Goal: Task Accomplishment & Management: Manage account settings

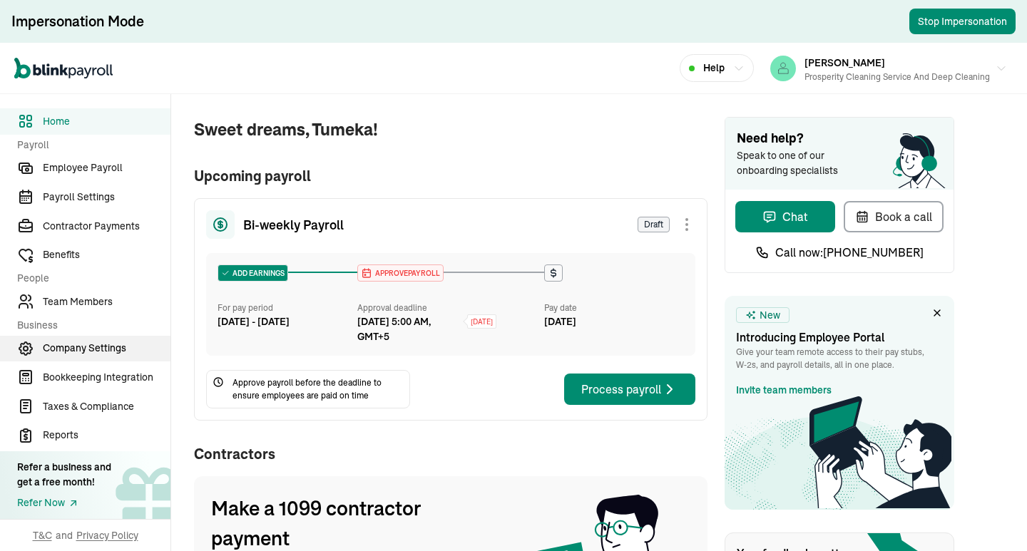
click at [94, 356] on span "Company Settings" at bounding box center [107, 348] width 128 height 15
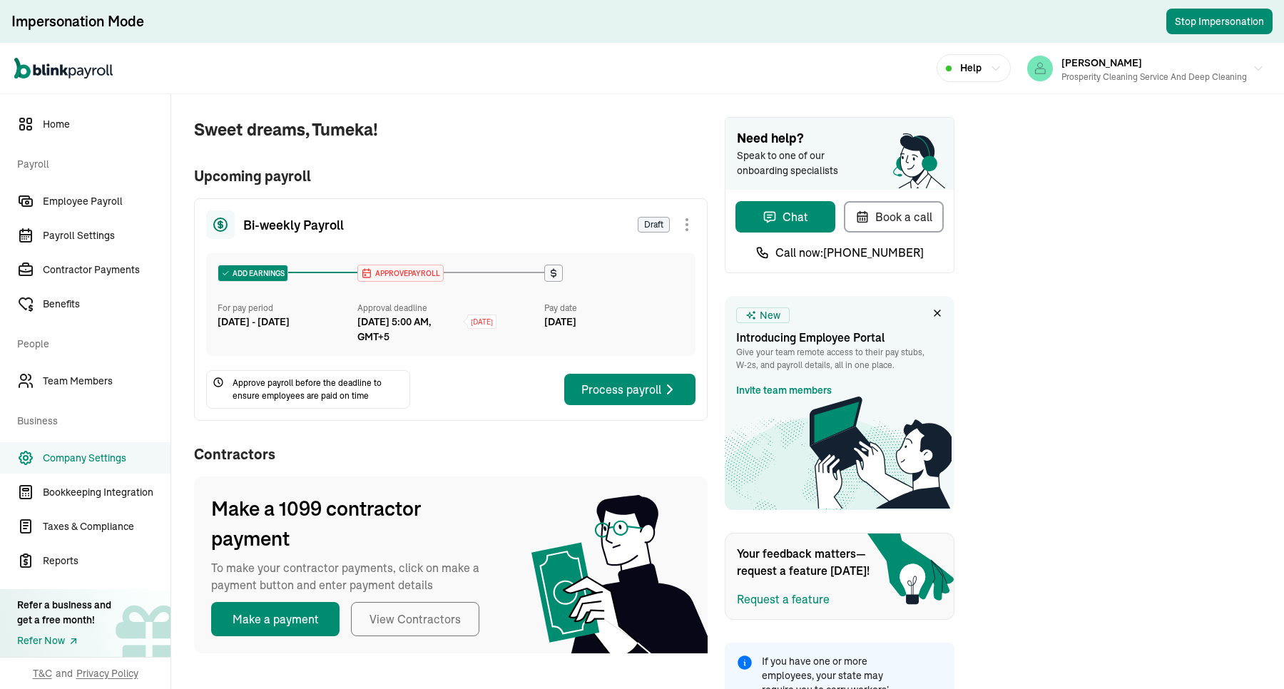
scroll to position [66, 0]
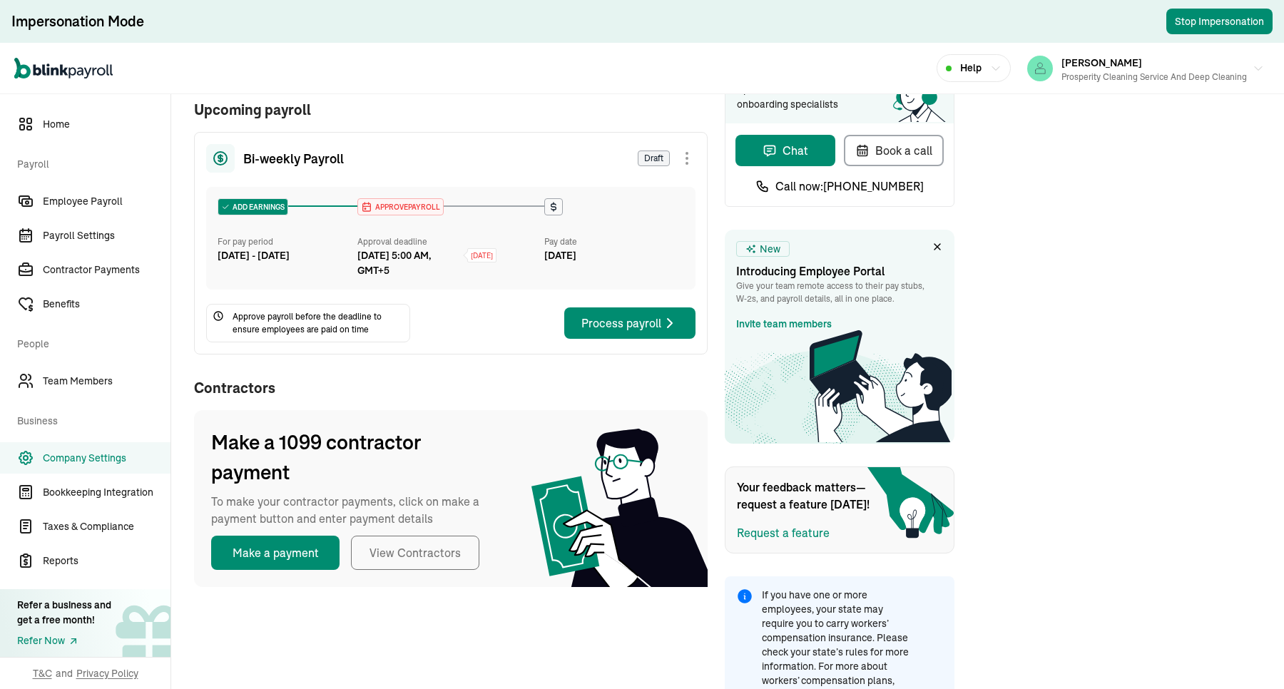
click at [97, 468] on link "Company Settings" at bounding box center [85, 457] width 171 height 31
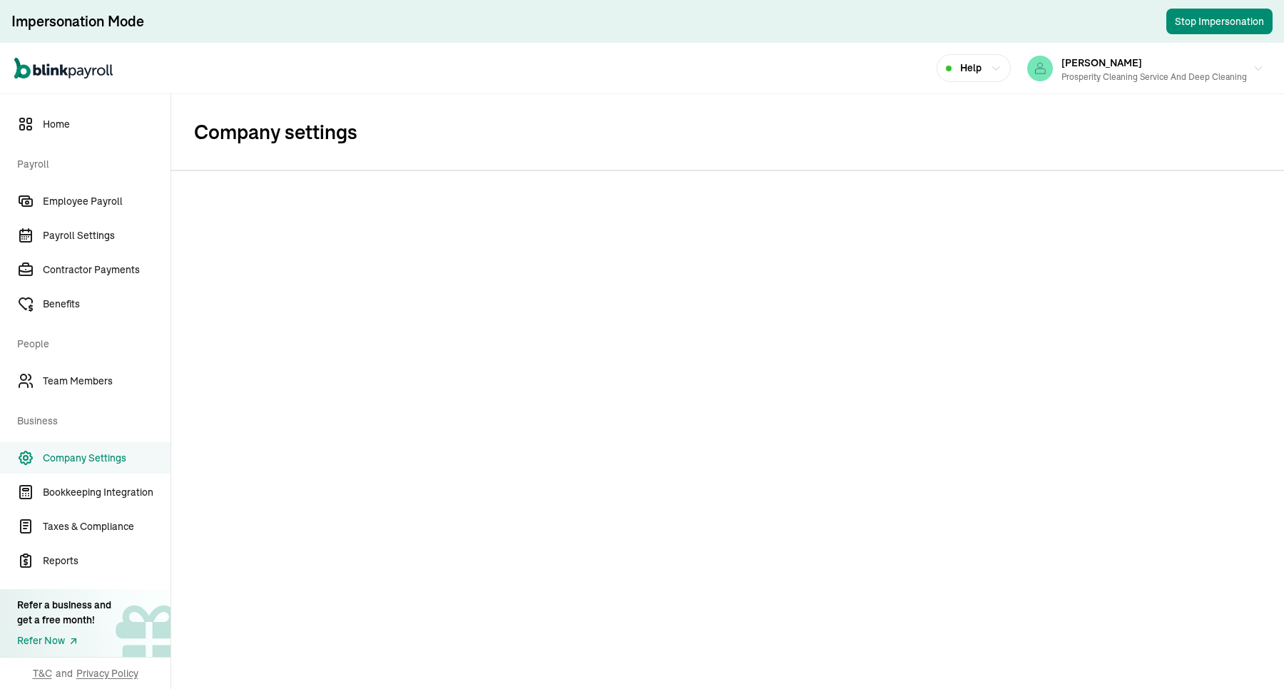
scroll to position [0, 0]
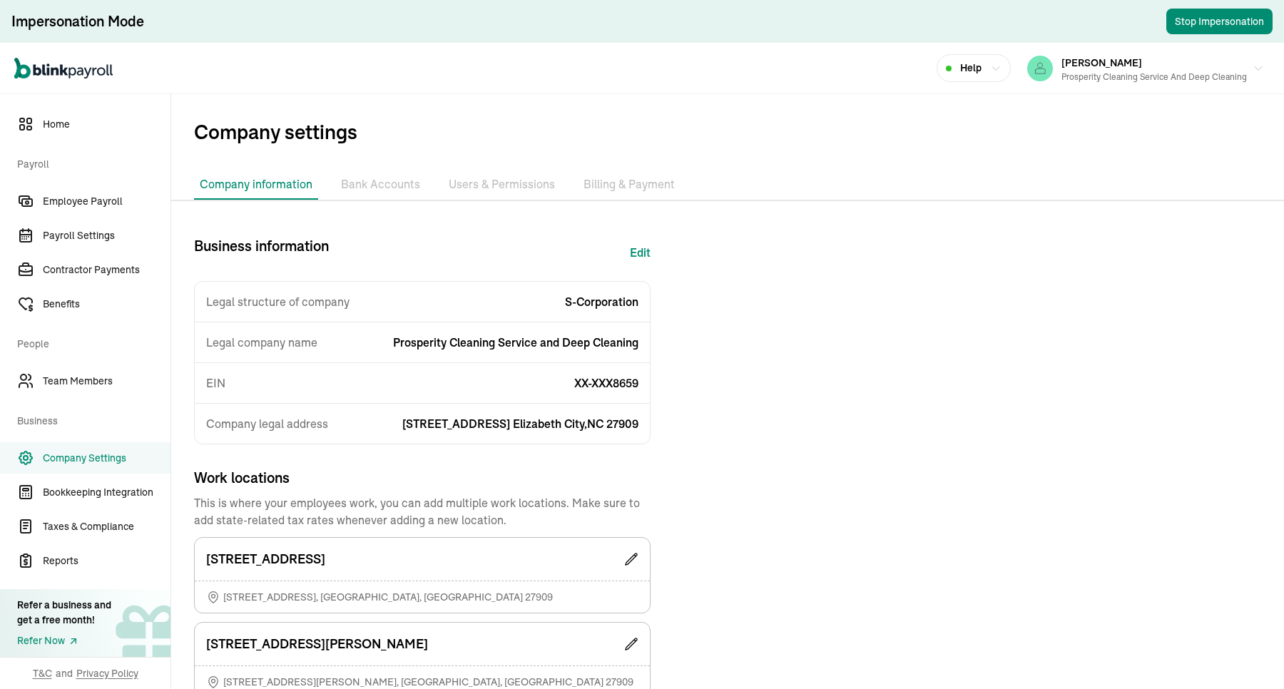
click at [96, 464] on span "Company Settings" at bounding box center [107, 458] width 128 height 15
click at [610, 180] on li "Billing & Payment" at bounding box center [629, 185] width 103 height 30
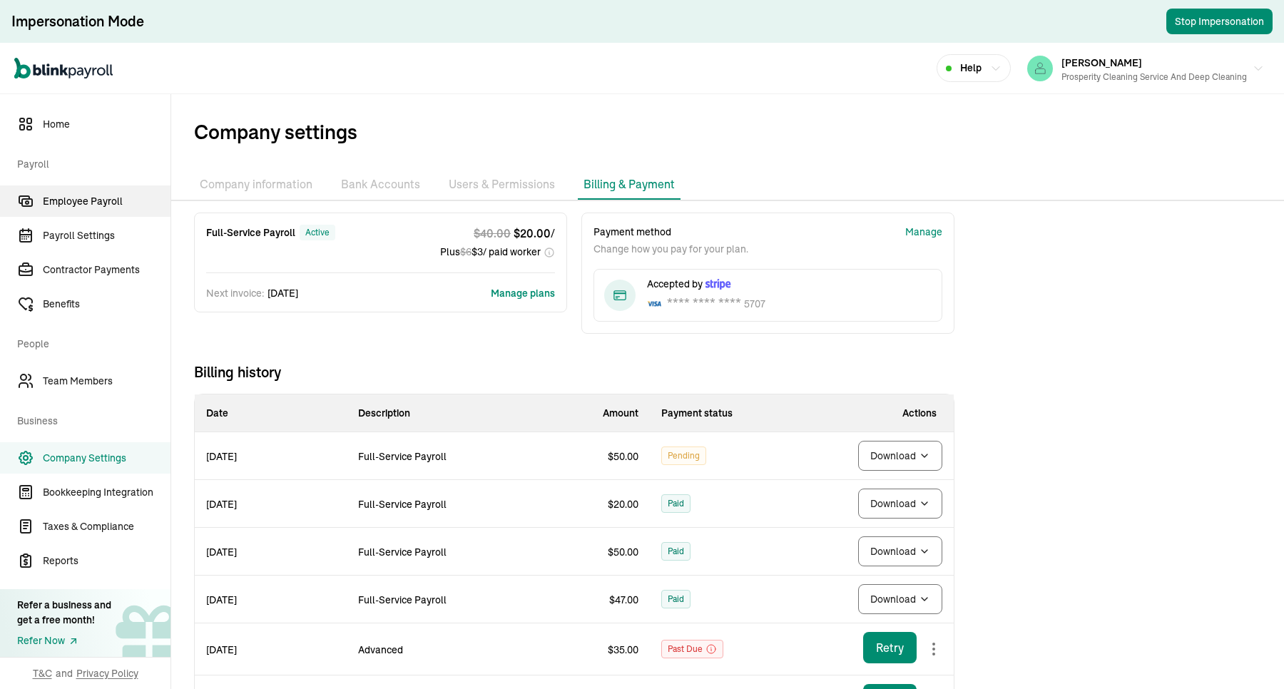
click at [128, 197] on span "Employee Payroll" at bounding box center [107, 201] width 128 height 15
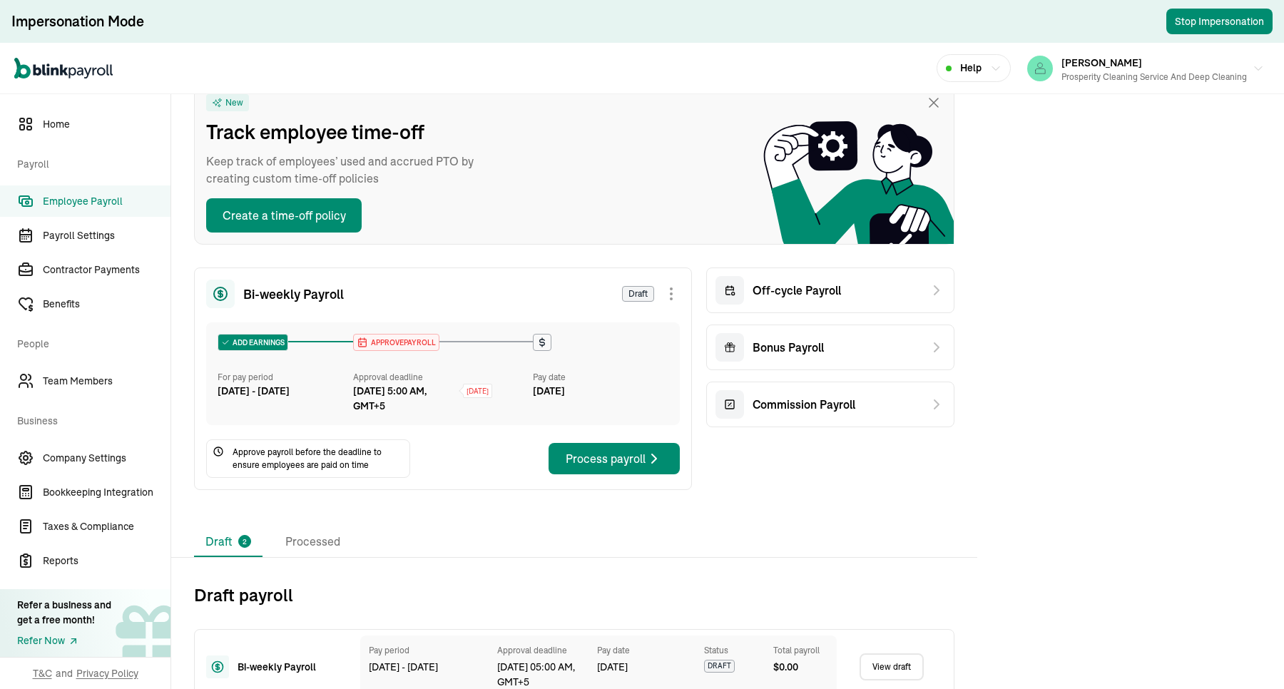
scroll to position [194, 0]
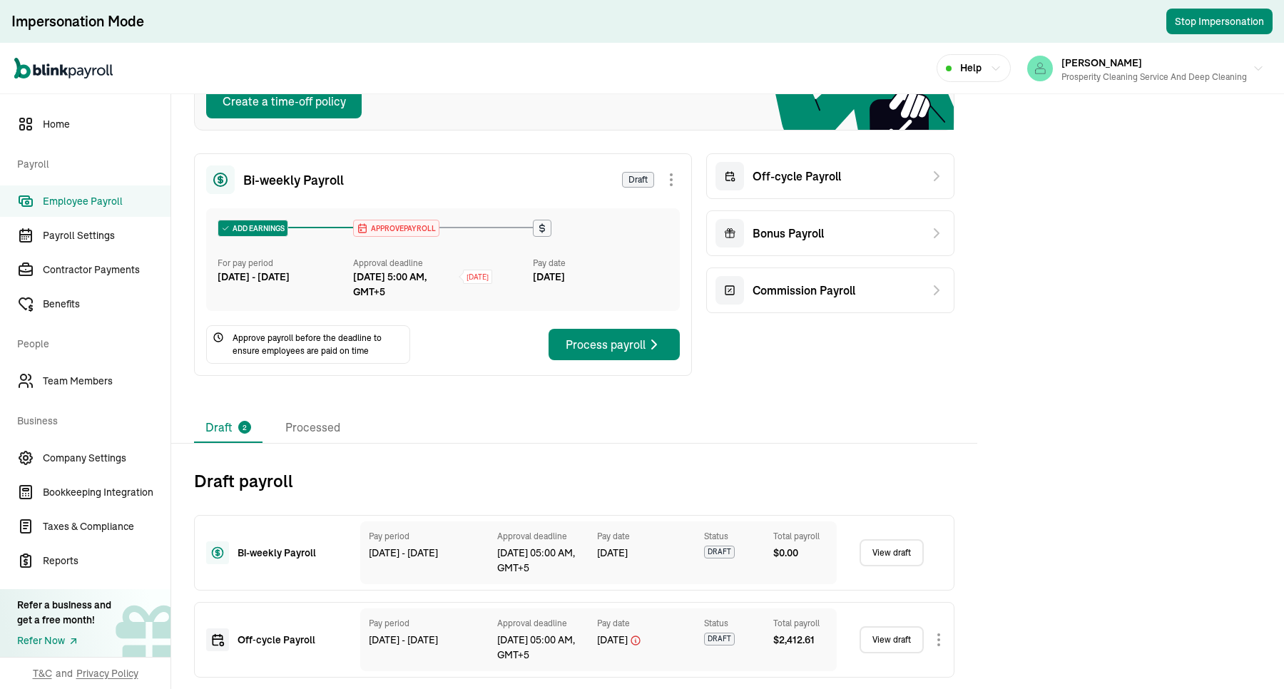
click at [439, 416] on div "Draft 2 Processed" at bounding box center [574, 428] width 760 height 30
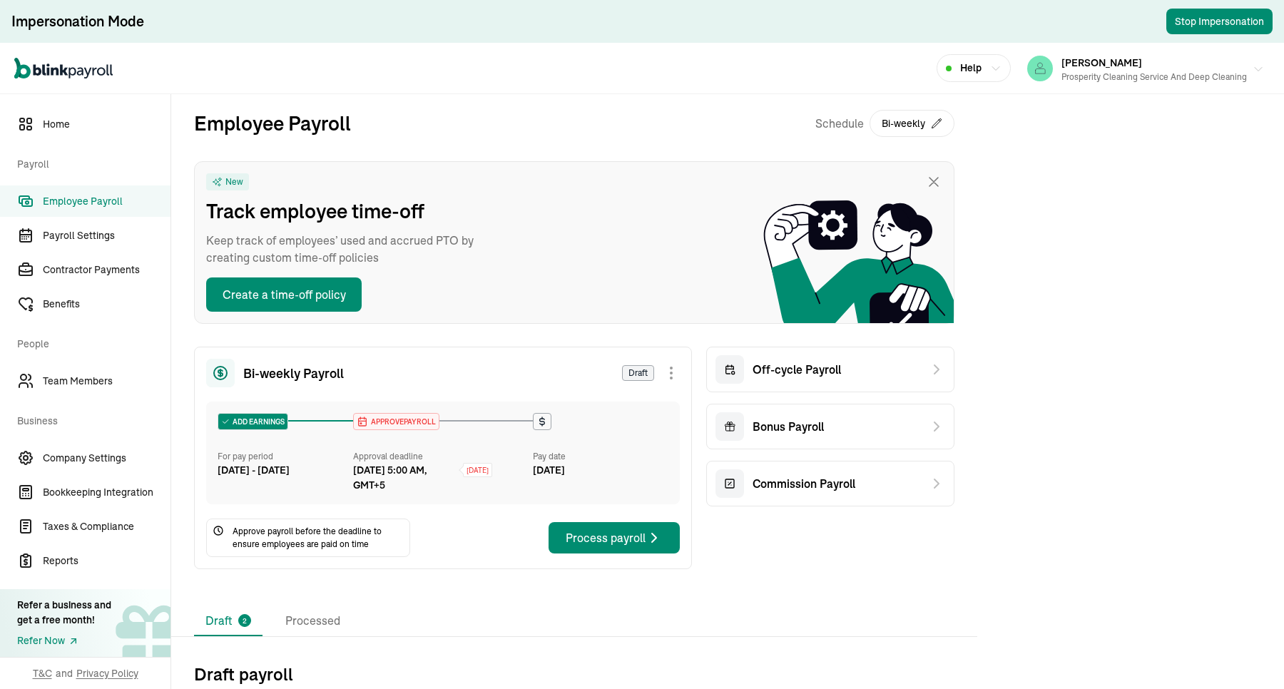
click at [1027, 75] on div "Prosperity Cleaning Service and Deep Cleaning" at bounding box center [1154, 77] width 185 height 13
click at [497, 54] on div "Open main menu Help [PERSON_NAME] Prosperity Cleaning Service and Deep Cleaning" at bounding box center [642, 68] width 1284 height 51
click at [1027, 65] on div "[PERSON_NAME] Prosperity Cleaning Service and Deep Cleaning" at bounding box center [1154, 69] width 185 height 30
click at [686, 80] on div "Open main menu Help [PERSON_NAME] Prosperity Cleaning Service and Deep Cleaning" at bounding box center [642, 68] width 1284 height 51
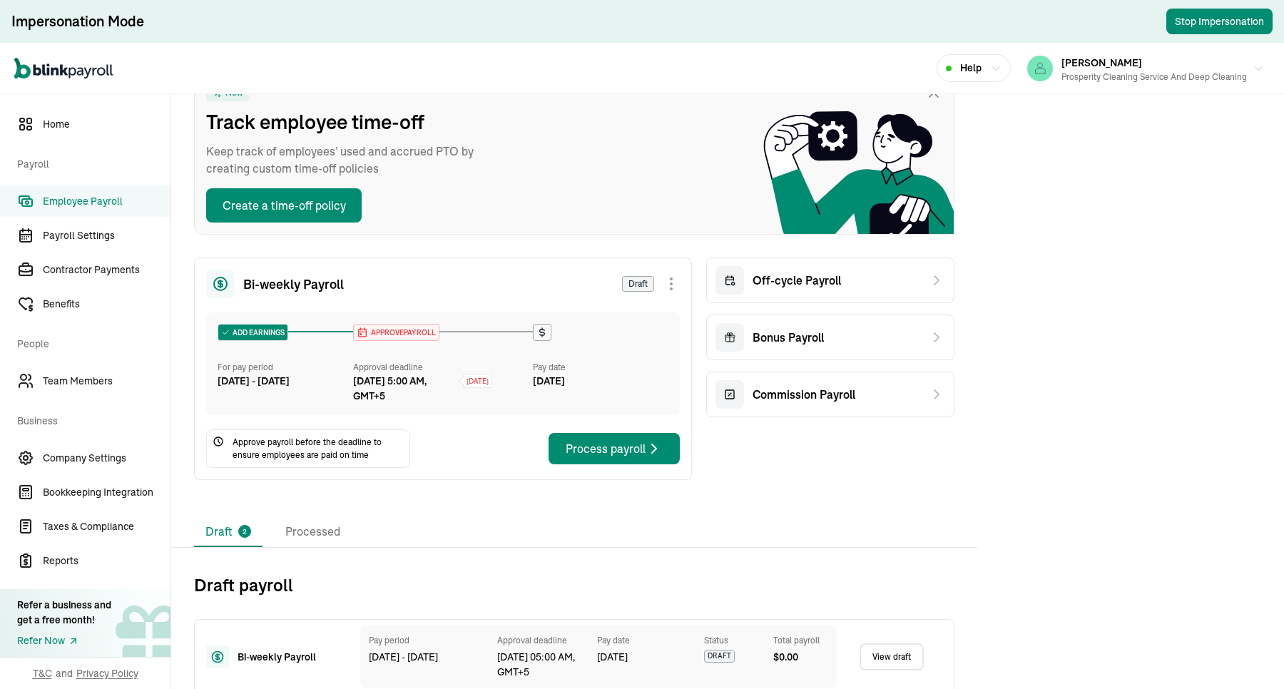
scroll to position [194, 0]
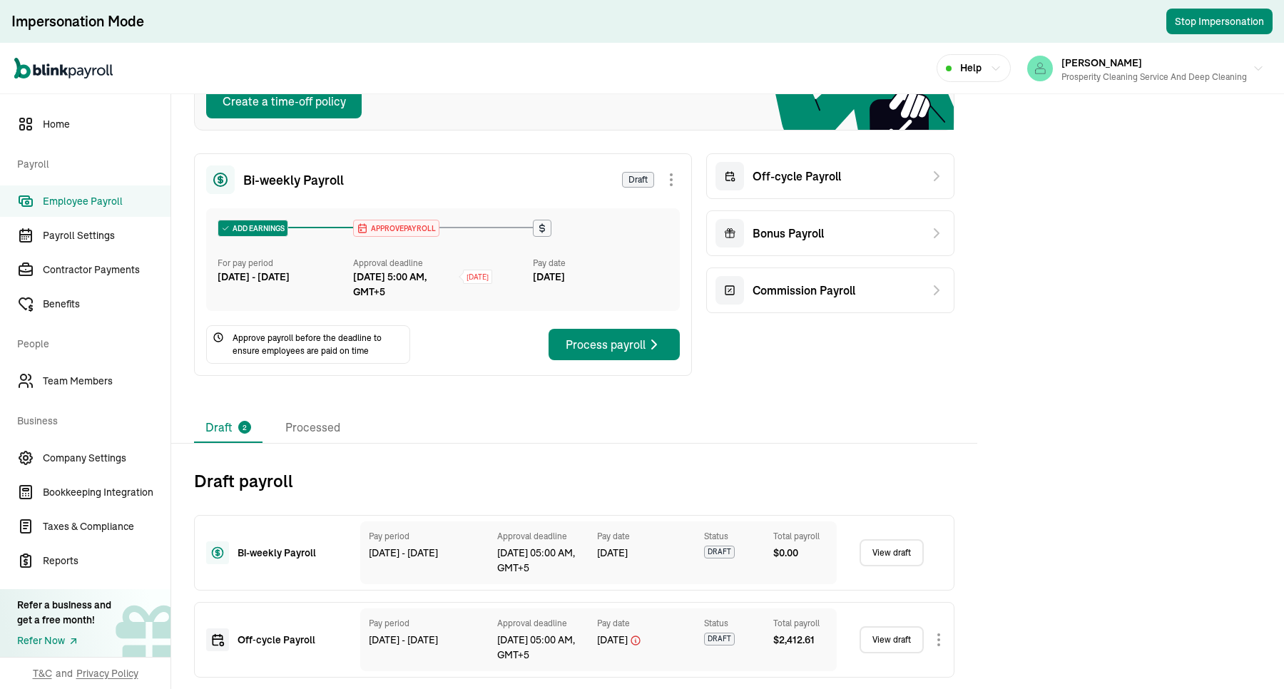
drag, startPoint x: 311, startPoint y: 432, endPoint x: 489, endPoint y: 408, distance: 179.9
click at [311, 430] on li "Processed" at bounding box center [313, 428] width 78 height 30
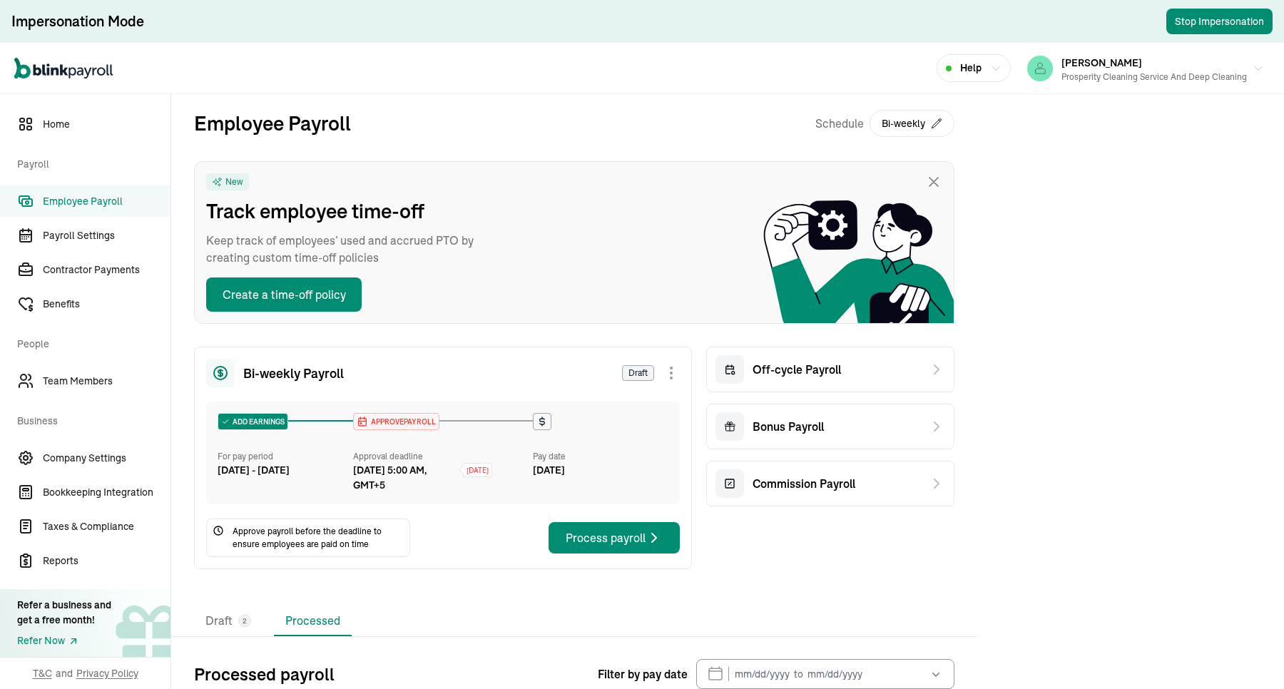
scroll to position [89, 0]
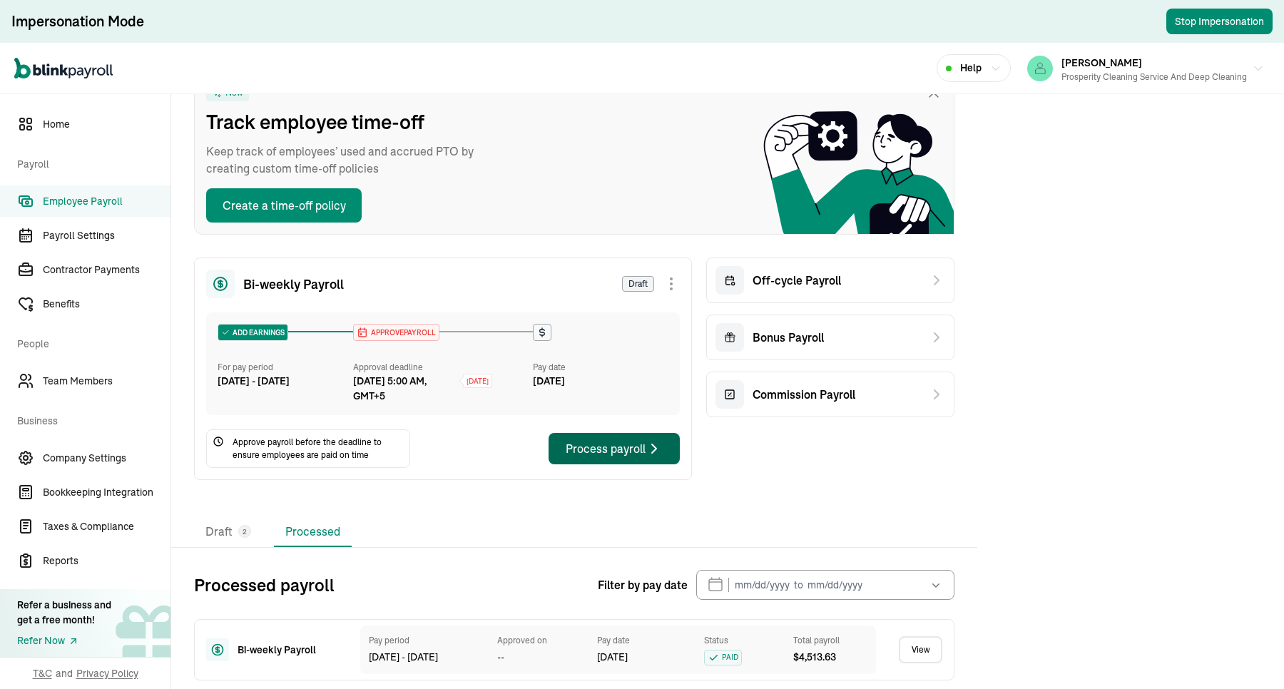
click at [574, 450] on div "Process payroll" at bounding box center [614, 448] width 97 height 17
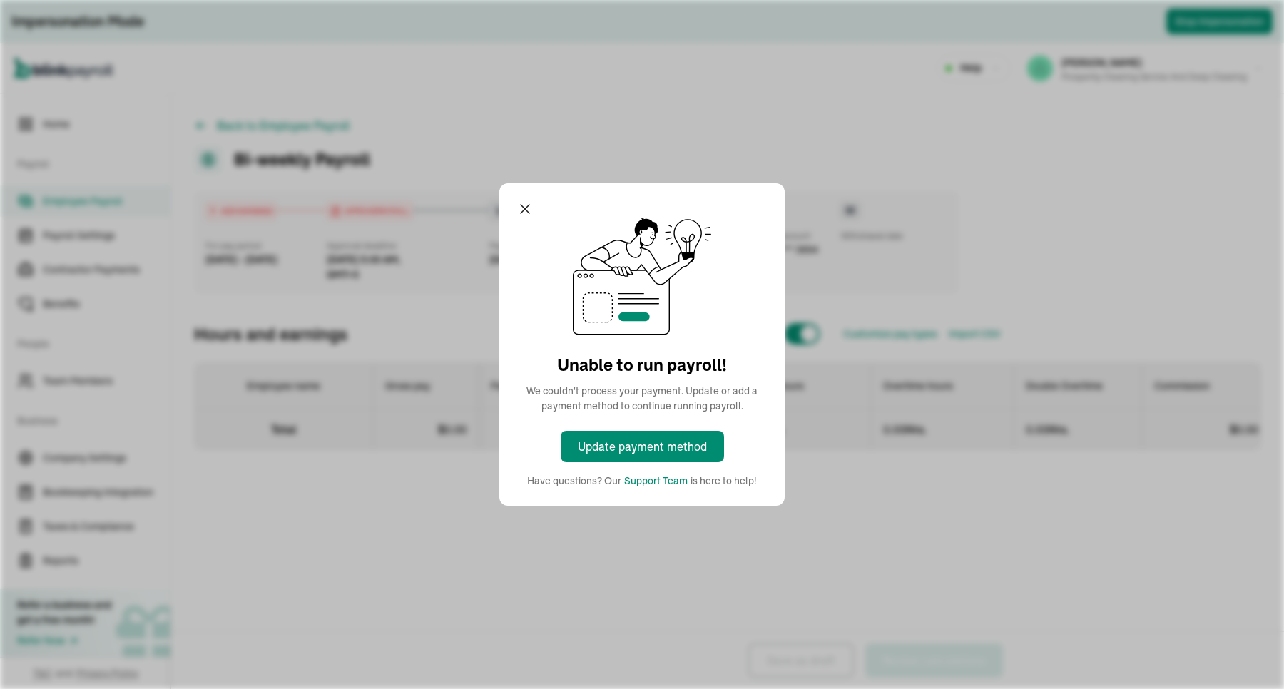
select select "direct_deposit"
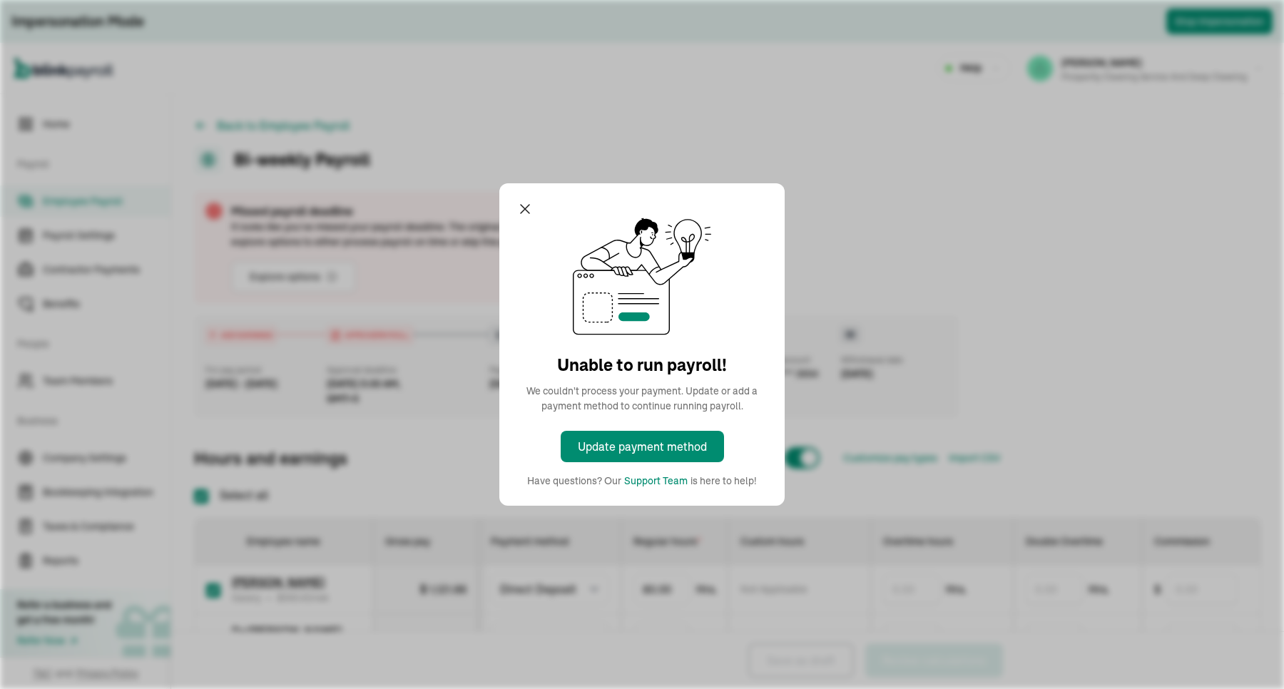
checkbox input "true"
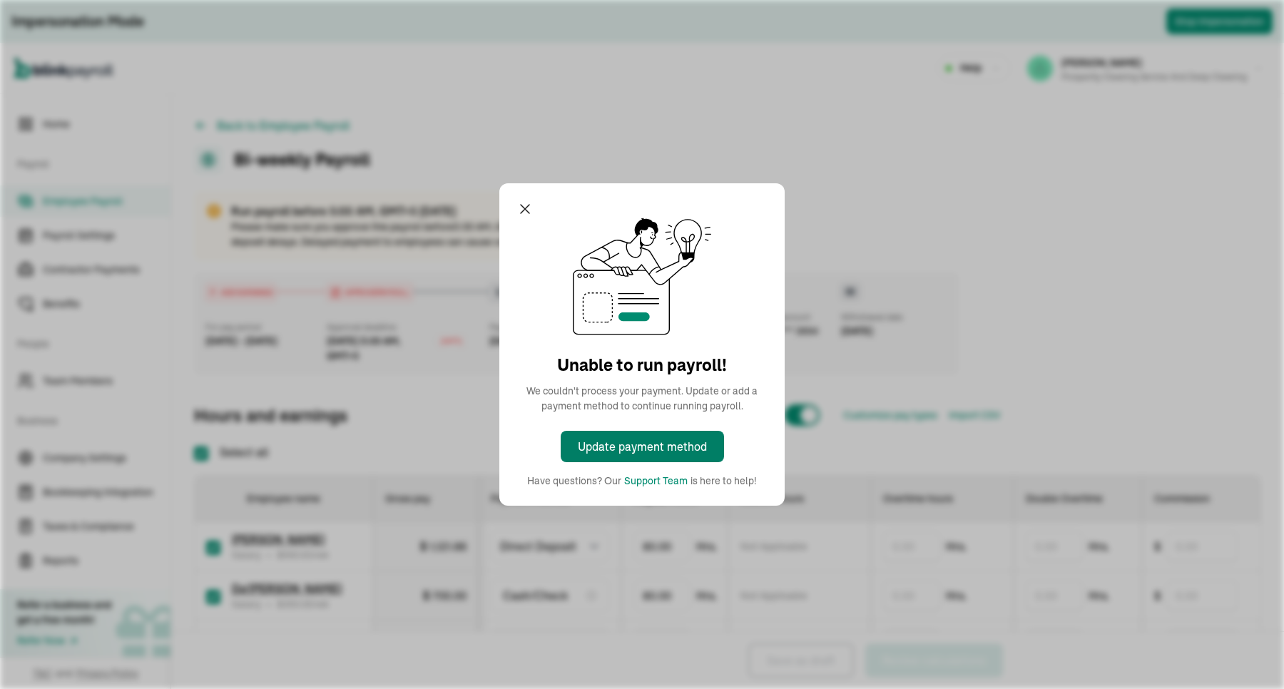
click at [639, 444] on div "Update payment method" at bounding box center [642, 446] width 129 height 17
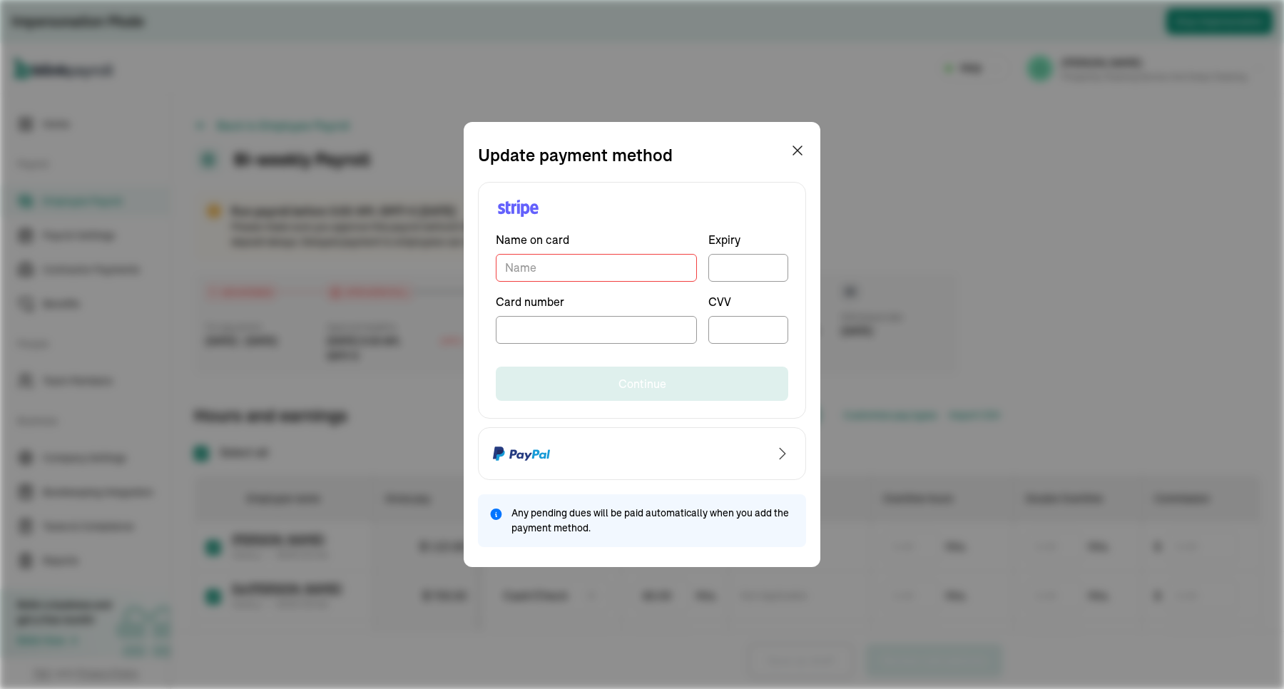
click at [637, 201] on div "Name on card Expiry Card number CVV Continue" at bounding box center [642, 300] width 328 height 237
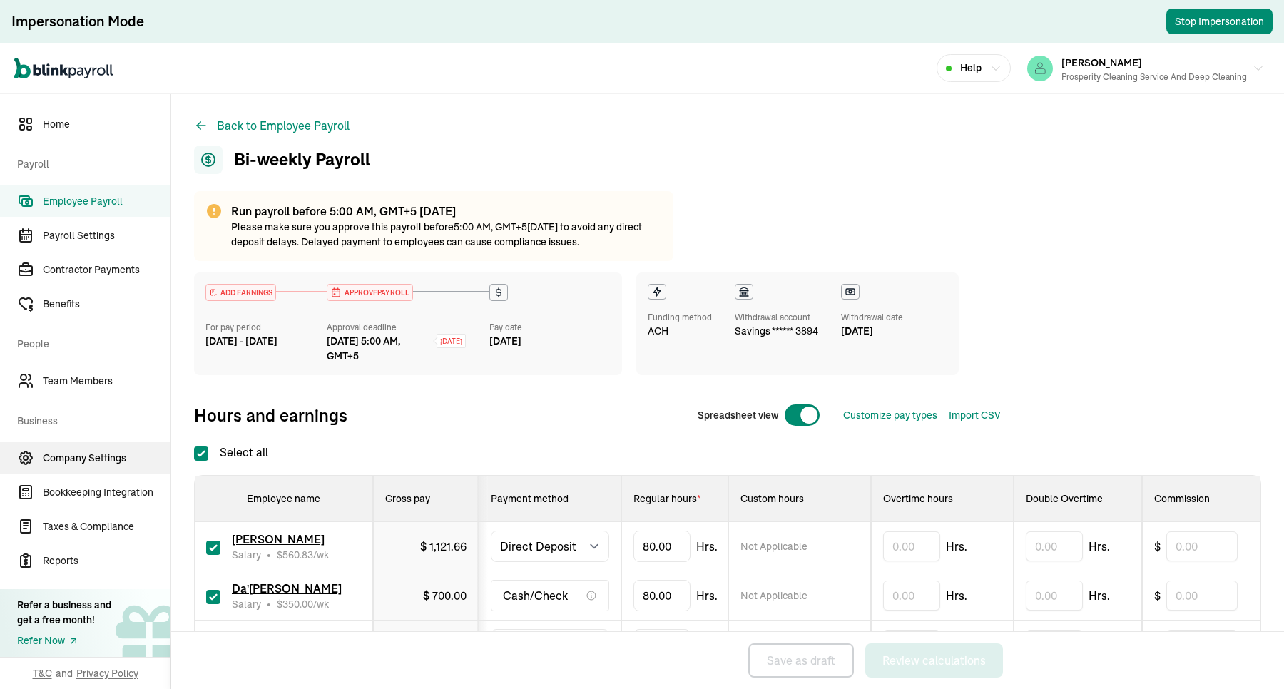
click at [94, 457] on span "Company Settings" at bounding box center [107, 458] width 128 height 15
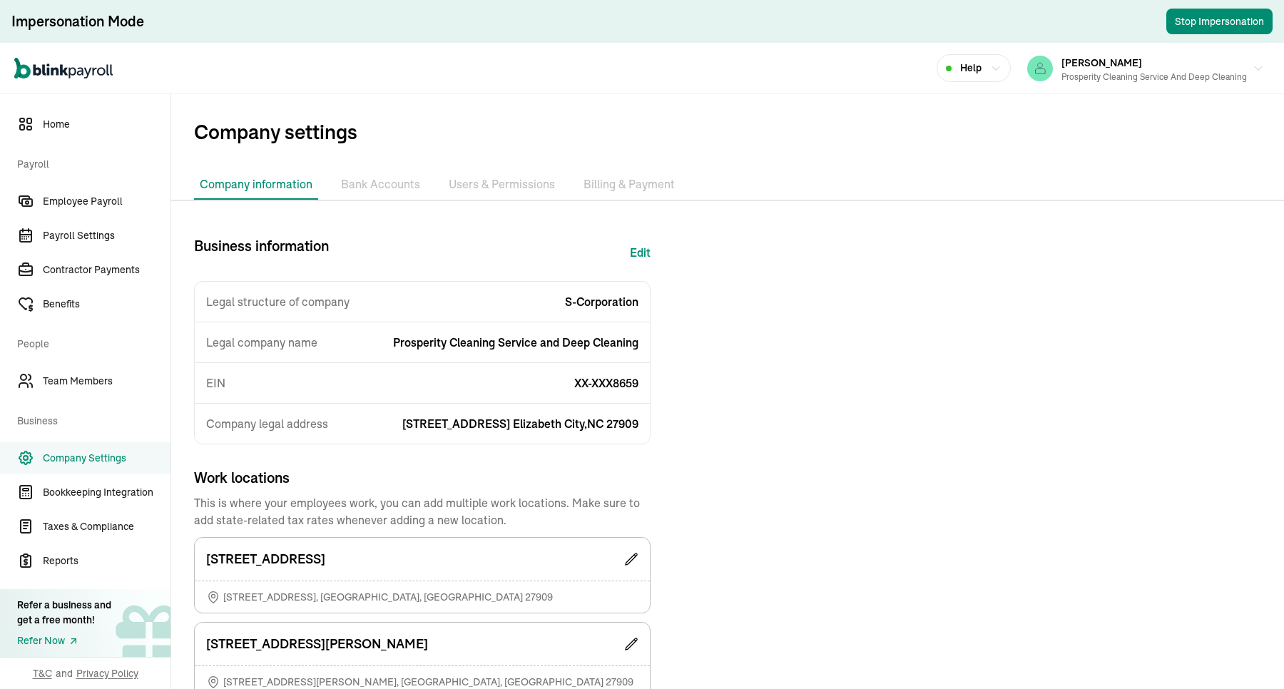
click at [586, 182] on li "Billing & Payment" at bounding box center [629, 185] width 103 height 30
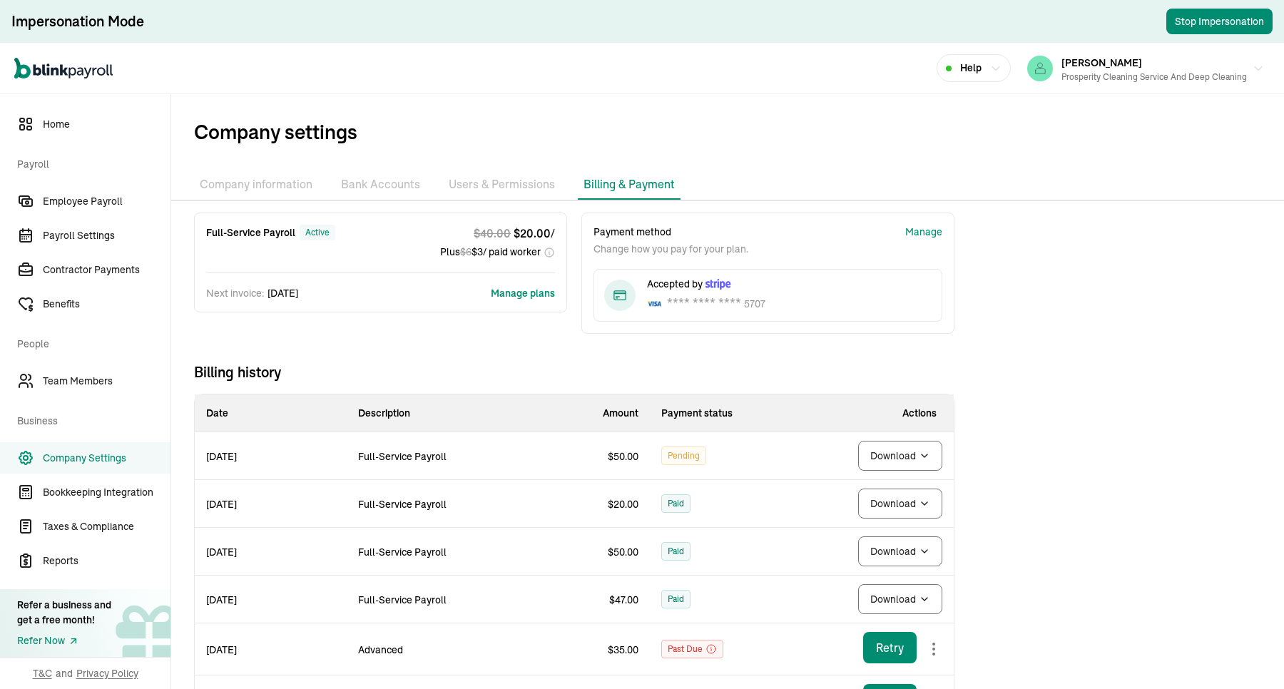
click at [922, 457] on body "Impersonation Mode Stop Impersonation Open main menu Help [PERSON_NAME] Prosper…" at bounding box center [642, 344] width 1284 height 689
drag, startPoint x: 688, startPoint y: 458, endPoint x: 661, endPoint y: 460, distance: 27.2
click at [661, 460] on td "Pending" at bounding box center [726, 456] width 152 height 48
click at [663, 461] on div "Pending" at bounding box center [683, 456] width 45 height 19
drag, startPoint x: 711, startPoint y: 459, endPoint x: 668, endPoint y: 458, distance: 42.8
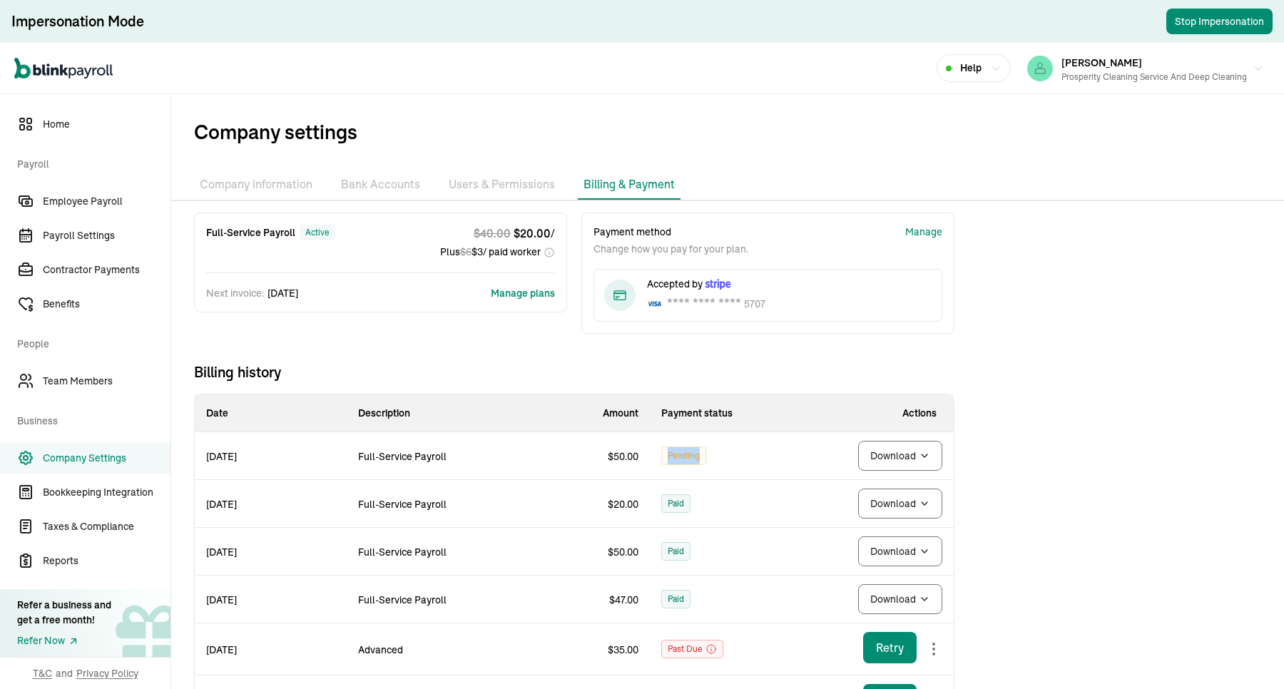
click at [668, 458] on td "Pending" at bounding box center [726, 456] width 152 height 48
click at [664, 469] on td "Pending" at bounding box center [726, 456] width 152 height 48
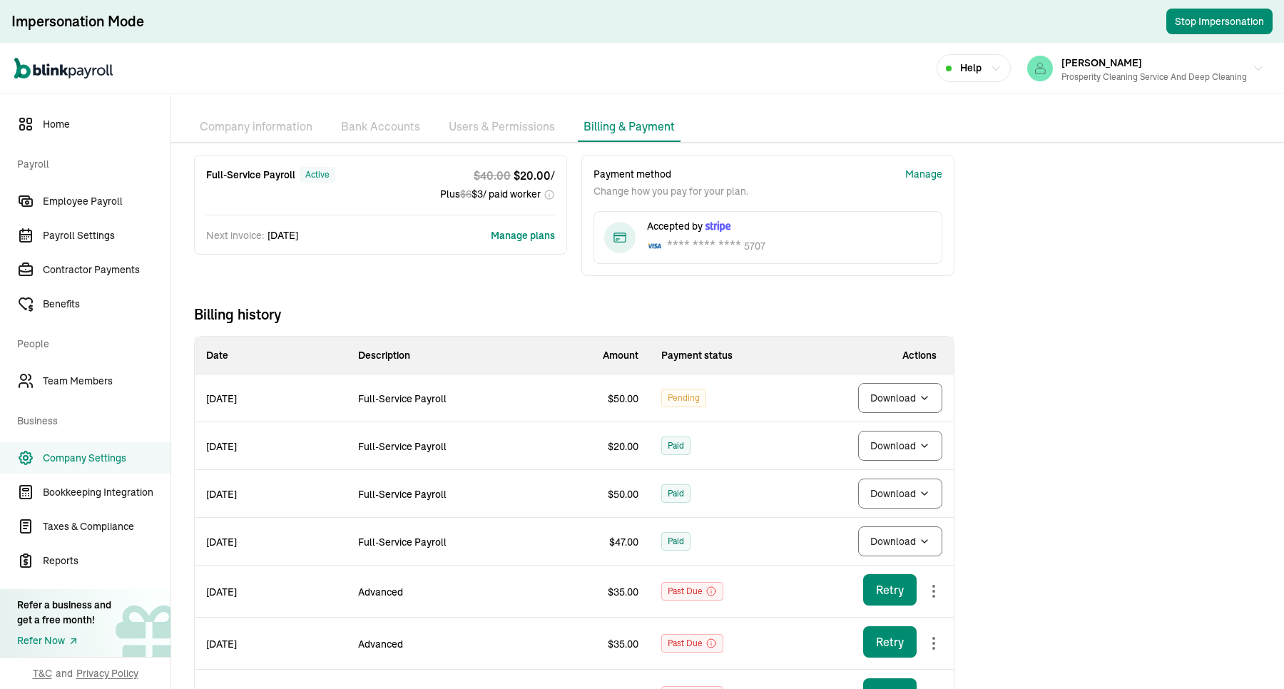
scroll to position [89, 0]
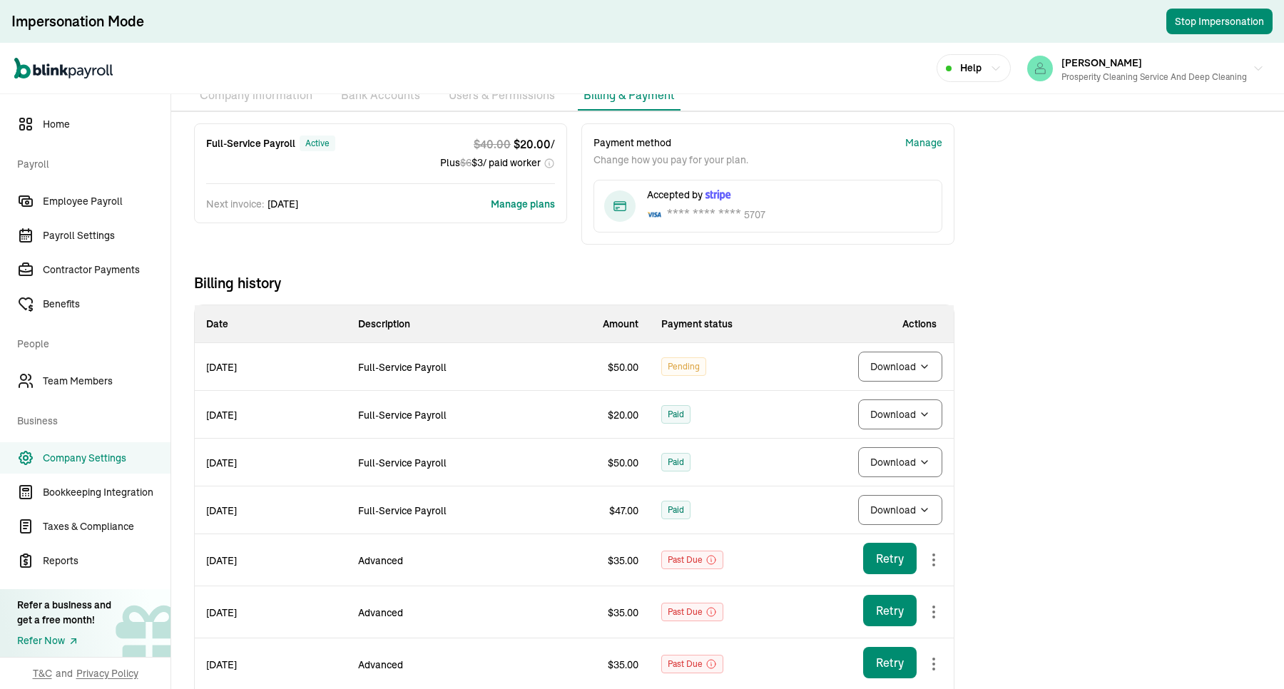
click at [679, 423] on span "Paid" at bounding box center [676, 414] width 16 height 17
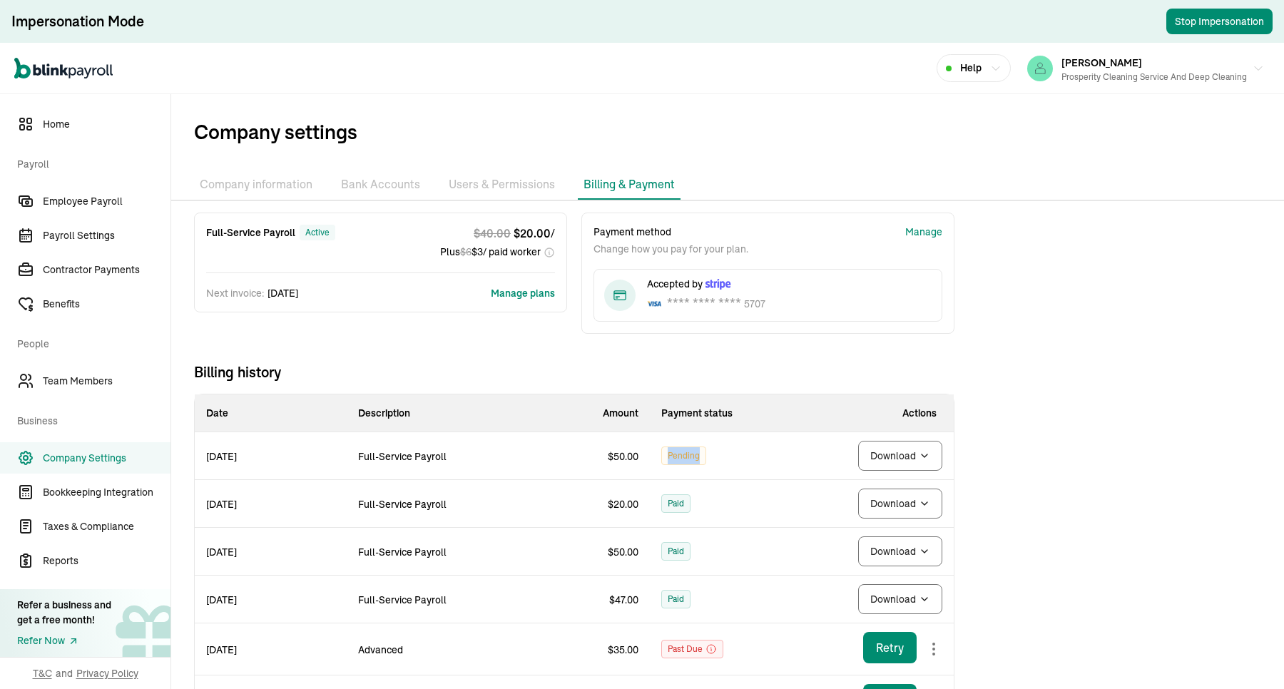
drag, startPoint x: 715, startPoint y: 455, endPoint x: 663, endPoint y: 457, distance: 51.4
click at [663, 457] on td "Pending" at bounding box center [726, 456] width 152 height 48
click at [663, 459] on div "Pending" at bounding box center [683, 456] width 45 height 19
drag, startPoint x: 663, startPoint y: 454, endPoint x: 705, endPoint y: 460, distance: 41.9
click at [705, 460] on div "Pending" at bounding box center [683, 456] width 45 height 19
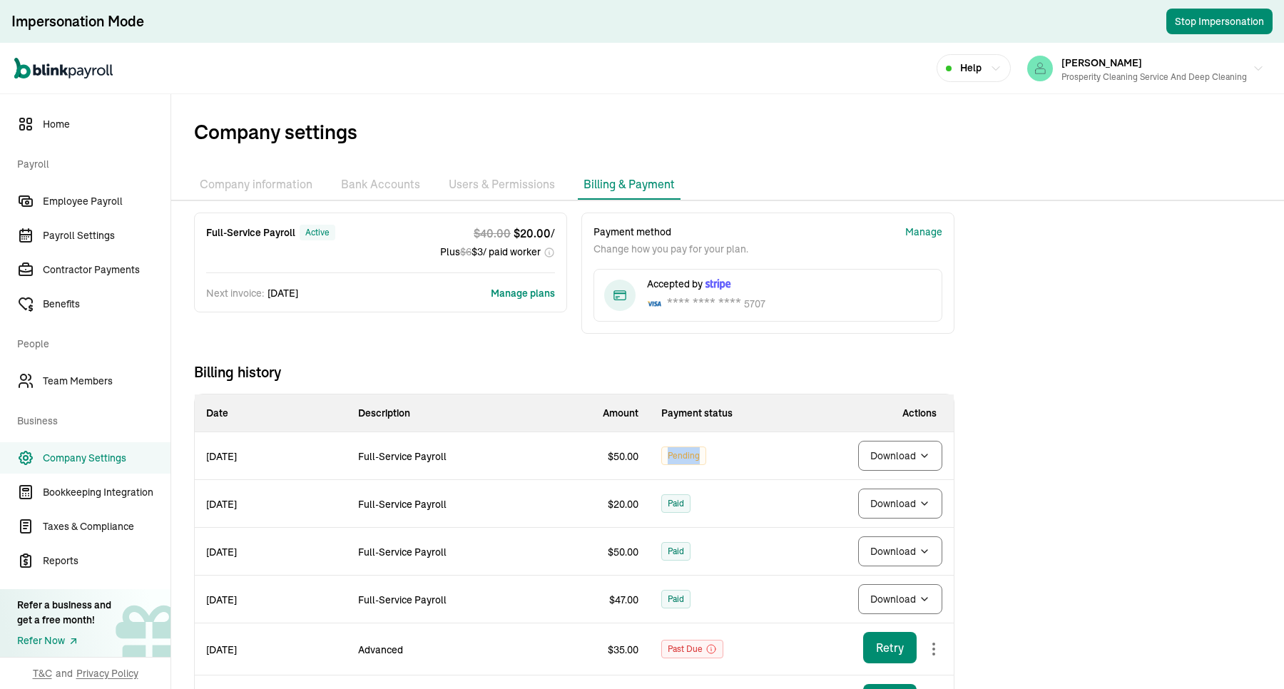
click at [705, 469] on td "Pending" at bounding box center [726, 456] width 152 height 48
click at [101, 194] on span "Employee Payroll" at bounding box center [107, 201] width 128 height 15
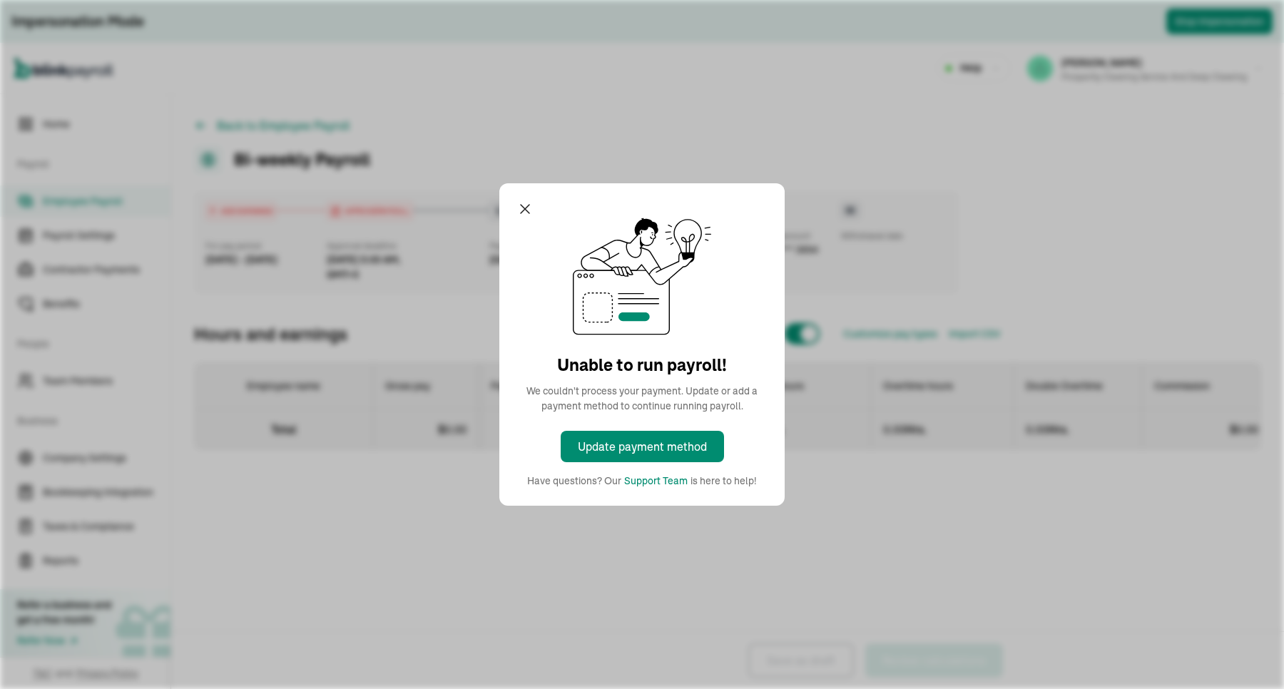
select select "direct_deposit"
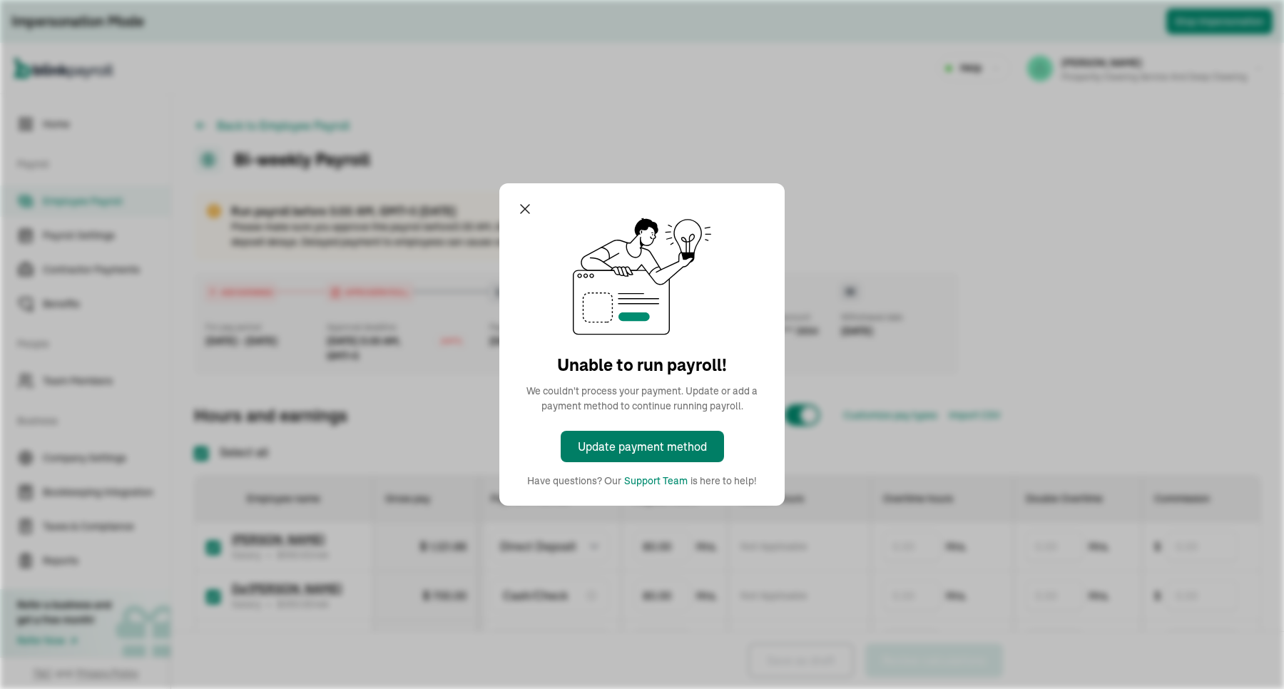
click at [661, 444] on div "Update payment method" at bounding box center [642, 446] width 129 height 17
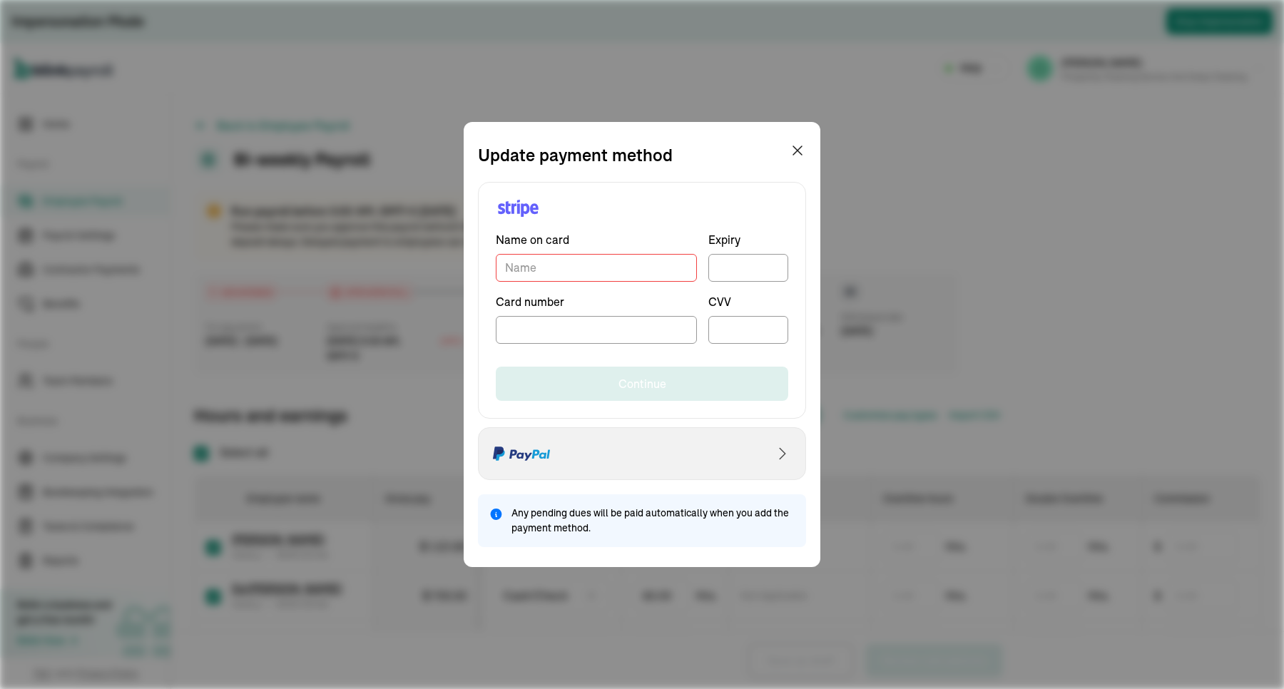
click at [629, 451] on div "Select PayPal as payment method" at bounding box center [642, 453] width 328 height 53
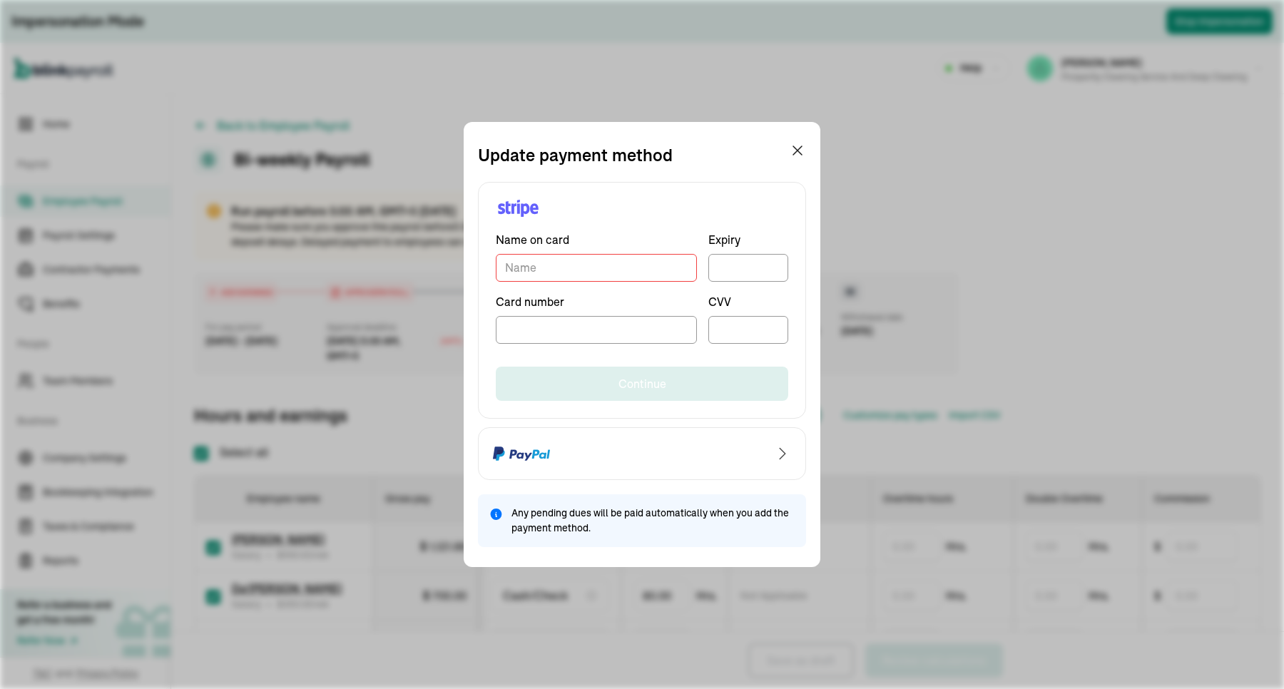
click at [625, 221] on div "Name on card Expiry Card number CVV Continue" at bounding box center [642, 300] width 328 height 237
click at [641, 173] on div "Name on card Expiry Card number CVV Continue Any pending dues will be paid auto…" at bounding box center [642, 358] width 328 height 380
click at [689, 152] on div "Update payment method" at bounding box center [642, 155] width 328 height 26
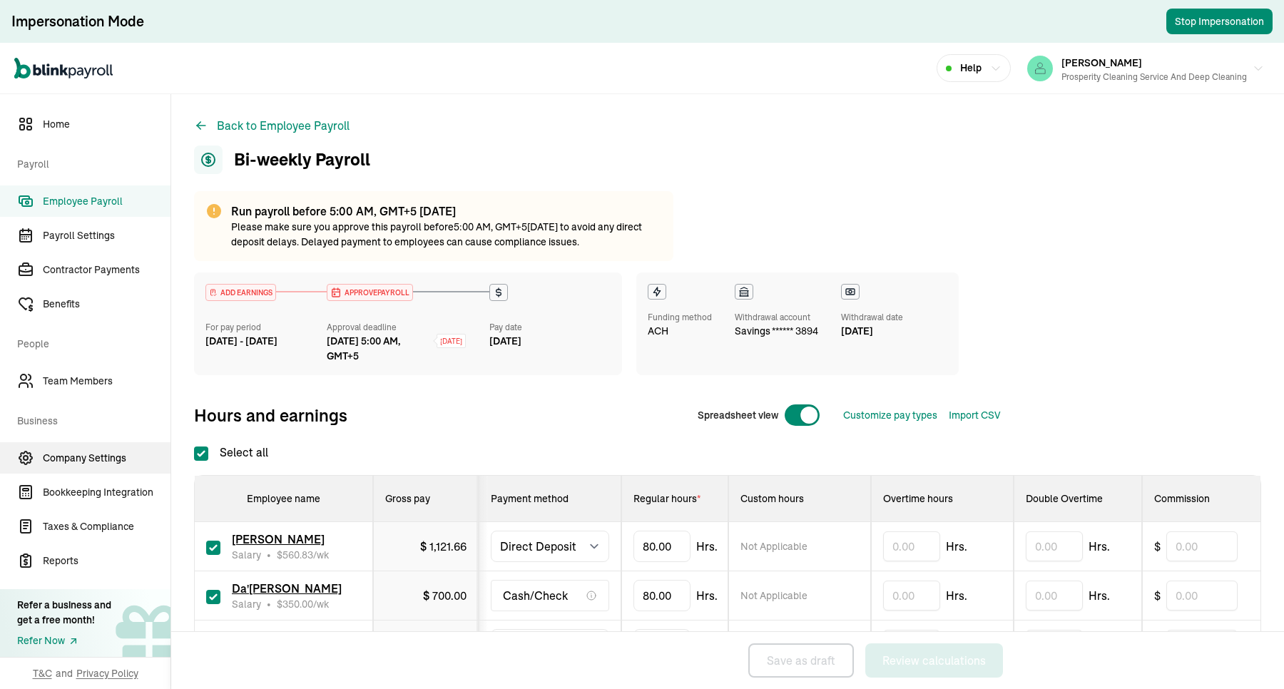
click at [84, 458] on span "Company Settings" at bounding box center [107, 458] width 128 height 15
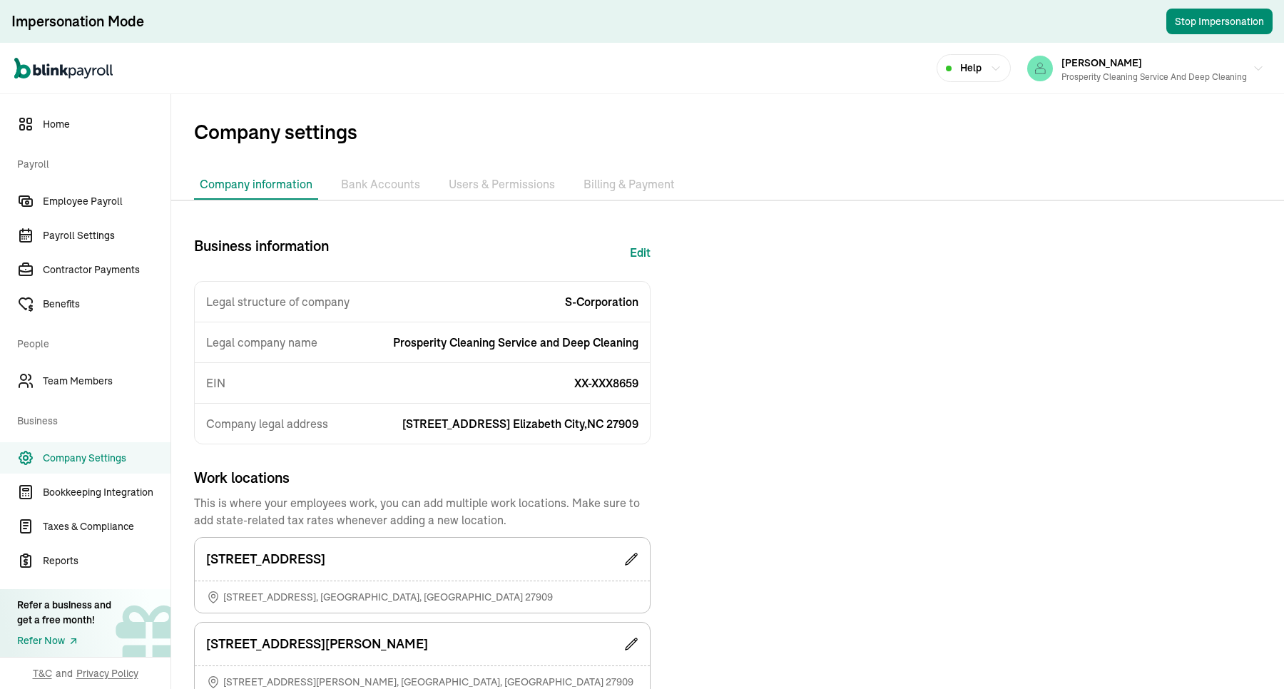
click at [629, 183] on li "Billing & Payment" at bounding box center [629, 185] width 103 height 30
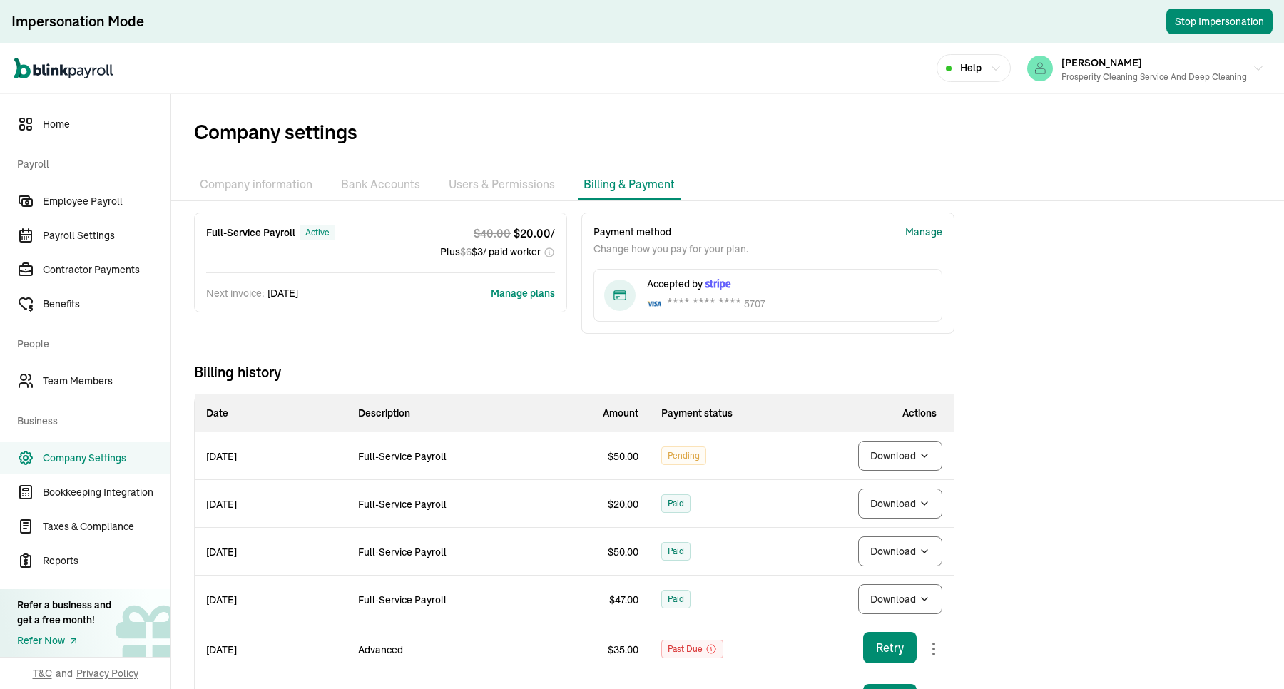
click at [919, 228] on div "Manage" at bounding box center [923, 232] width 37 height 15
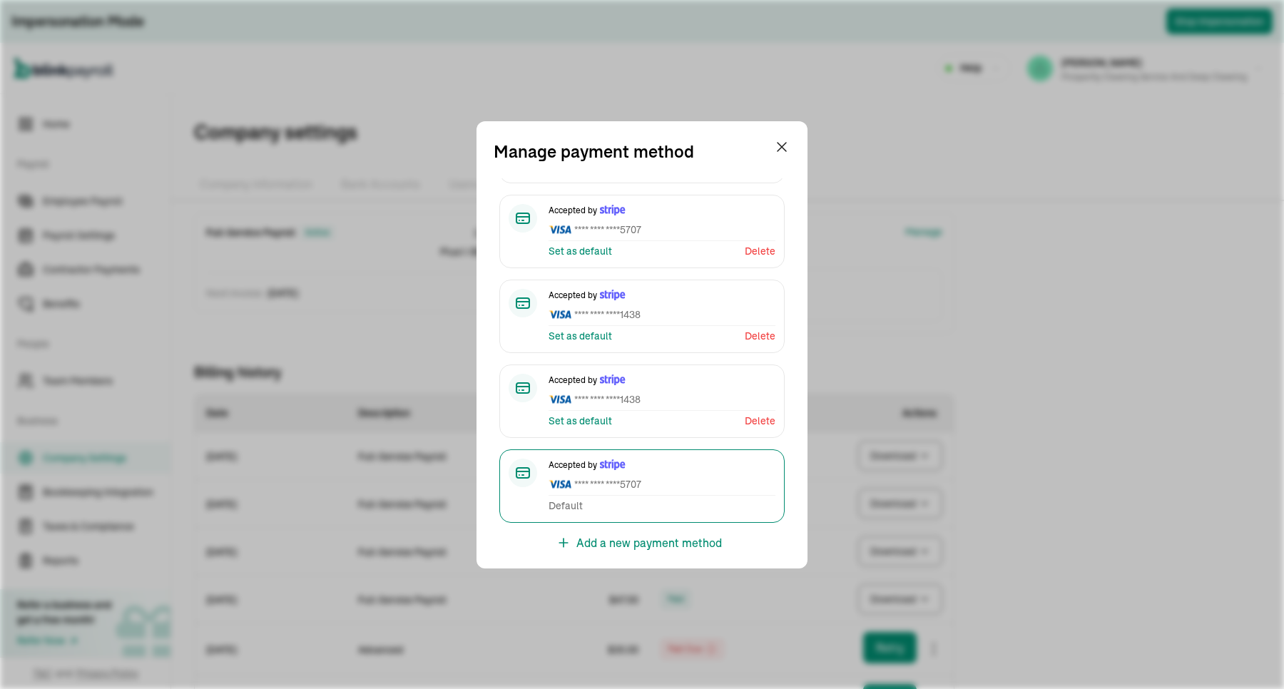
scroll to position [156, 0]
click at [676, 392] on span "**** **** **** 1438" at bounding box center [662, 399] width 227 height 15
click at [536, 424] on div "Accepted by **** **** **** 1438 Set as default Delete" at bounding box center [641, 401] width 285 height 73
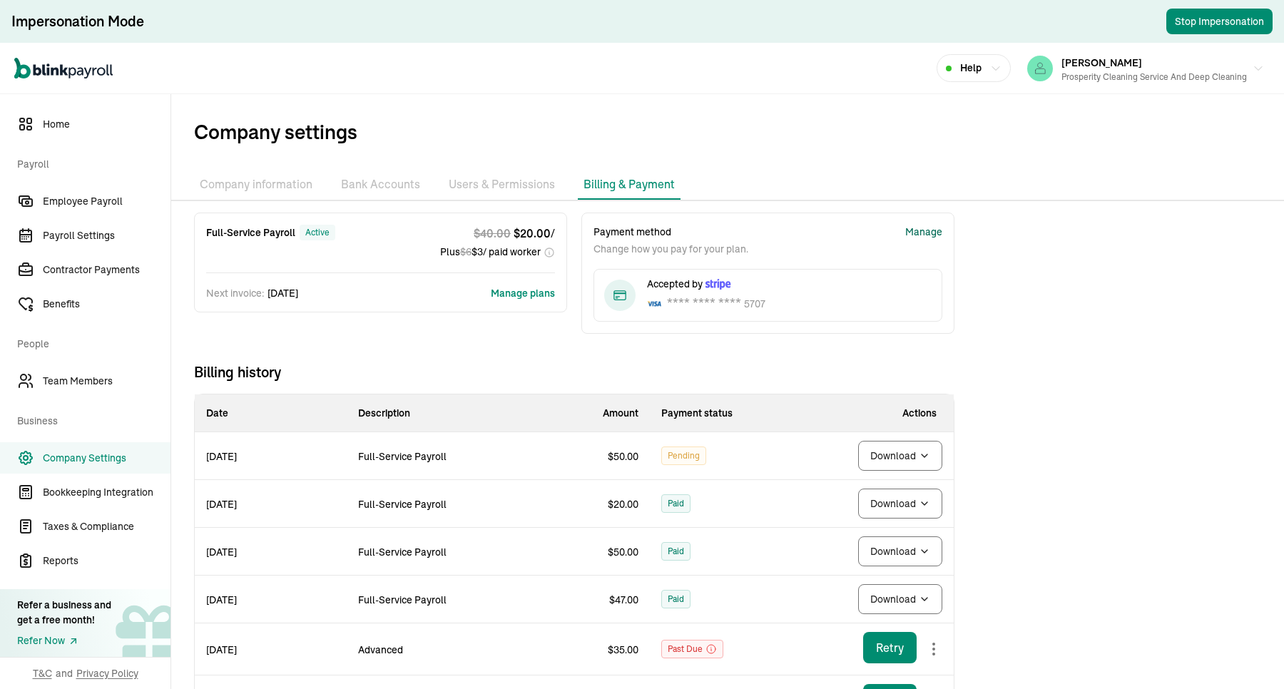
click at [922, 229] on div "Manage" at bounding box center [923, 232] width 37 height 15
click at [928, 226] on div "Manage" at bounding box center [923, 232] width 37 height 15
click at [793, 171] on ul "Company information Bank Accounts Users & Permissions Billing & Payment" at bounding box center [727, 185] width 1113 height 30
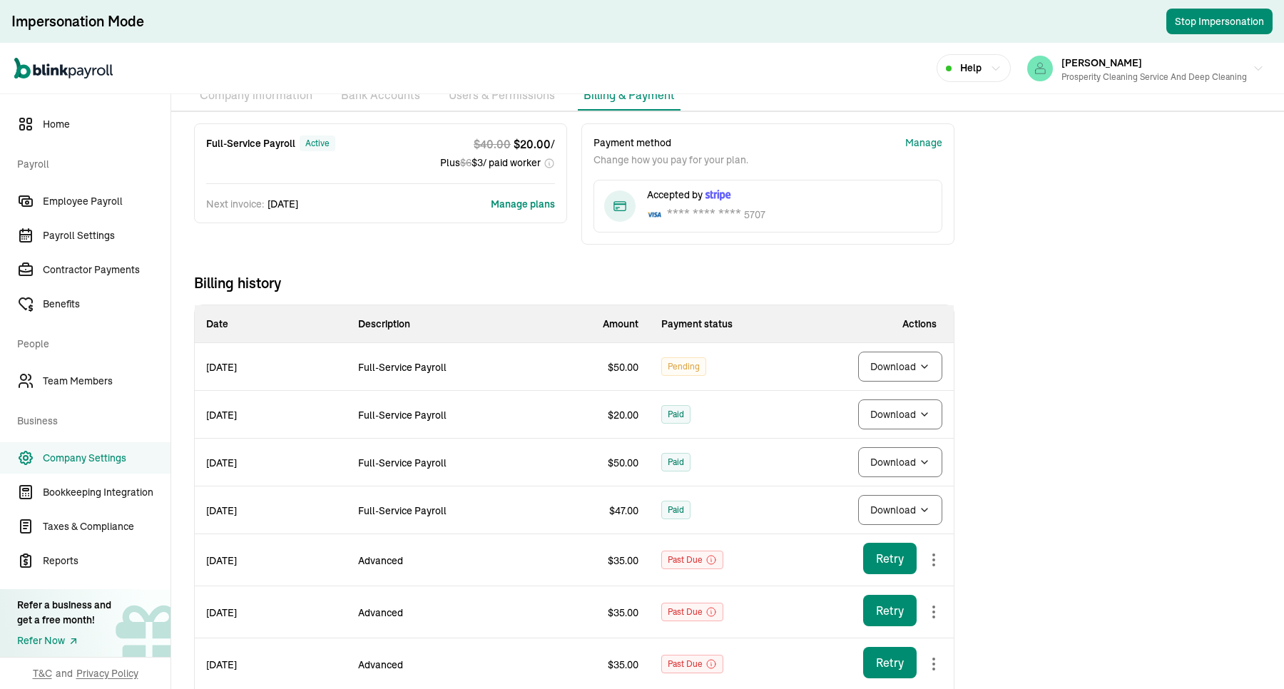
scroll to position [0, 0]
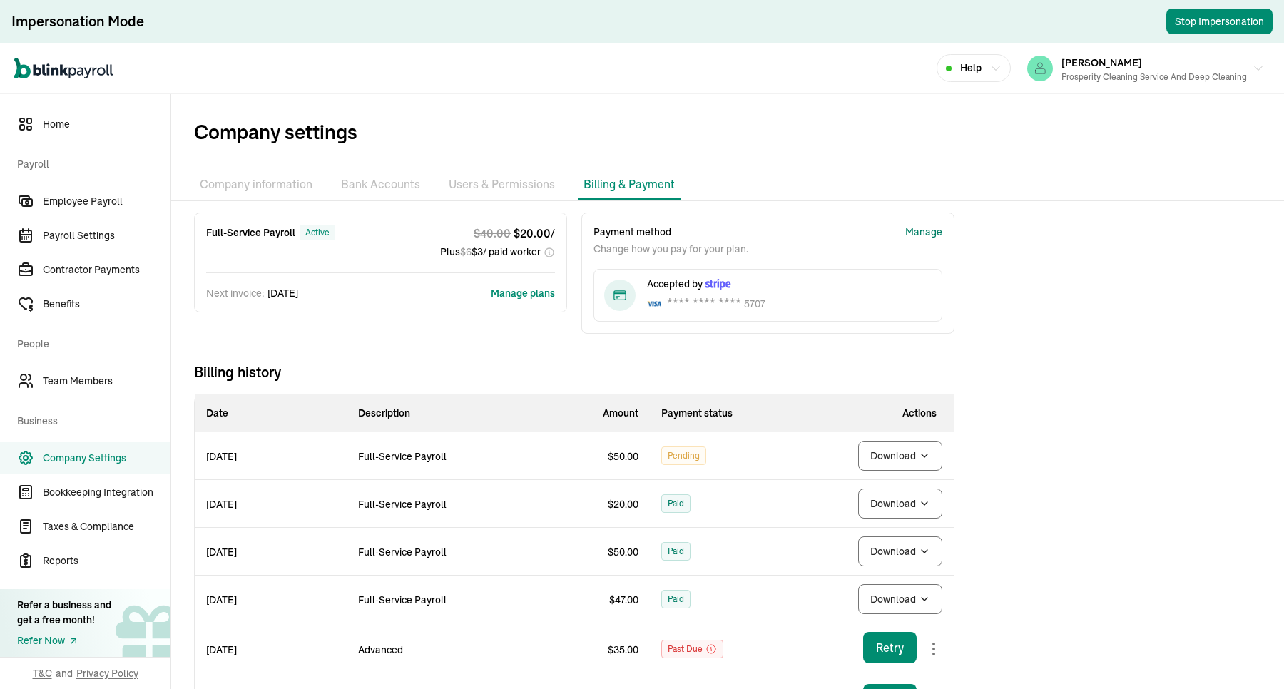
click at [922, 233] on div "Manage" at bounding box center [923, 232] width 37 height 15
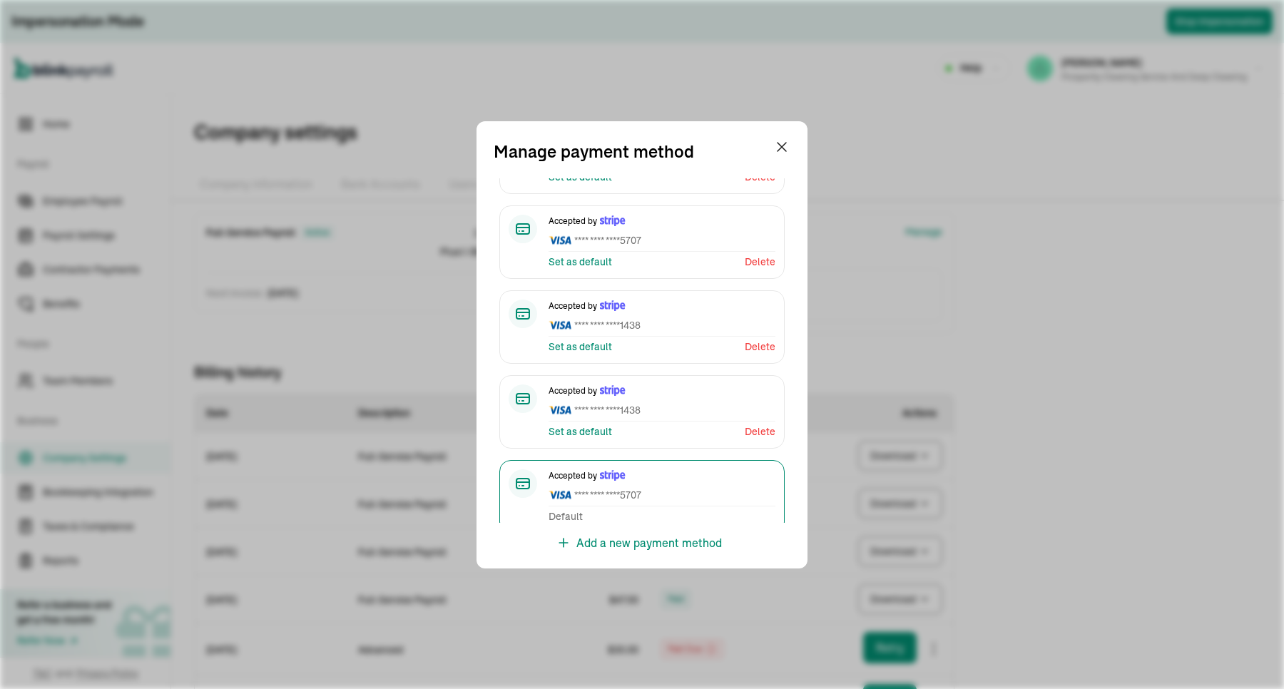
scroll to position [156, 0]
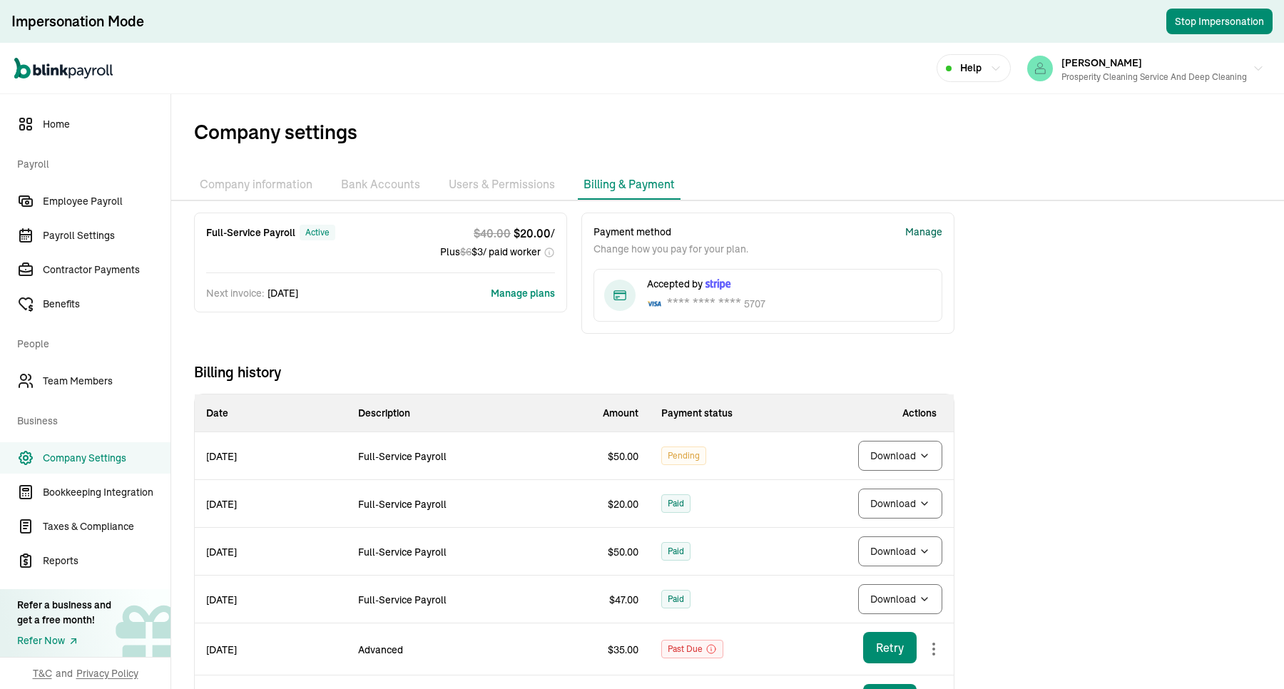
click at [926, 229] on div "Manage" at bounding box center [923, 232] width 37 height 15
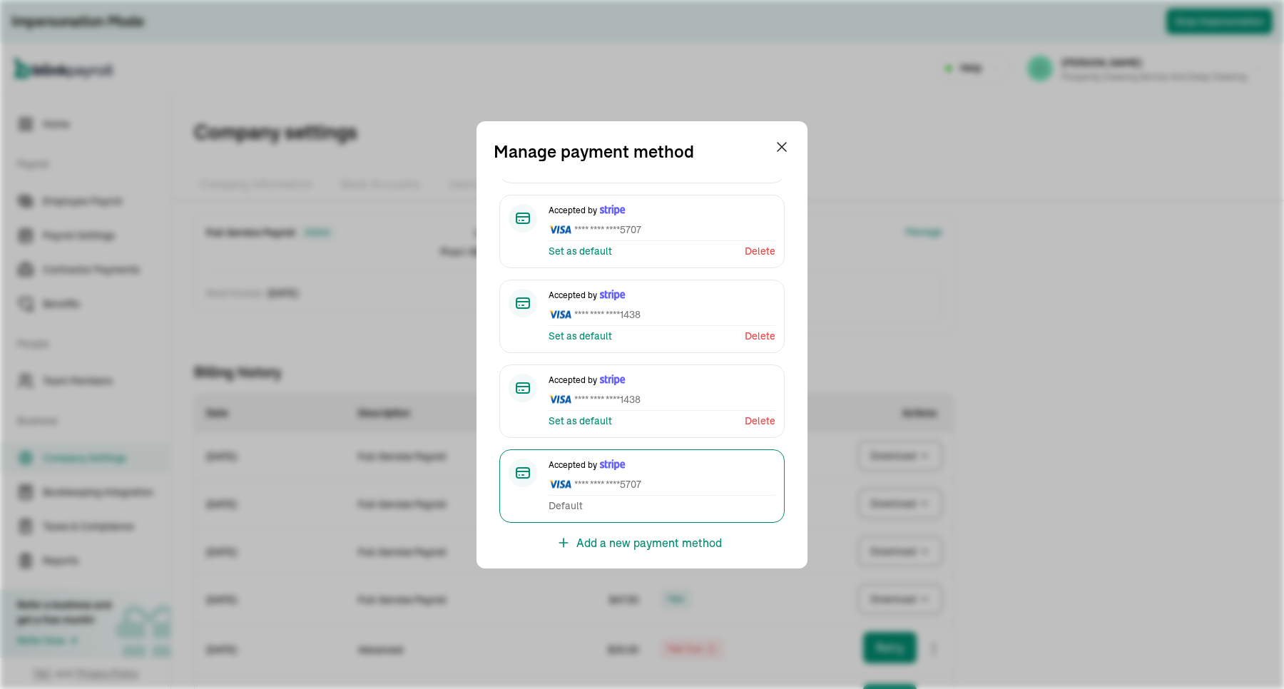
click at [604, 400] on span "**** **** **** 1438" at bounding box center [662, 399] width 227 height 15
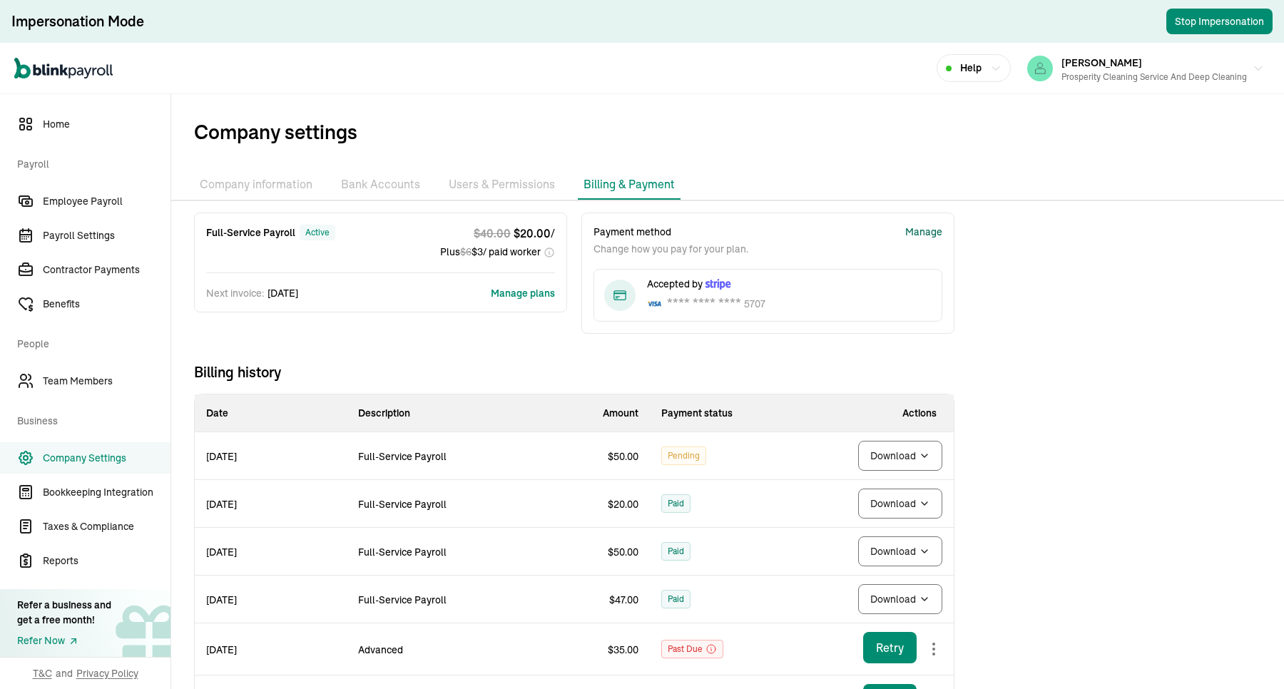
click at [815, 141] on span "Company settings" at bounding box center [739, 132] width 1090 height 30
click at [390, 180] on li "Bank Accounts" at bounding box center [380, 185] width 91 height 30
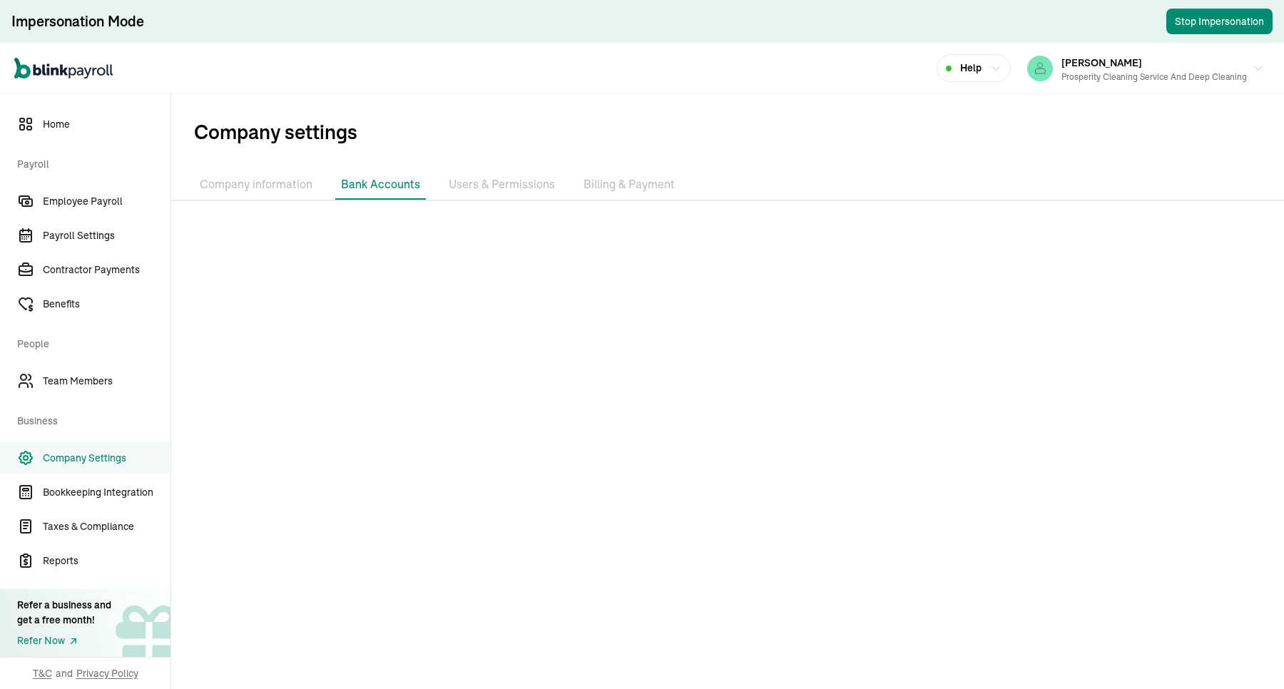
click at [390, 188] on li "Bank Accounts" at bounding box center [380, 185] width 91 height 30
click at [510, 182] on li "Users & Permissions" at bounding box center [502, 185] width 118 height 30
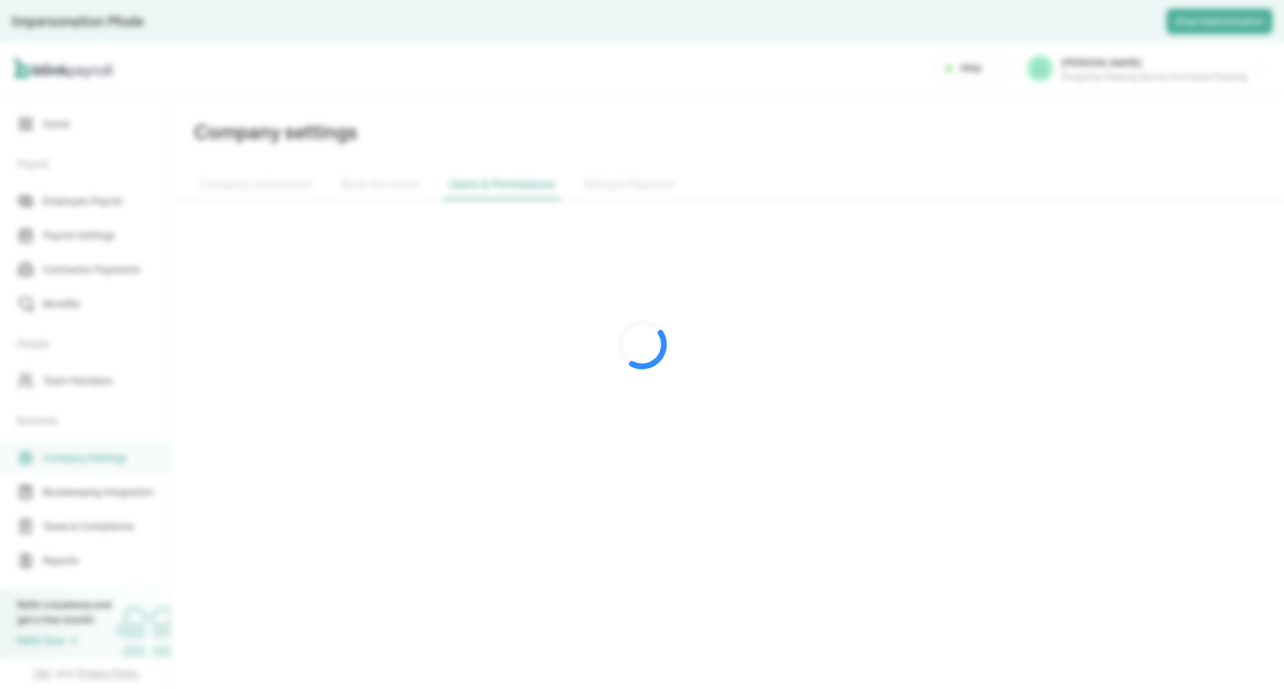
click at [382, 188] on div at bounding box center [642, 344] width 1284 height 689
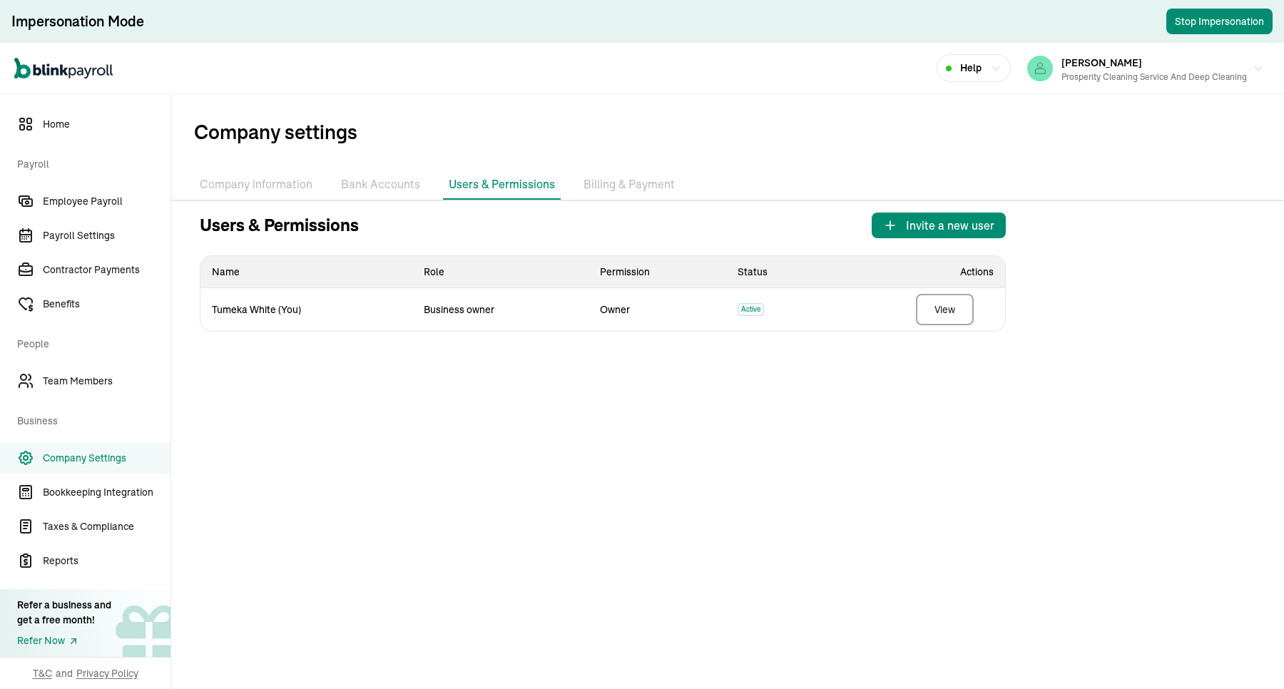
click at [382, 188] on li "Bank Accounts" at bounding box center [380, 185] width 91 height 30
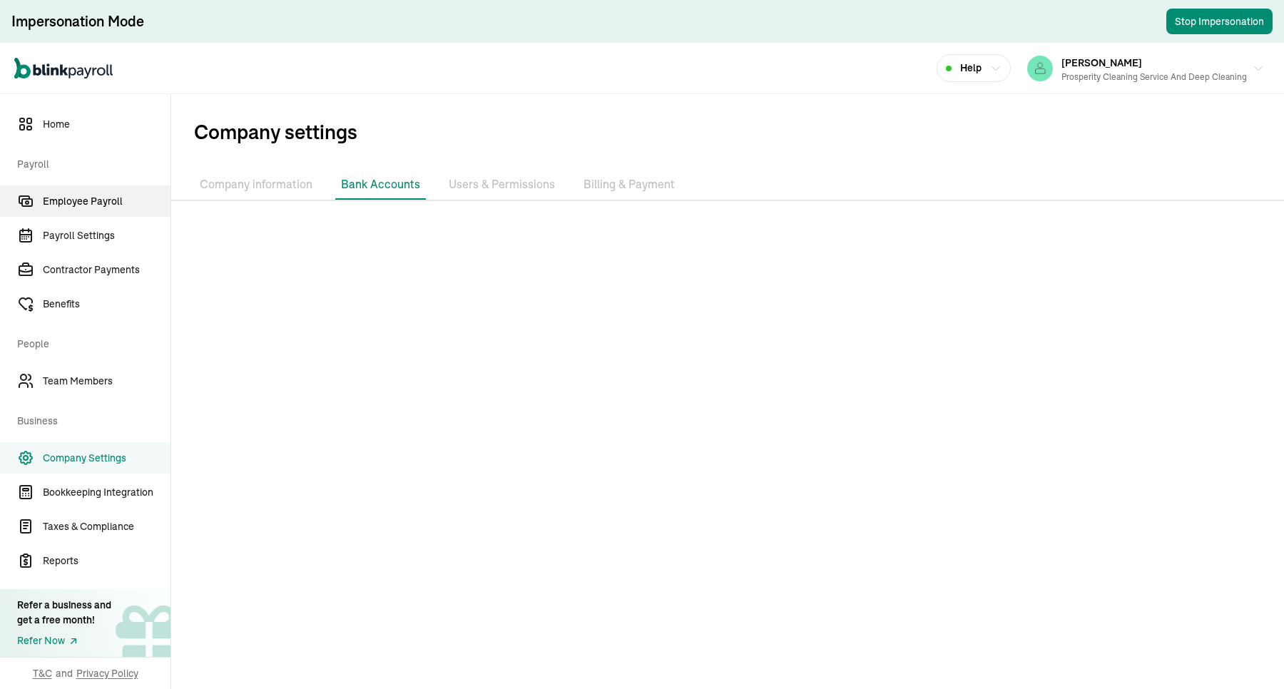
click at [105, 205] on span "Employee Payroll" at bounding box center [107, 201] width 128 height 15
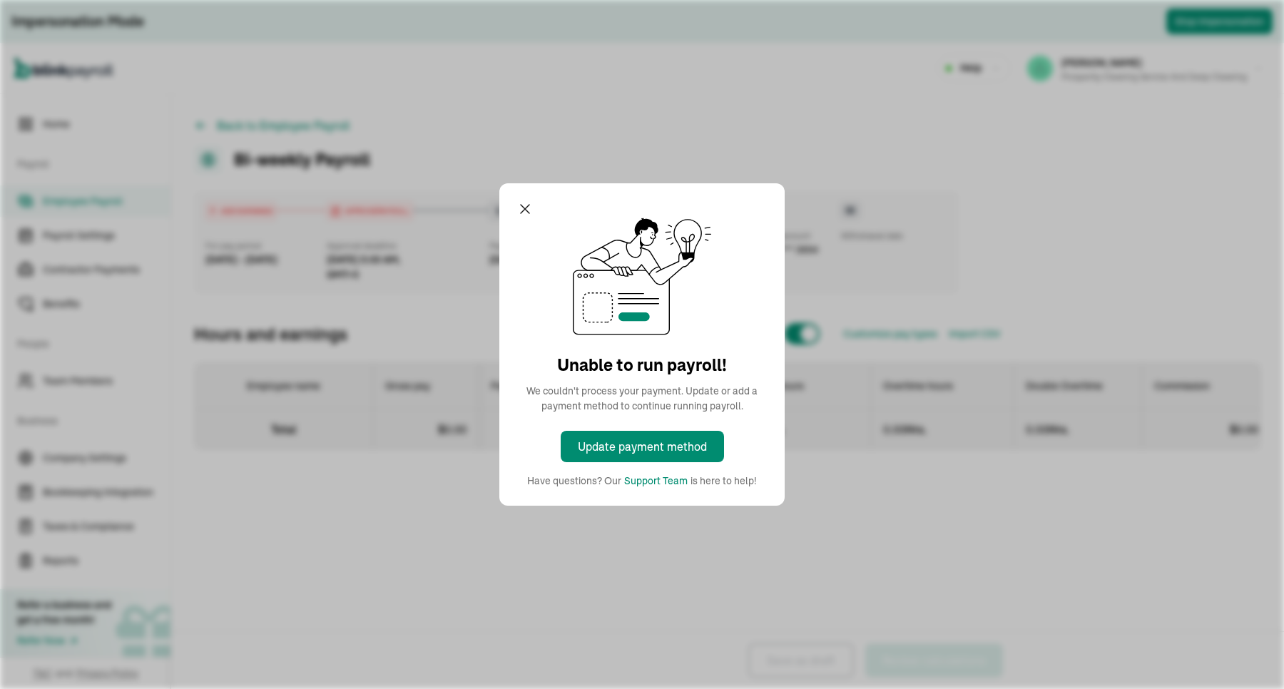
select select "direct_deposit"
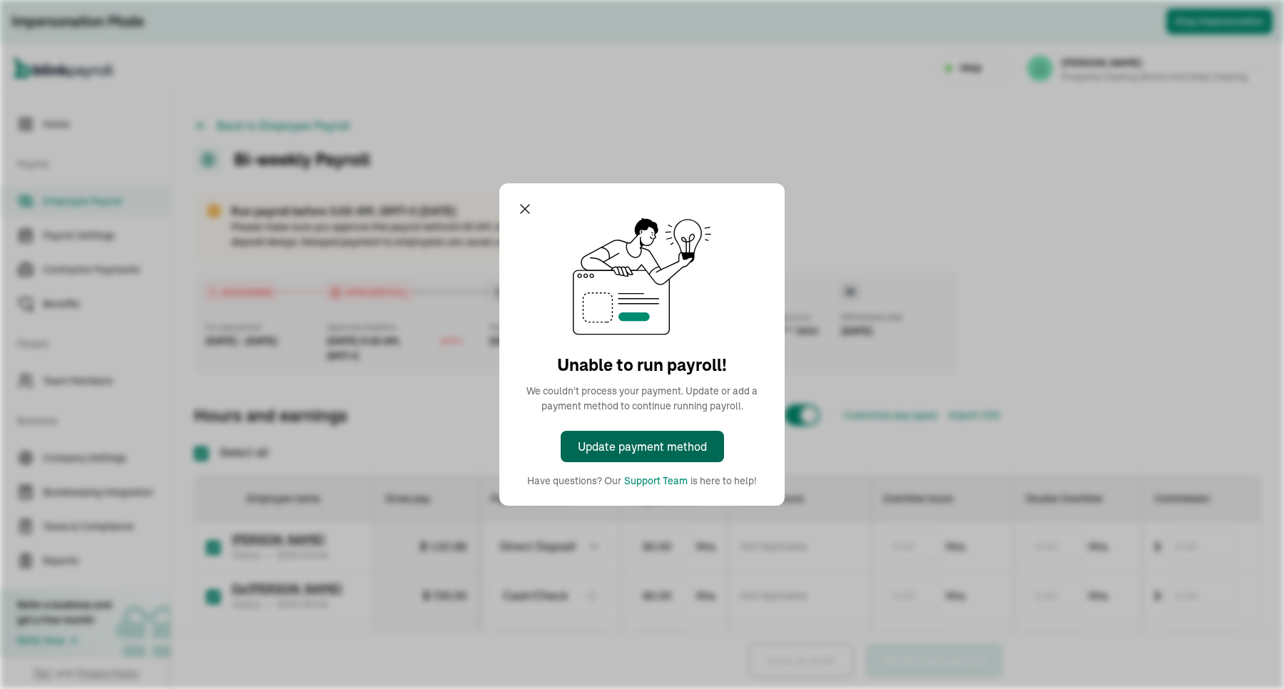
click at [655, 440] on div "Update payment method" at bounding box center [642, 446] width 129 height 17
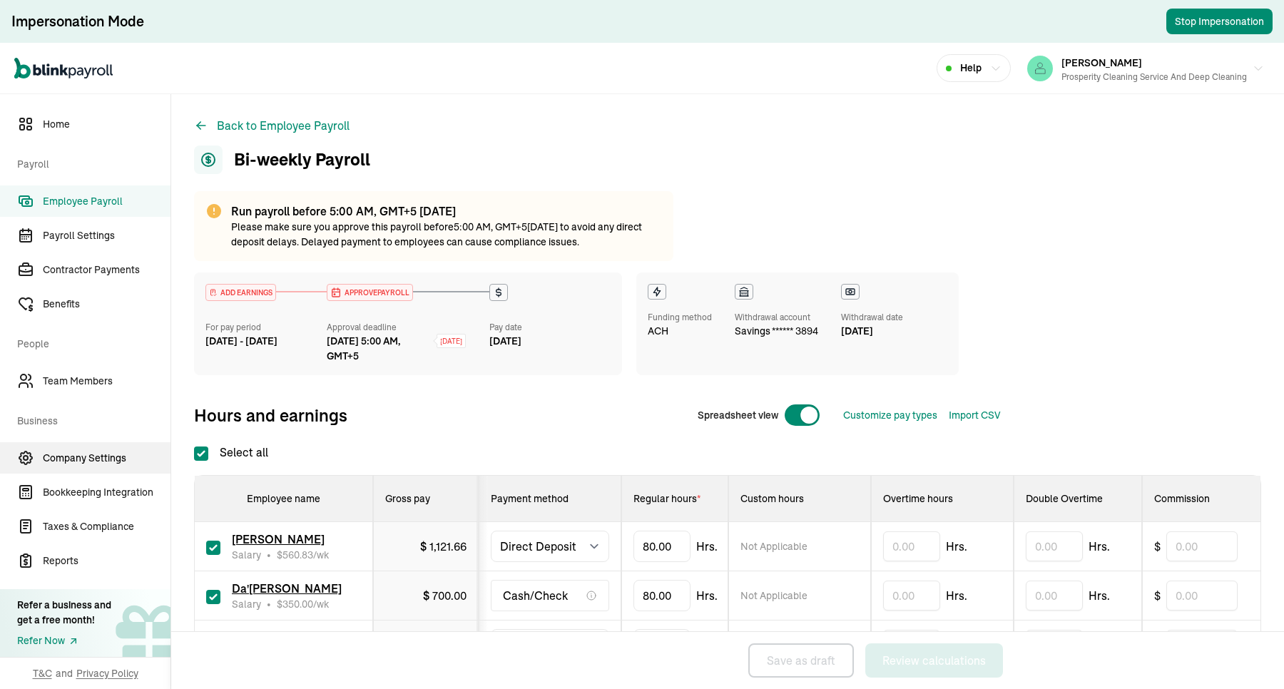
click at [114, 462] on span "Company Settings" at bounding box center [107, 458] width 128 height 15
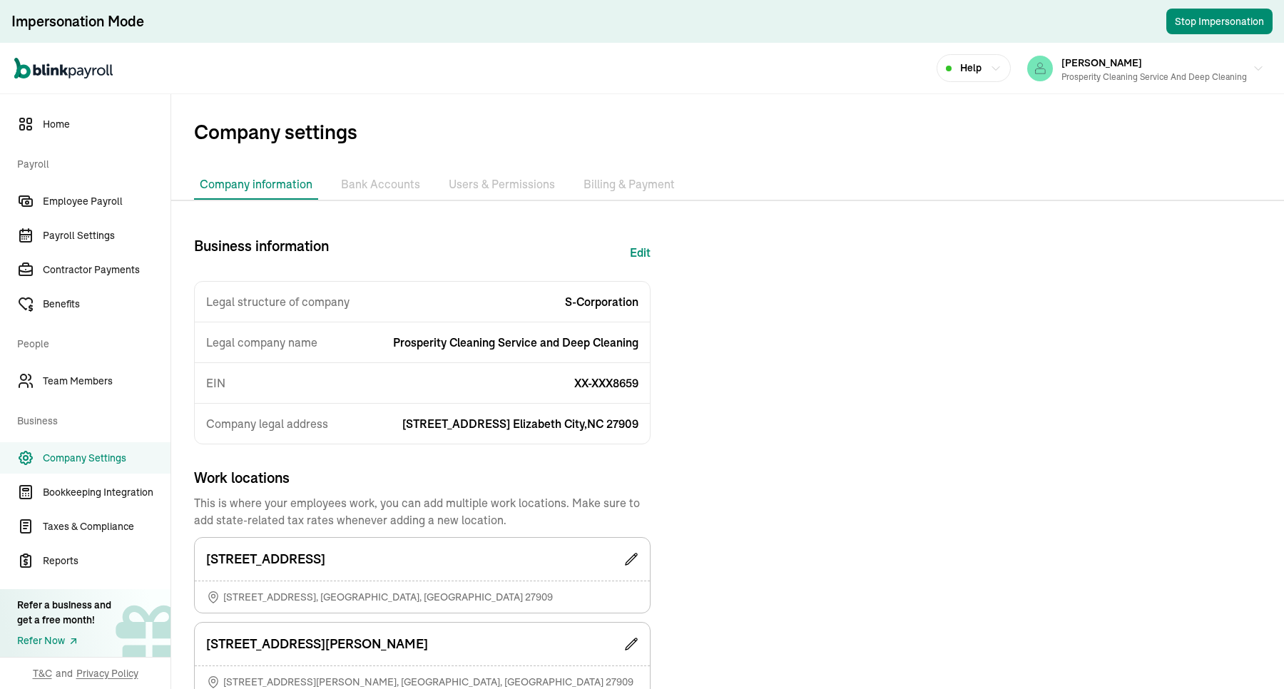
click at [586, 180] on li "Billing & Payment" at bounding box center [629, 185] width 103 height 30
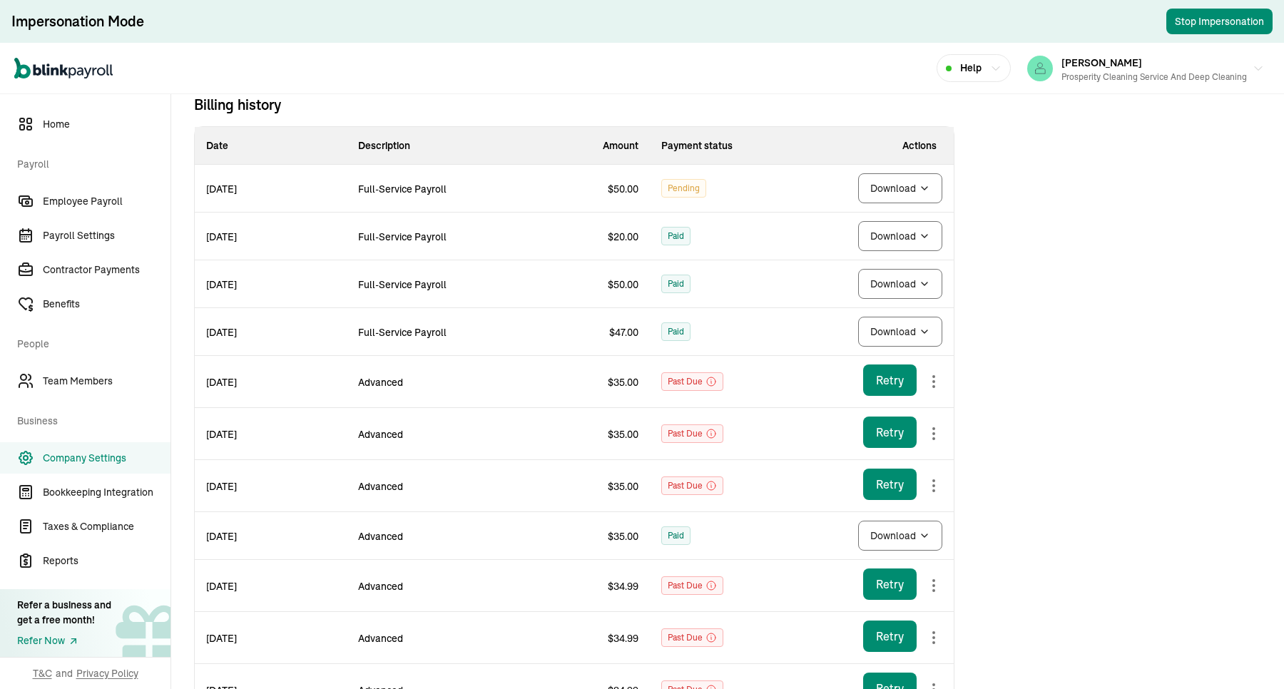
scroll to position [89, 0]
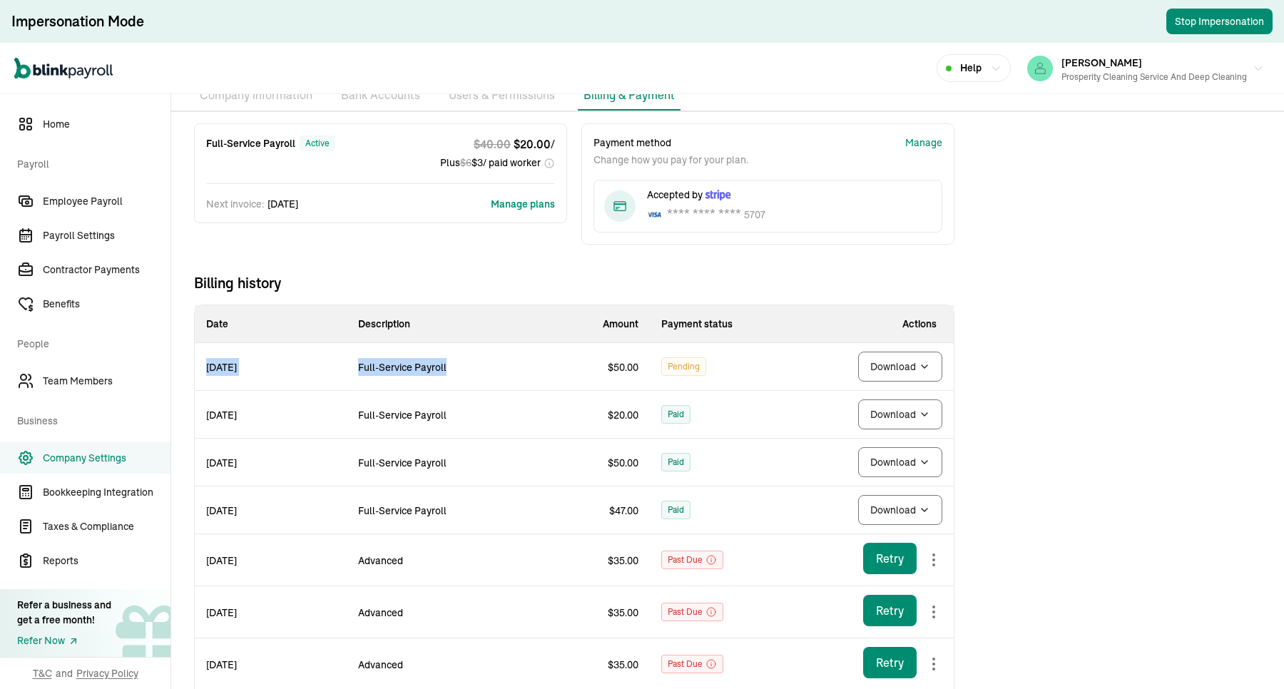
drag, startPoint x: 201, startPoint y: 378, endPoint x: 503, endPoint y: 370, distance: 301.9
click at [503, 370] on tr "[DATE] Full-Service Payroll $ 50.00 Pending Download" at bounding box center [574, 367] width 759 height 48
click at [515, 377] on td "$ 50.00" at bounding box center [575, 367] width 152 height 48
click at [642, 368] on td "$ 50.00" at bounding box center [575, 367] width 152 height 48
drag, startPoint x: 653, startPoint y: 371, endPoint x: 263, endPoint y: 372, distance: 390.2
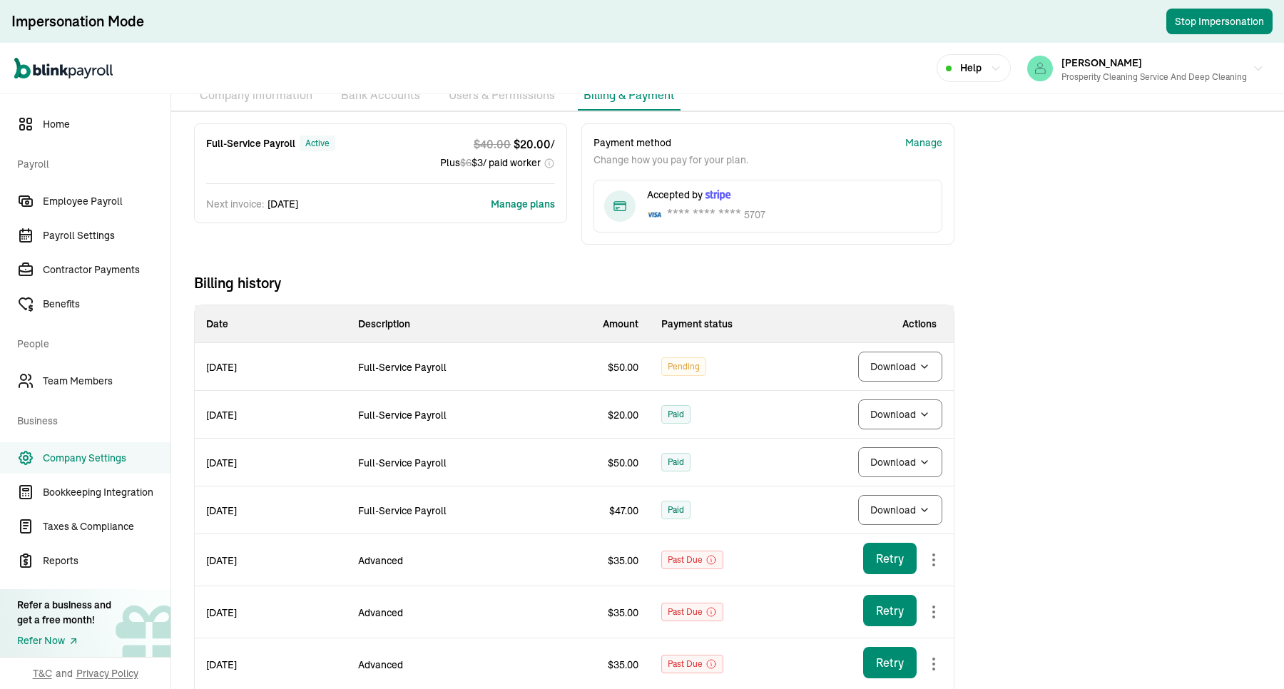
click at [263, 372] on tr "[DATE] Full-Service Payroll $ 50.00 Pending Download" at bounding box center [574, 367] width 759 height 48
click at [376, 387] on td "Full-Service Payroll" at bounding box center [423, 367] width 152 height 48
click at [657, 391] on td "Paid" at bounding box center [726, 415] width 152 height 48
drag, startPoint x: 636, startPoint y: 371, endPoint x: 594, endPoint y: 370, distance: 41.4
click at [594, 370] on td "$ 50.00" at bounding box center [575, 367] width 152 height 48
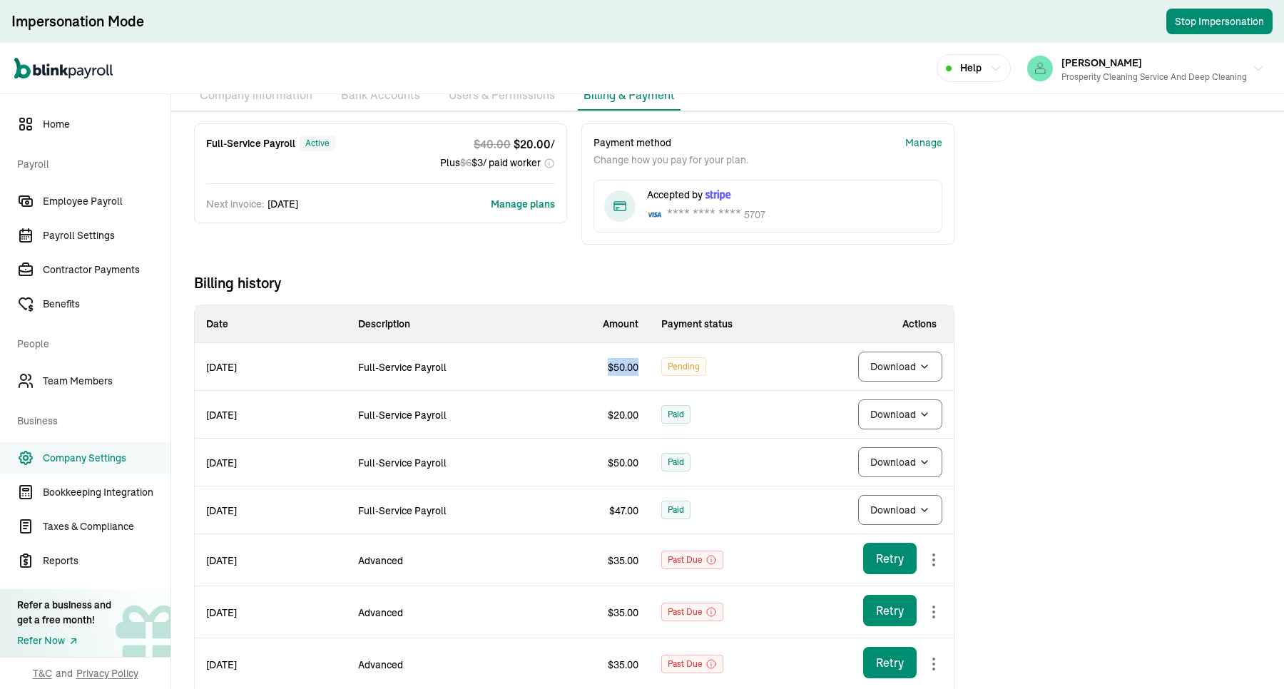
click at [584, 380] on td "$ 50.00" at bounding box center [575, 367] width 152 height 48
drag, startPoint x: 584, startPoint y: 373, endPoint x: 653, endPoint y: 377, distance: 70.0
click at [653, 377] on tr "[DATE] Full-Service Payroll $ 50.00 Pending Download" at bounding box center [574, 367] width 759 height 48
click at [646, 384] on td "$ 50.00" at bounding box center [575, 367] width 152 height 48
drag, startPoint x: 650, startPoint y: 369, endPoint x: 596, endPoint y: 370, distance: 54.2
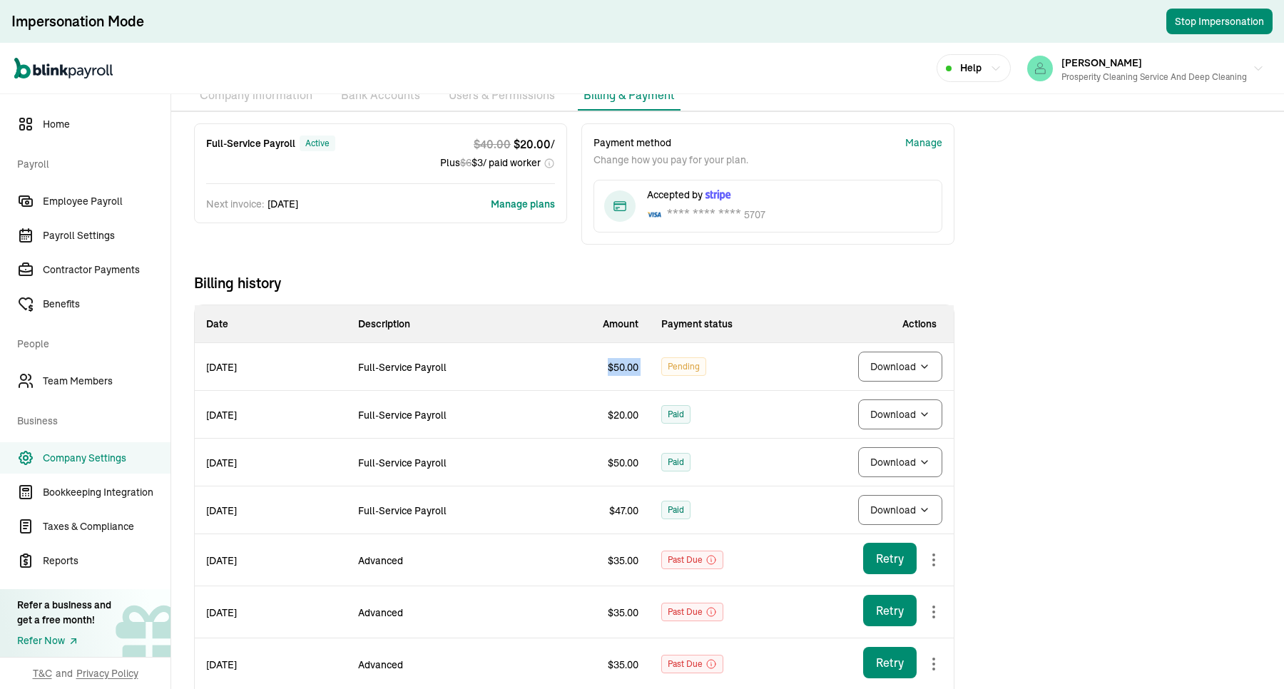
click at [596, 370] on tr "[DATE] Full-Service Payroll $ 50.00 Pending Download" at bounding box center [574, 367] width 759 height 48
click at [578, 380] on td "$ 50.00" at bounding box center [575, 367] width 152 height 48
click at [68, 198] on span "Employee Payroll" at bounding box center [107, 201] width 128 height 15
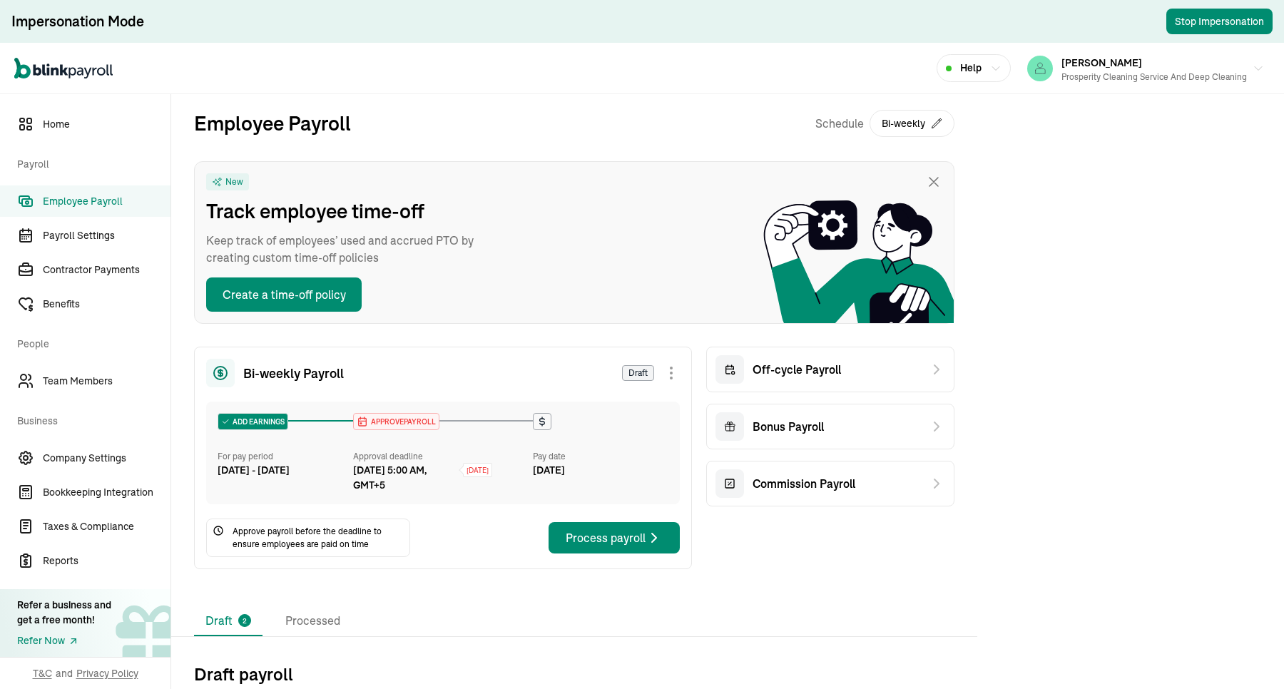
click at [106, 205] on span "Employee Payroll" at bounding box center [107, 201] width 128 height 15
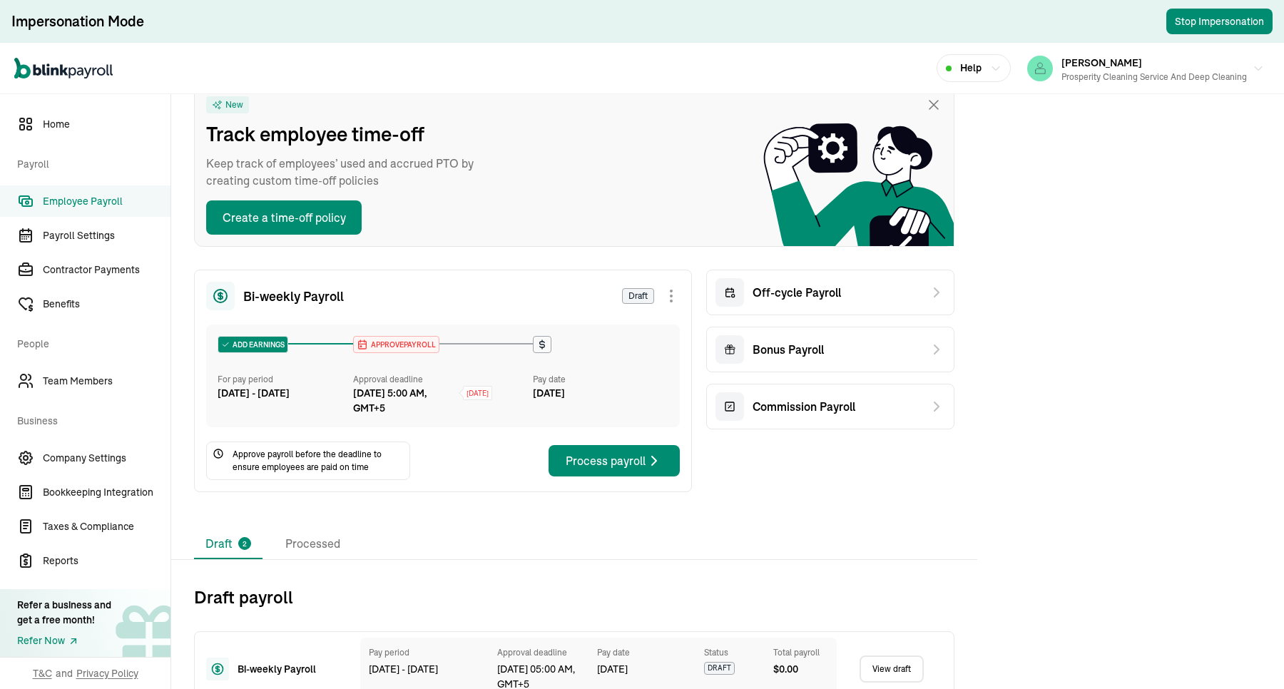
scroll to position [79, 0]
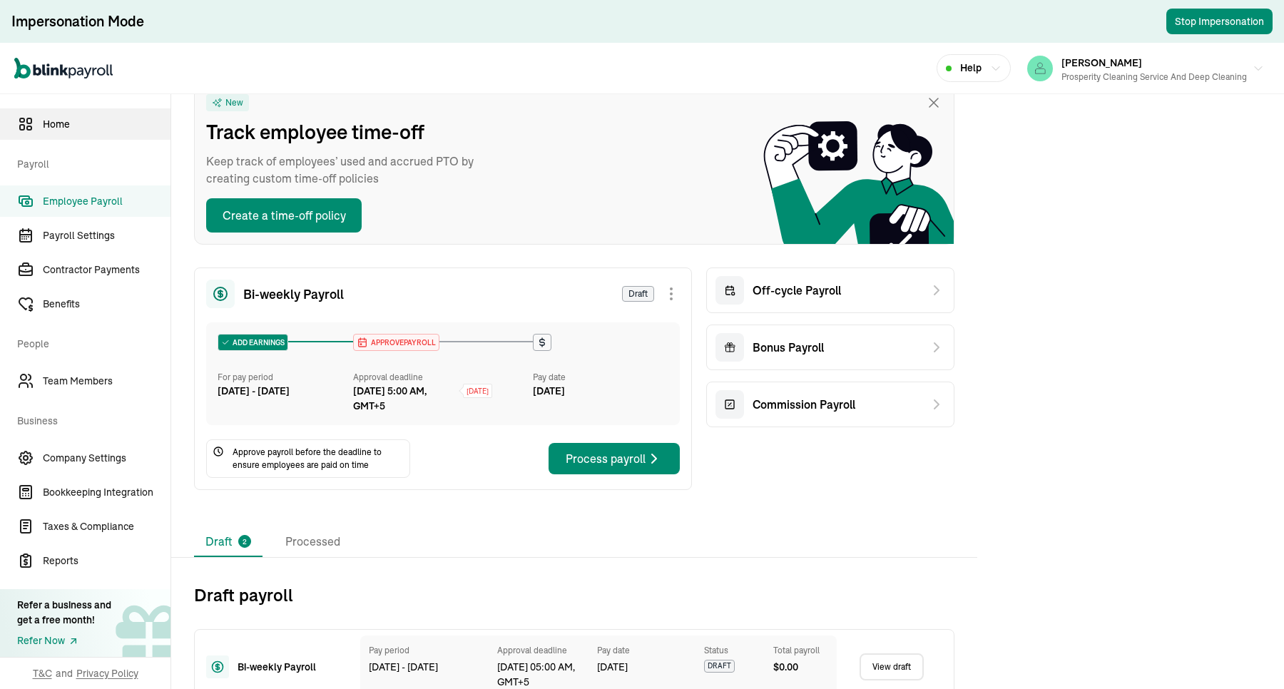
click at [84, 126] on span "Home" at bounding box center [107, 124] width 128 height 15
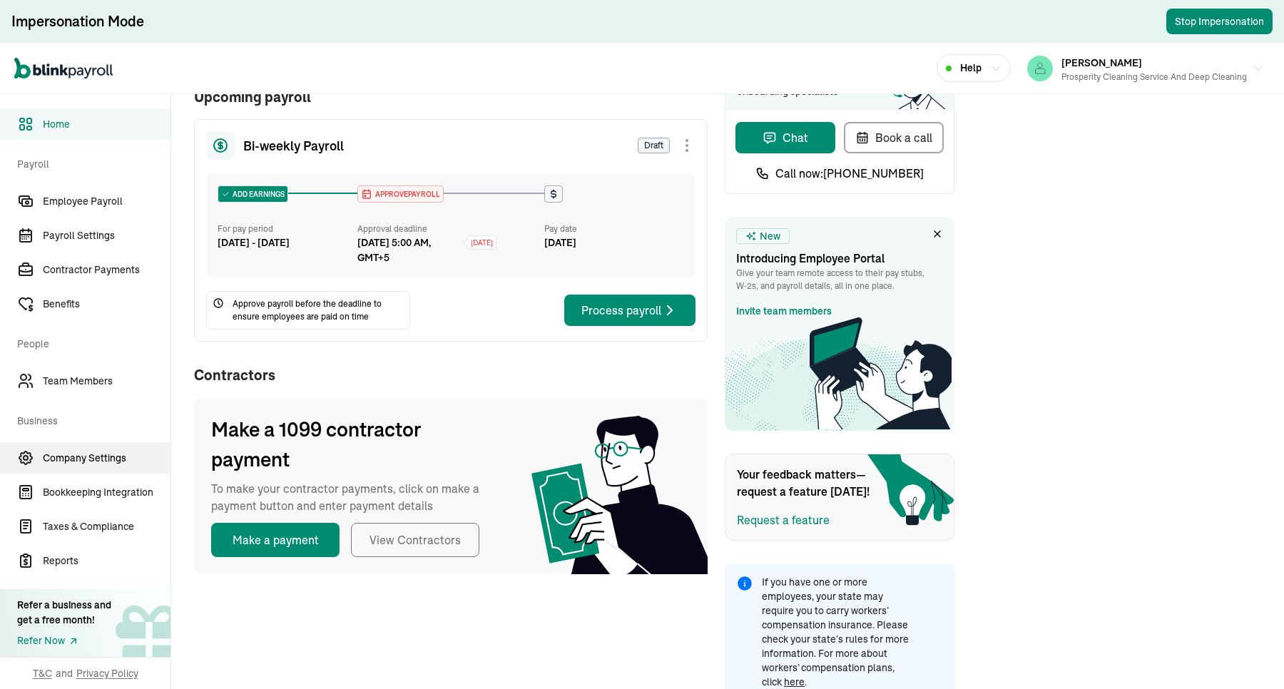
click at [80, 451] on span "Company Settings" at bounding box center [107, 458] width 128 height 15
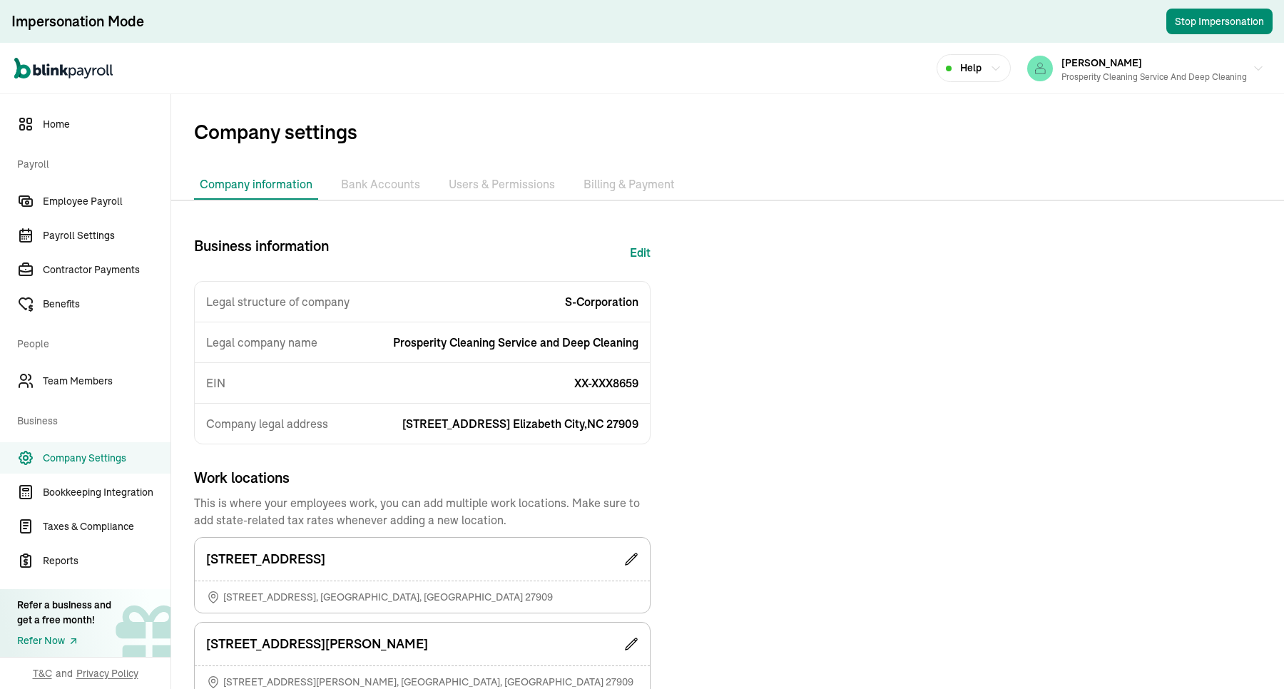
click at [604, 177] on li "Billing & Payment" at bounding box center [629, 185] width 103 height 30
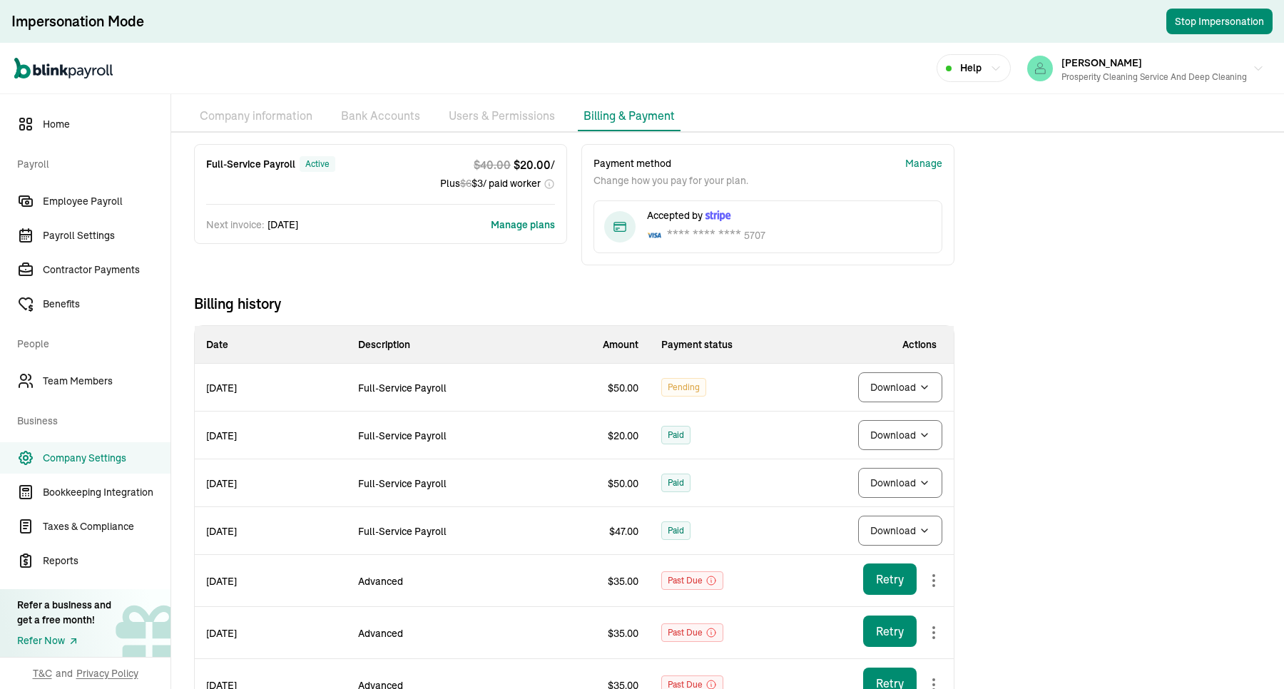
scroll to position [89, 0]
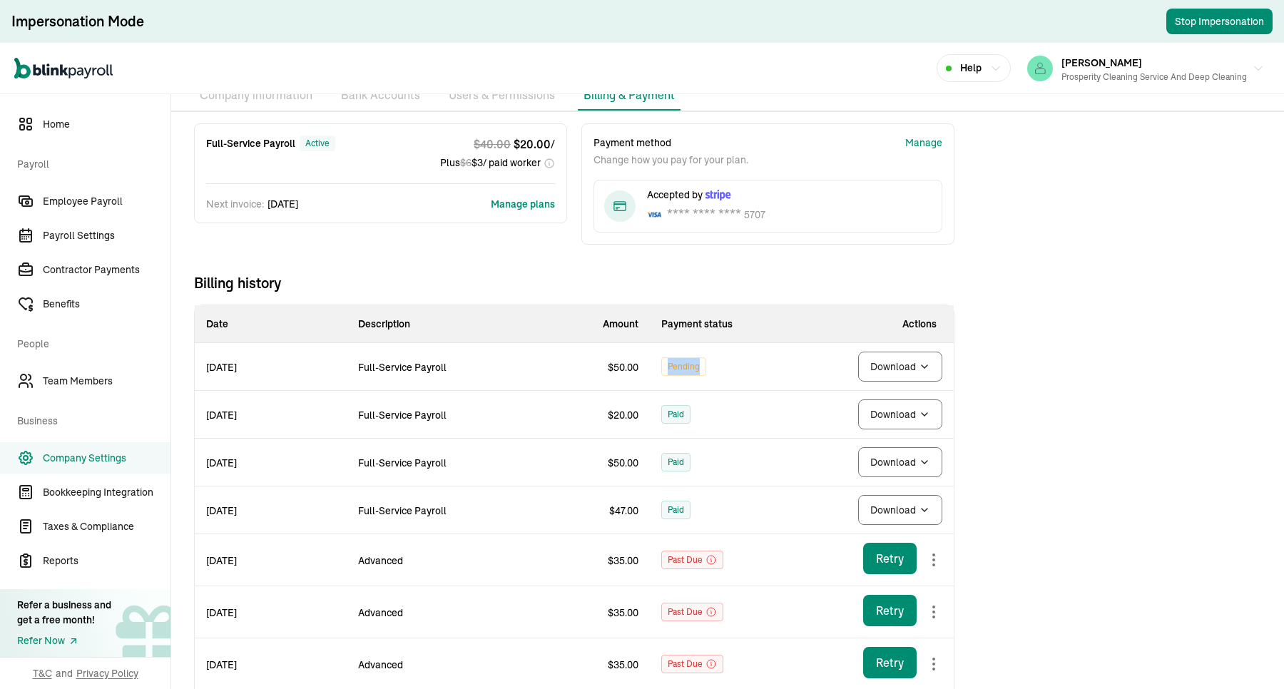
drag, startPoint x: 703, startPoint y: 365, endPoint x: 666, endPoint y: 368, distance: 37.3
click at [666, 368] on div "Pending" at bounding box center [683, 366] width 45 height 19
click at [660, 371] on td "Pending" at bounding box center [726, 367] width 152 height 48
drag, startPoint x: 663, startPoint y: 365, endPoint x: 730, endPoint y: 367, distance: 66.4
click at [730, 367] on td "Pending" at bounding box center [726, 367] width 152 height 48
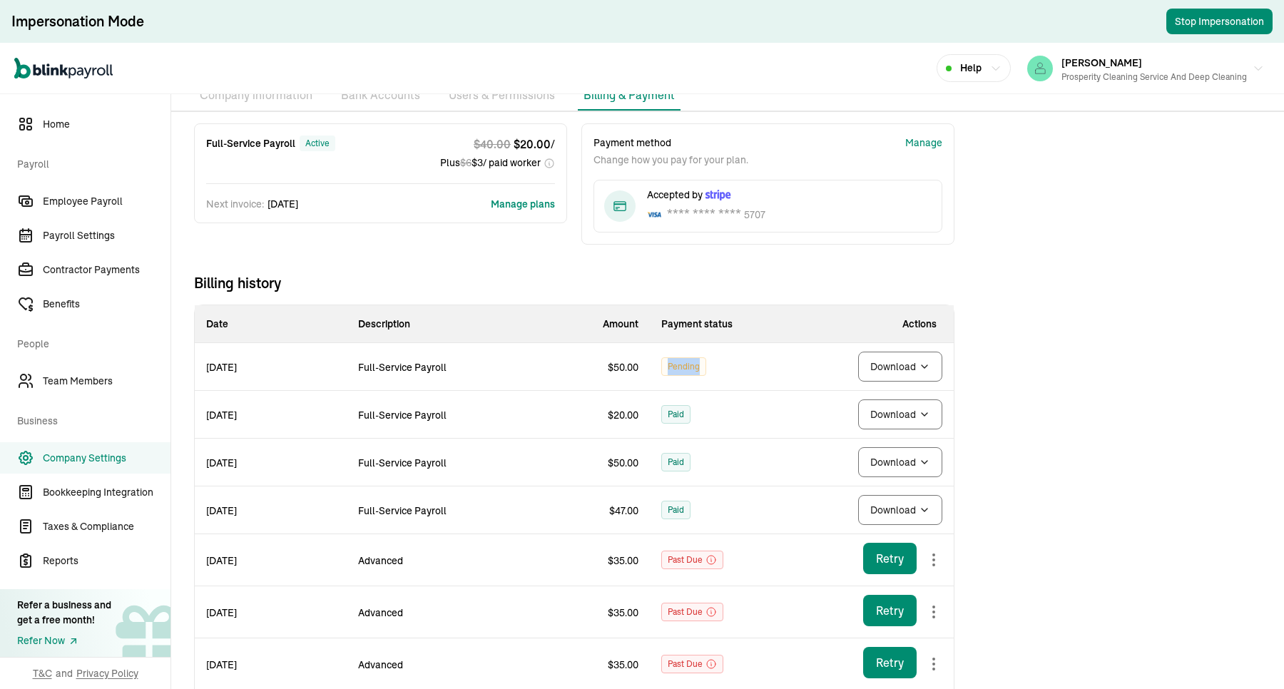
click at [717, 375] on td "Pending" at bounding box center [726, 367] width 152 height 48
drag, startPoint x: 728, startPoint y: 371, endPoint x: 653, endPoint y: 370, distance: 74.2
click at [653, 370] on td "Pending" at bounding box center [726, 367] width 152 height 48
click at [655, 382] on td "Pending" at bounding box center [726, 367] width 152 height 48
drag, startPoint x: 663, startPoint y: 370, endPoint x: 721, endPoint y: 370, distance: 57.1
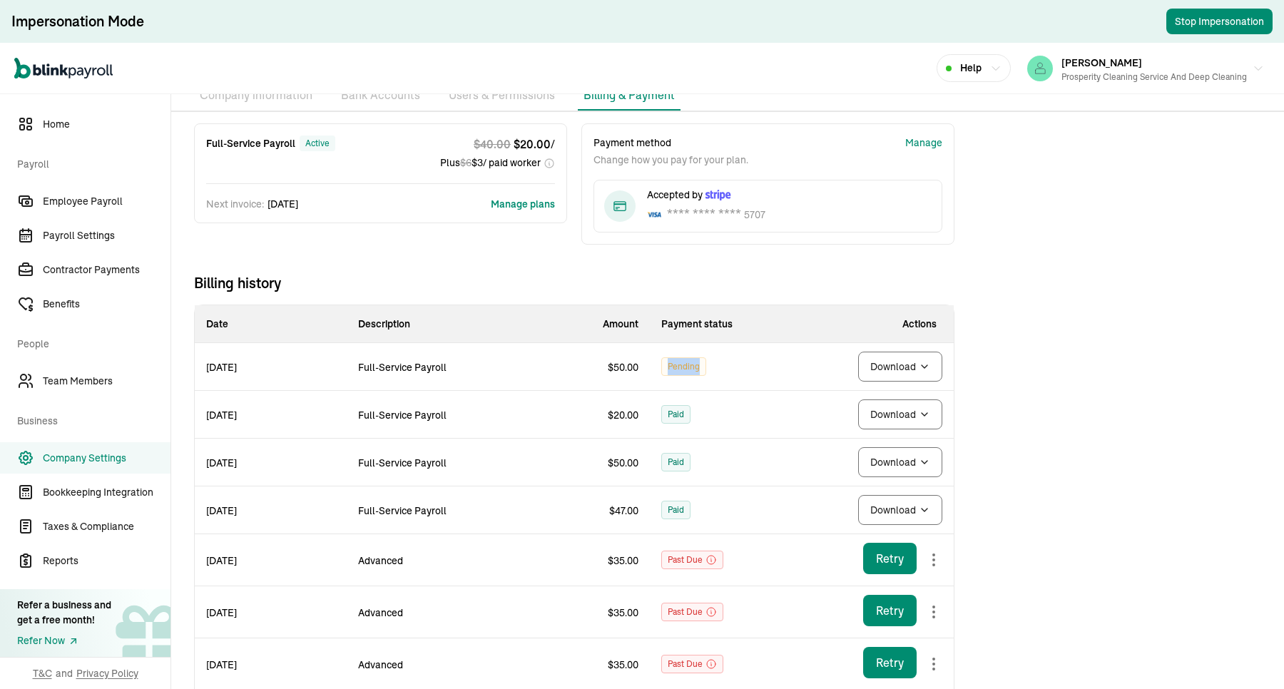
click at [721, 370] on td "Pending" at bounding box center [726, 367] width 152 height 48
click at [718, 376] on td "Pending" at bounding box center [726, 367] width 152 height 48
drag, startPoint x: 741, startPoint y: 366, endPoint x: 655, endPoint y: 367, distance: 85.6
click at [655, 367] on td "Pending" at bounding box center [726, 367] width 152 height 48
click at [657, 383] on td "Pending" at bounding box center [726, 367] width 152 height 48
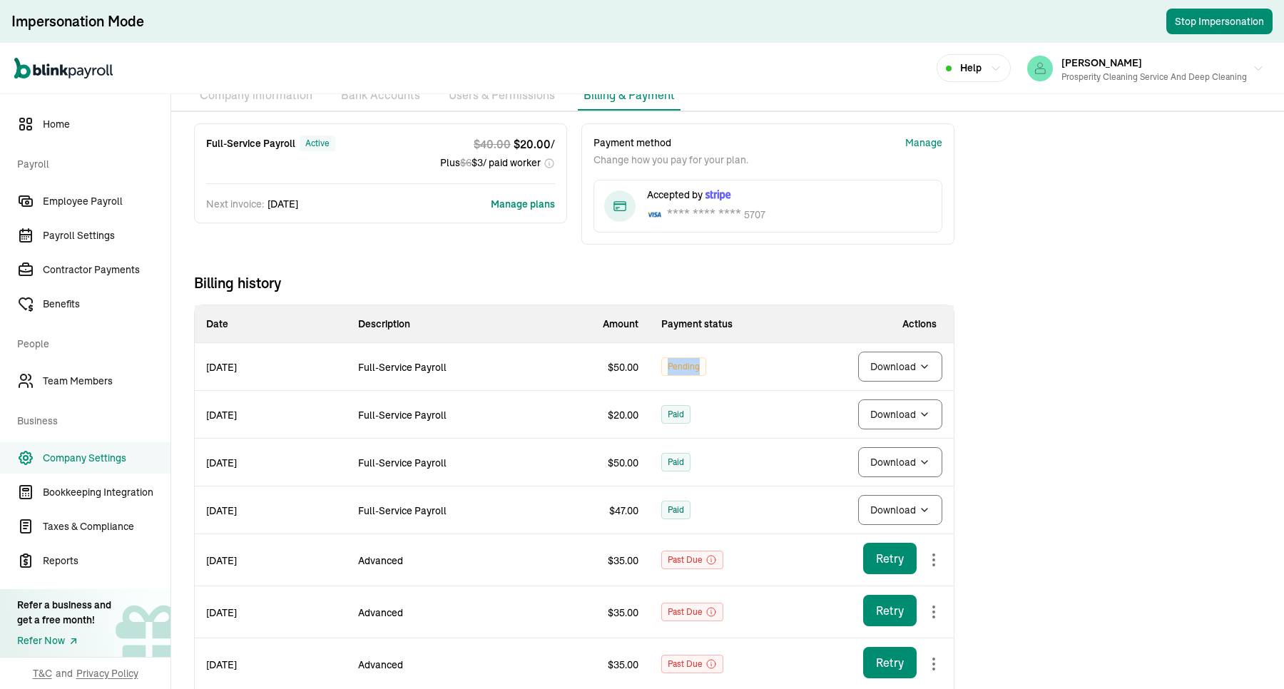
drag, startPoint x: 708, startPoint y: 375, endPoint x: 731, endPoint y: 378, distance: 23.7
click at [731, 378] on td "Pending" at bounding box center [726, 367] width 152 height 48
click at [716, 390] on td "Pending" at bounding box center [726, 367] width 152 height 48
drag, startPoint x: 723, startPoint y: 367, endPoint x: 655, endPoint y: 380, distance: 69.0
click at [650, 367] on td "Pending" at bounding box center [726, 367] width 152 height 48
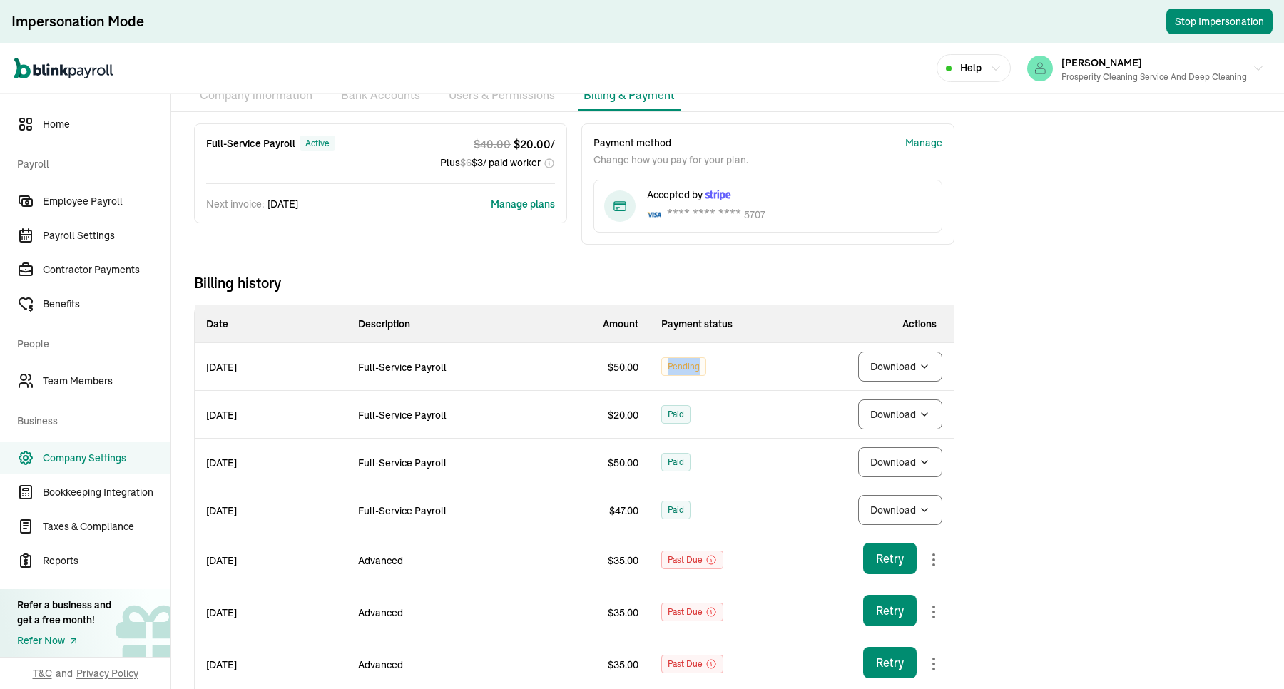
click at [655, 380] on td "Pending" at bounding box center [726, 367] width 152 height 48
drag, startPoint x: 658, startPoint y: 364, endPoint x: 731, endPoint y: 377, distance: 73.9
click at [731, 377] on td "Pending" at bounding box center [726, 367] width 152 height 48
click at [718, 387] on td "Pending" at bounding box center [726, 367] width 152 height 48
drag, startPoint x: 728, startPoint y: 373, endPoint x: 655, endPoint y: 367, distance: 73.0
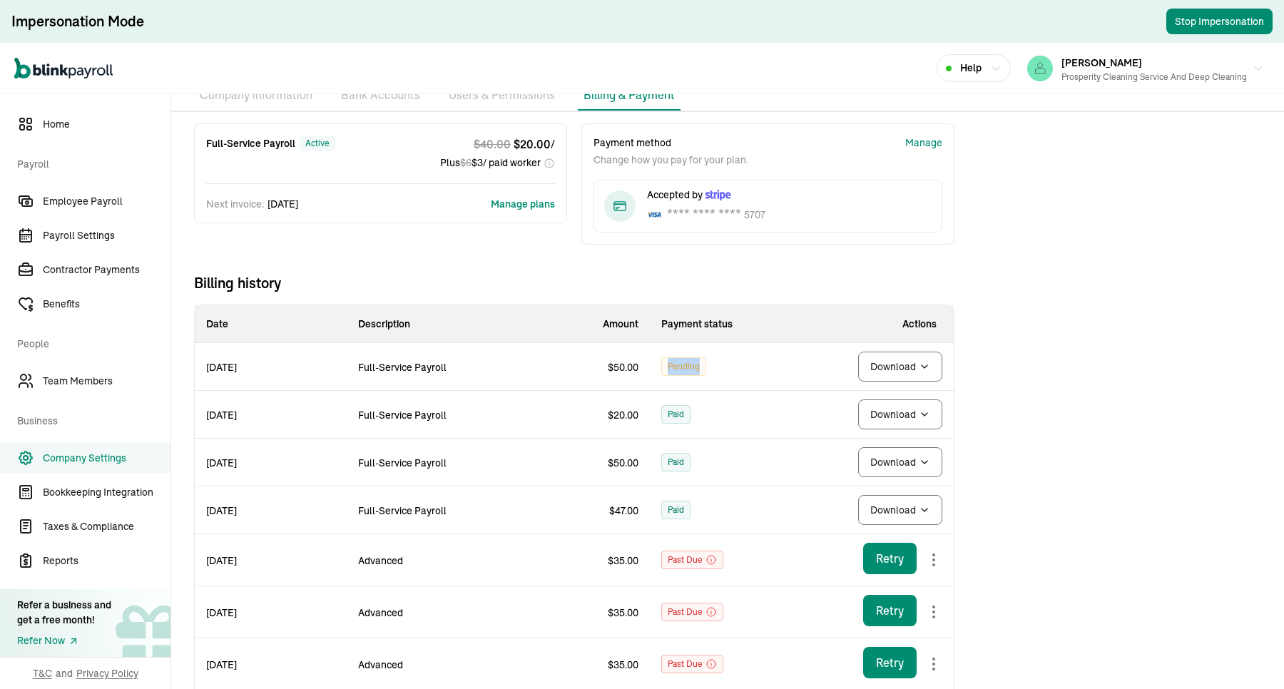
click at [655, 367] on td "Pending" at bounding box center [726, 367] width 152 height 48
click at [655, 379] on td "Pending" at bounding box center [726, 367] width 152 height 48
drag, startPoint x: 657, startPoint y: 368, endPoint x: 738, endPoint y: 368, distance: 81.3
click at [738, 368] on td "Pending" at bounding box center [726, 367] width 152 height 48
click at [726, 380] on td "Pending" at bounding box center [726, 367] width 152 height 48
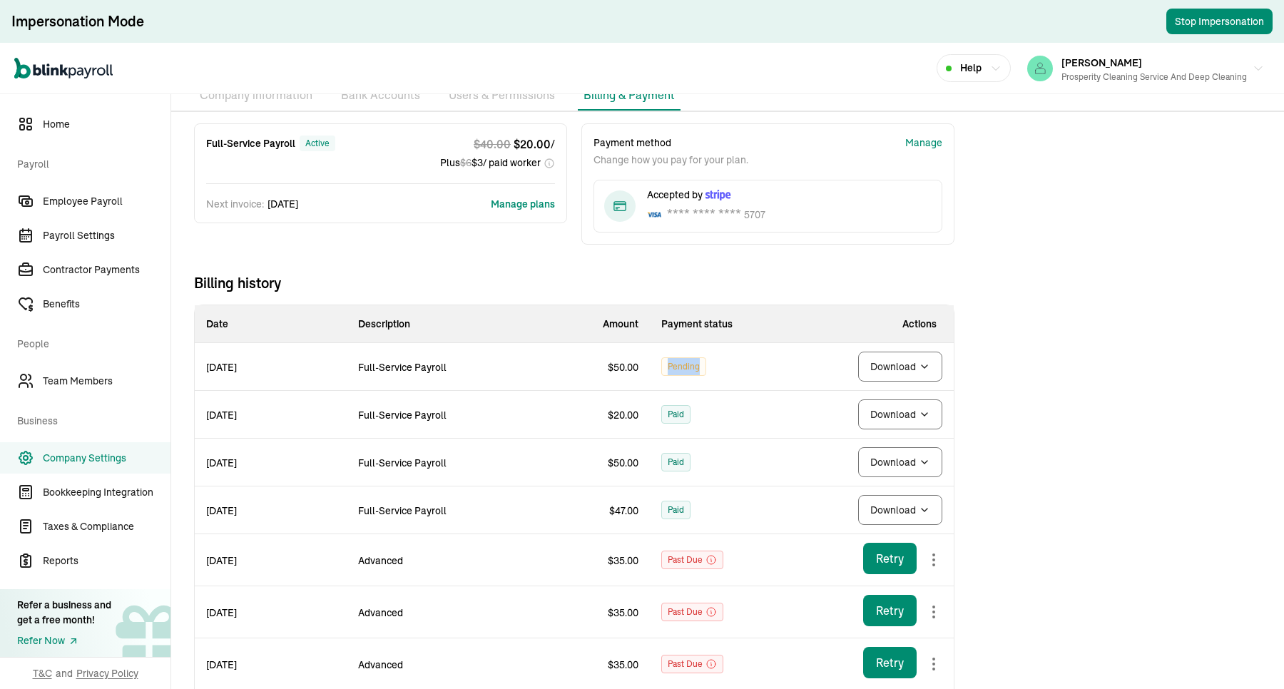
drag, startPoint x: 744, startPoint y: 368, endPoint x: 651, endPoint y: 367, distance: 92.7
click at [651, 367] on td "Pending" at bounding box center [726, 367] width 152 height 48
click at [653, 395] on td "Paid" at bounding box center [726, 415] width 152 height 48
drag, startPoint x: 671, startPoint y: 370, endPoint x: 722, endPoint y: 369, distance: 50.7
click at [722, 369] on td "Pending" at bounding box center [726, 367] width 152 height 48
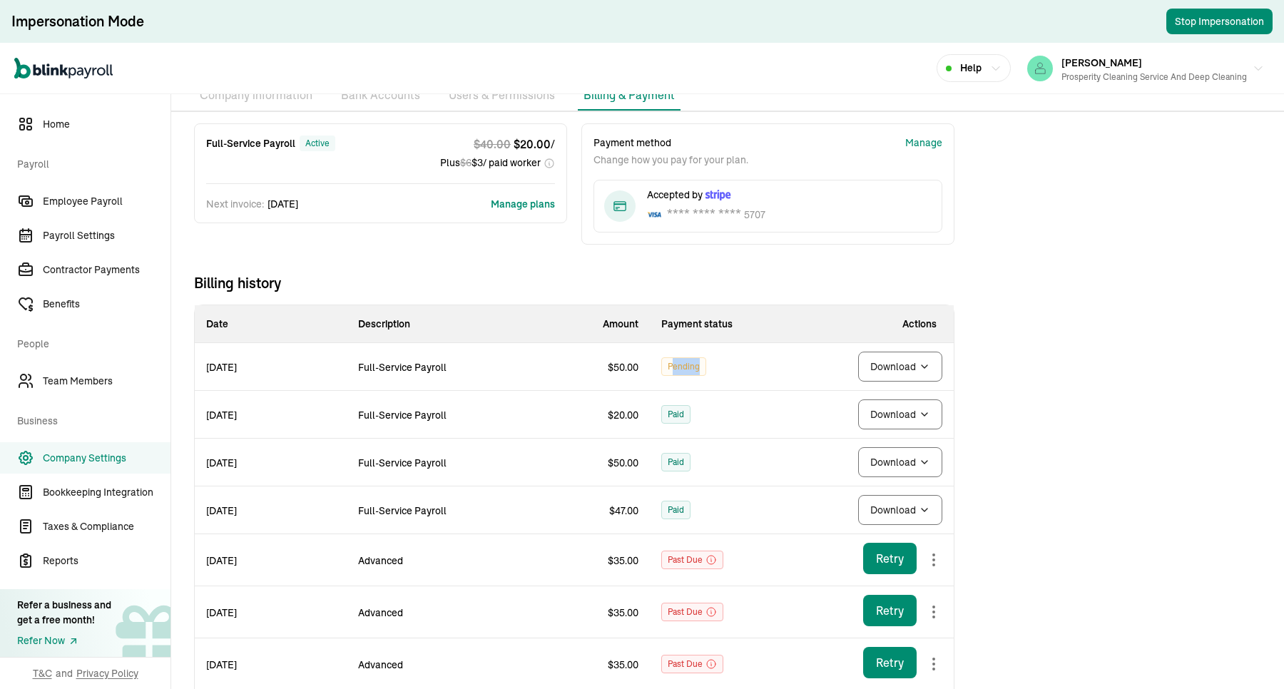
click at [711, 372] on td "Pending" at bounding box center [726, 367] width 152 height 48
click at [896, 376] on body "Impersonation Mode Stop Impersonation Open main menu Help [PERSON_NAME] Prosper…" at bounding box center [642, 344] width 1284 height 689
click at [708, 551] on icon at bounding box center [711, 559] width 11 height 11
click at [769, 268] on div "Full-Service Payroll active $ 40.00 $ 20.00 / Plus $ 6 $ 3 / paid worker Next i…" at bounding box center [574, 546] width 806 height 846
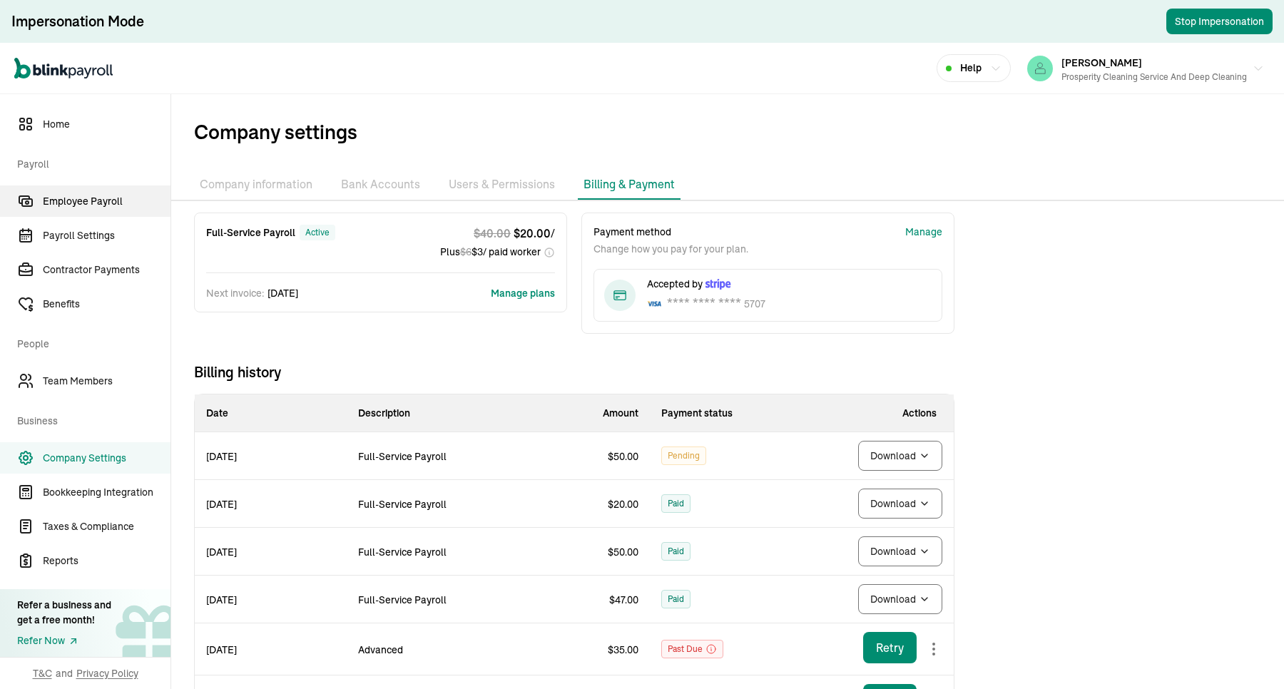
click at [129, 204] on span "Employee Payroll" at bounding box center [107, 201] width 128 height 15
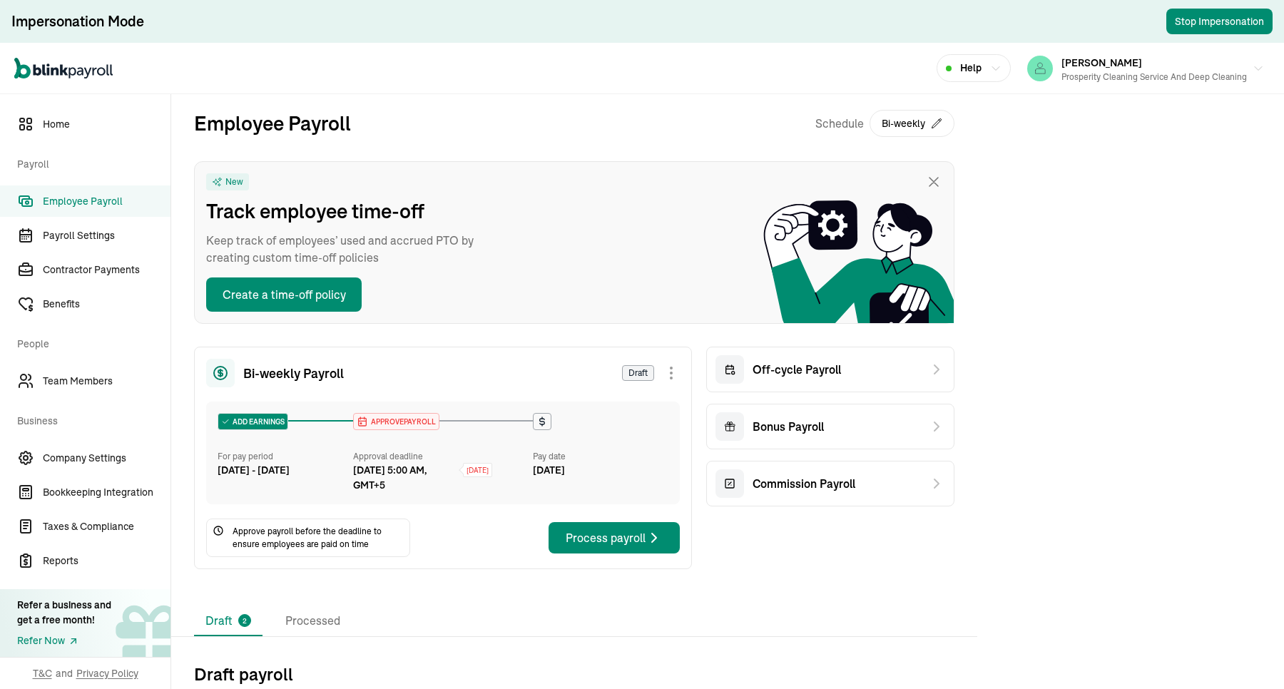
scroll to position [194, 0]
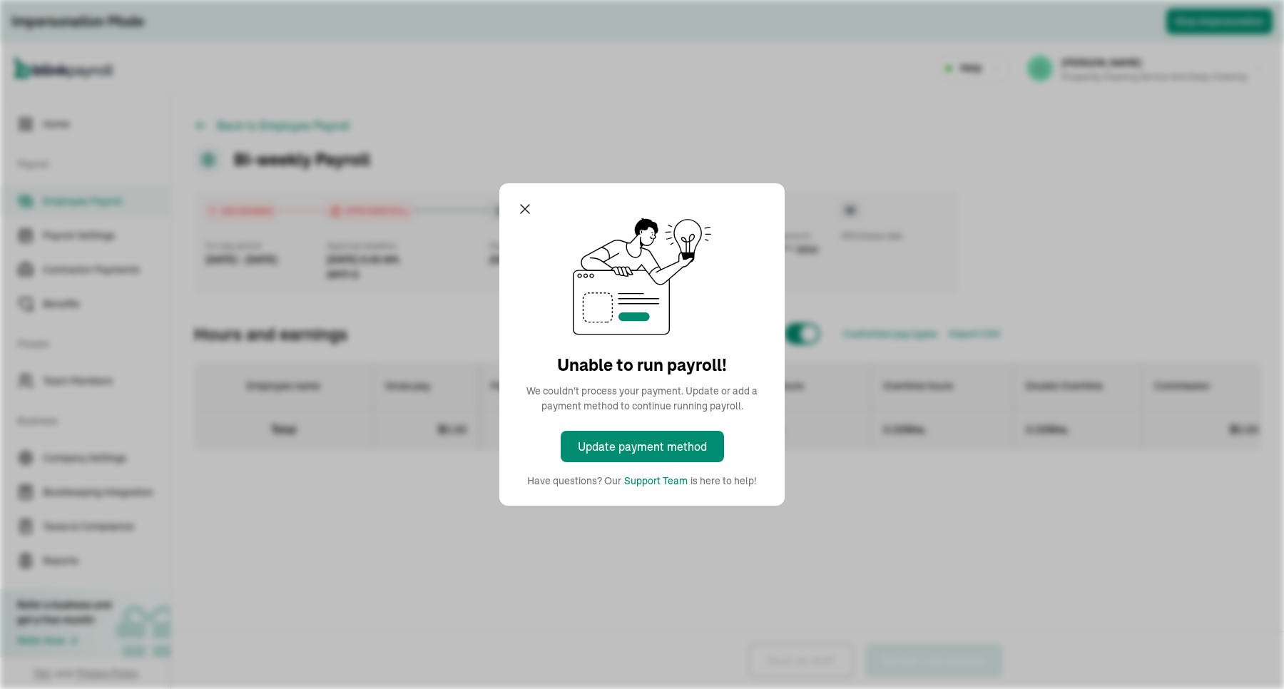
select select "direct_deposit"
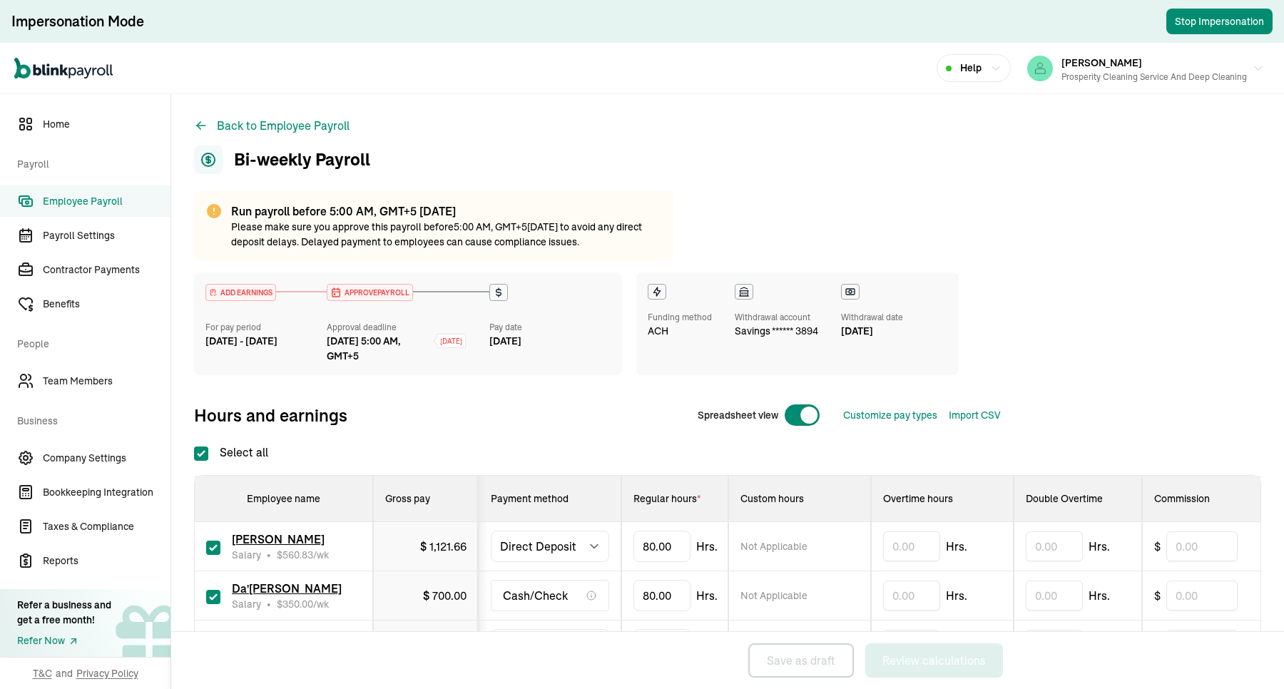
click at [523, 201] on div "Run payroll before 5:00 AM, GMT+5 [DATE] Please make sure you approve this payr…" at bounding box center [433, 226] width 479 height 70
click at [98, 451] on span "Company Settings" at bounding box center [107, 458] width 128 height 15
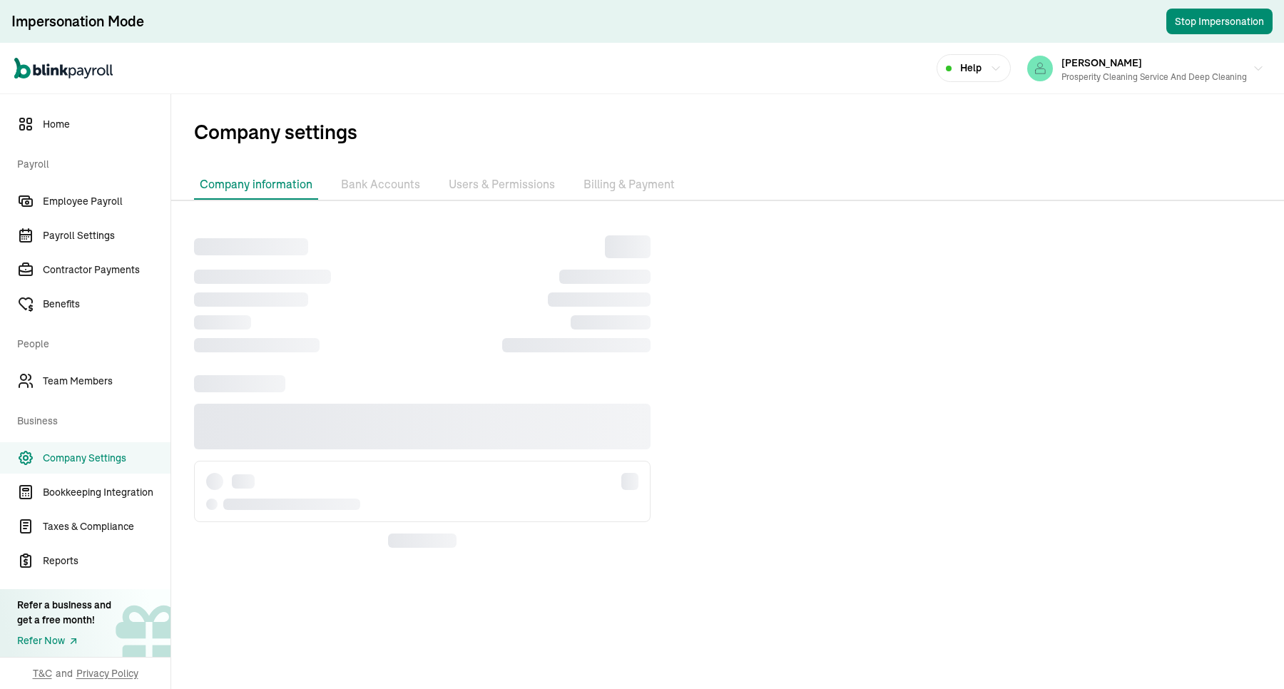
click at [631, 173] on li "Billing & Payment" at bounding box center [629, 185] width 103 height 30
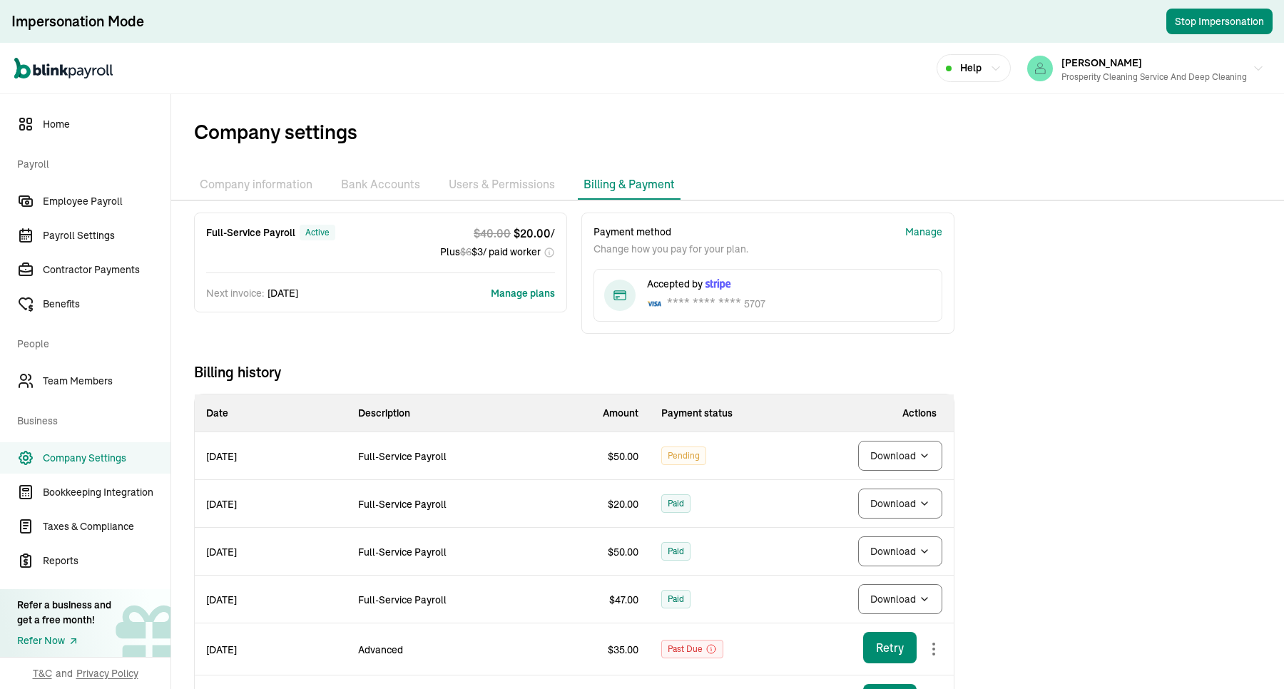
click at [770, 138] on span "Company settings" at bounding box center [739, 132] width 1090 height 30
click at [921, 229] on div "Manage" at bounding box center [923, 232] width 37 height 15
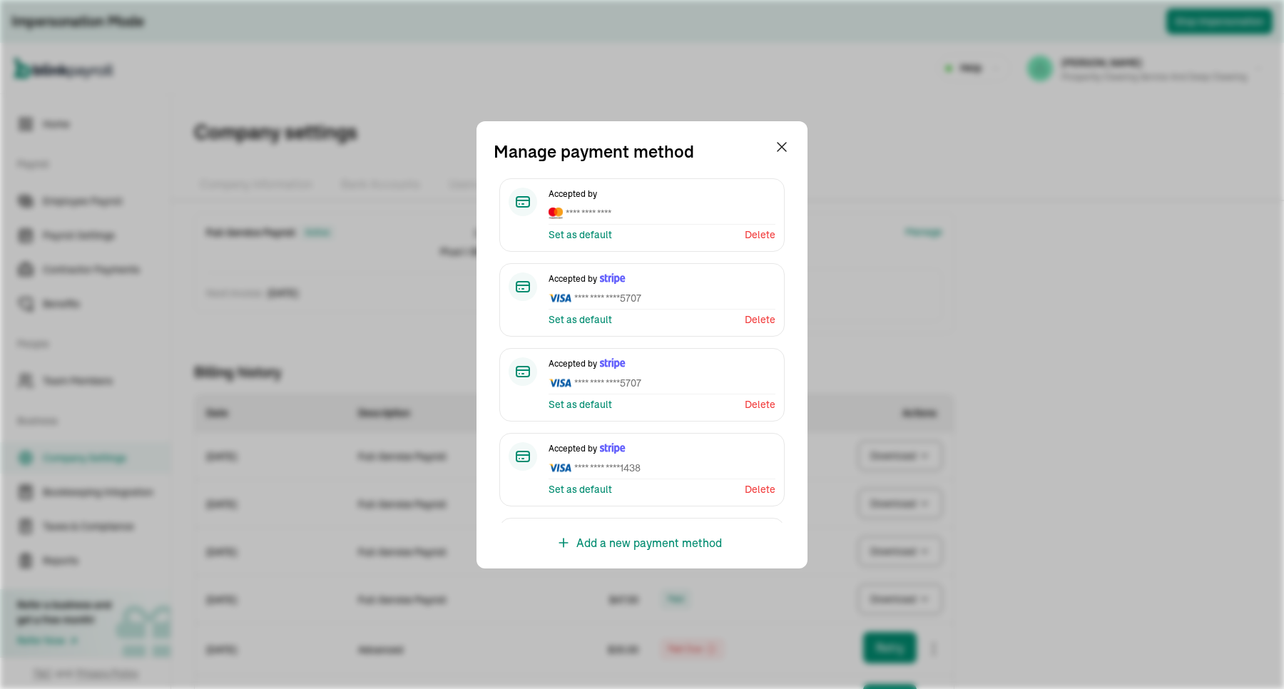
scroll to position [156, 0]
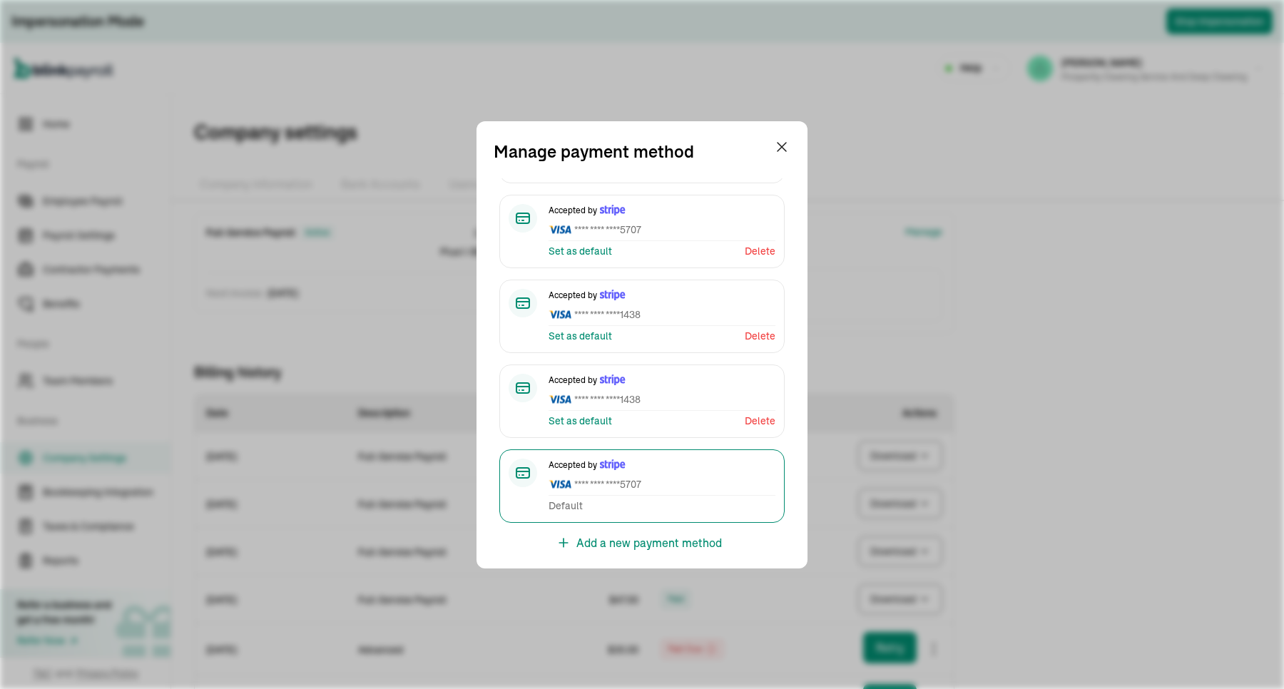
click at [986, 352] on div "Manage payment method Accepted by **** **** **** Set as default Delete Accepted…" at bounding box center [642, 344] width 1284 height 689
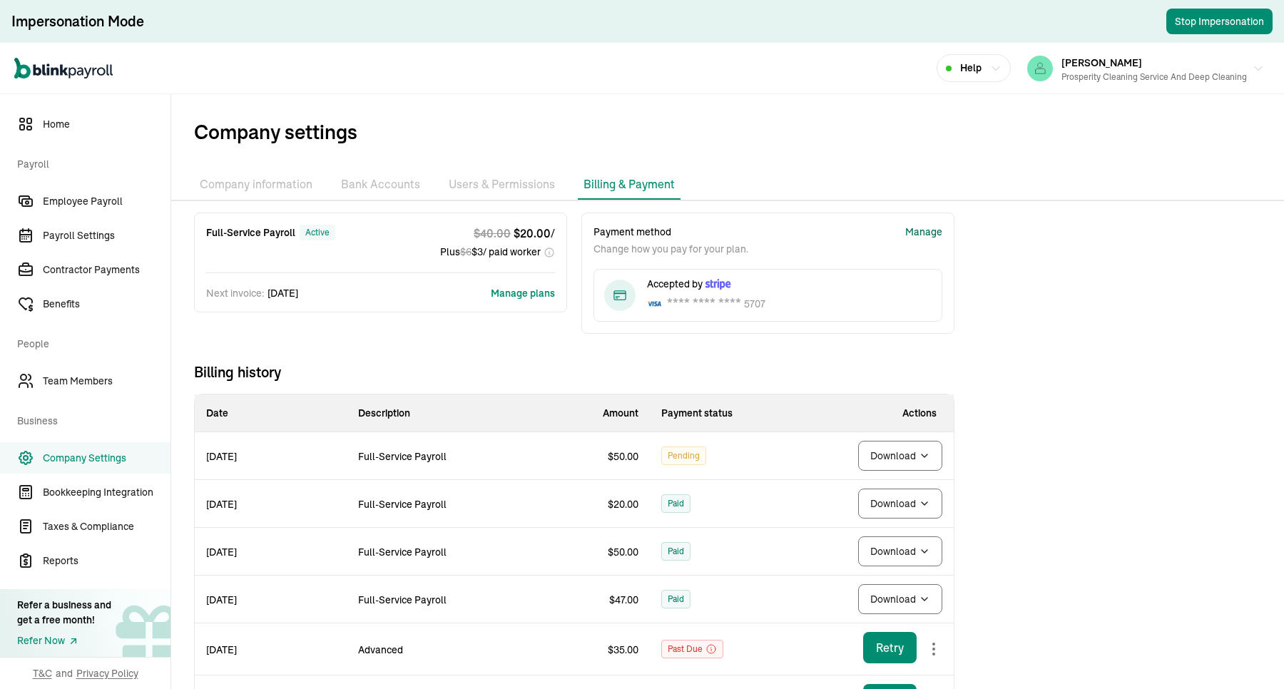
click at [680, 457] on span "Pending" at bounding box center [684, 455] width 32 height 17
click at [372, 454] on span "Full-Service Payroll" at bounding box center [402, 456] width 88 height 13
drag, startPoint x: 241, startPoint y: 455, endPoint x: 251, endPoint y: 455, distance: 10.0
click at [237, 455] on span "[DATE]" at bounding box center [221, 456] width 31 height 13
click at [385, 450] on span "Full-Service Payroll" at bounding box center [402, 456] width 88 height 13
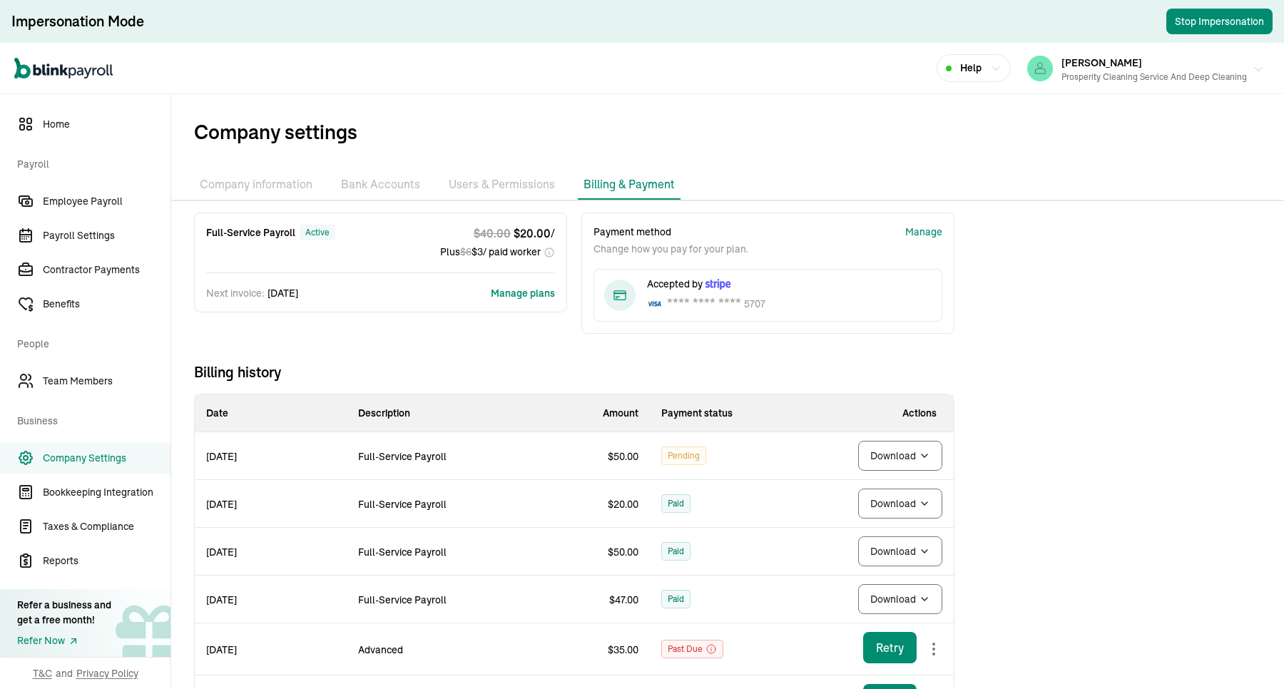
click at [1027, 68] on div "[PERSON_NAME] Prosperity Cleaning Service and Deep Cleaning" at bounding box center [1154, 69] width 185 height 30
click at [919, 229] on div "Manage" at bounding box center [923, 232] width 37 height 15
click at [880, 185] on ul "Company information Bank Accounts Users & Permissions Billing & Payment" at bounding box center [727, 185] width 1113 height 30
click at [928, 227] on div "Manage" at bounding box center [923, 232] width 37 height 15
click at [98, 198] on span "Employee Payroll" at bounding box center [107, 201] width 128 height 15
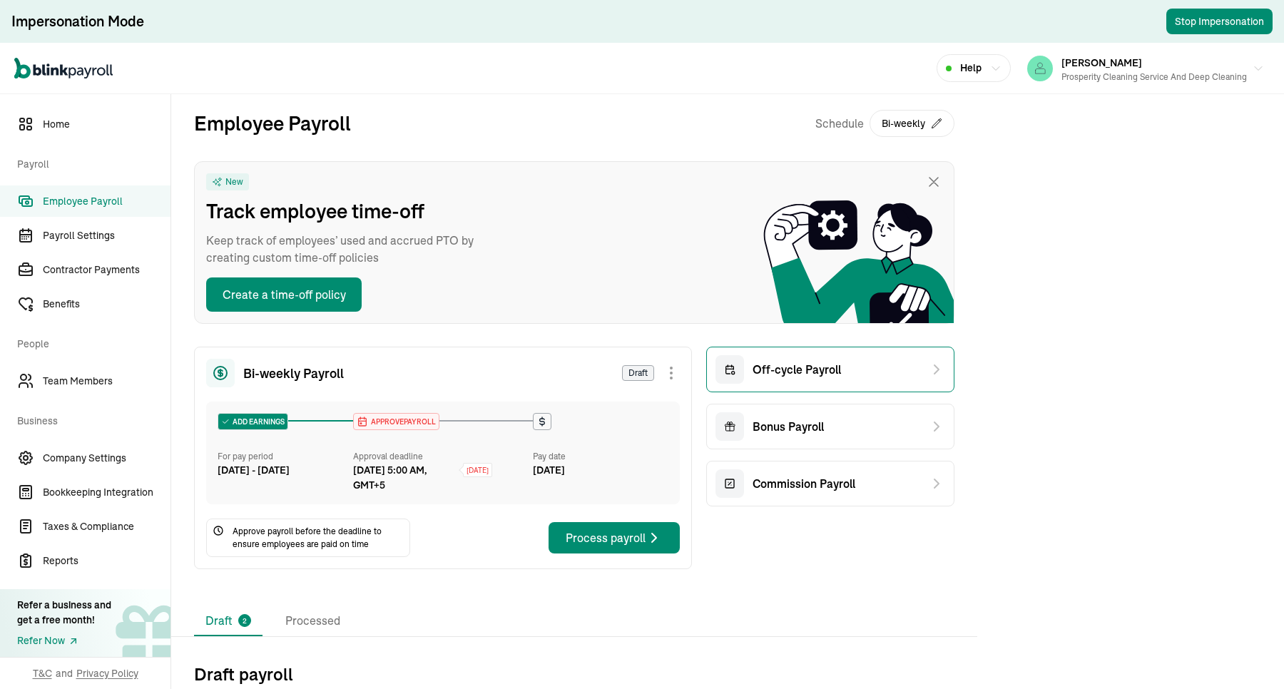
click at [771, 383] on div "Off-cycle Payroll" at bounding box center [779, 369] width 126 height 29
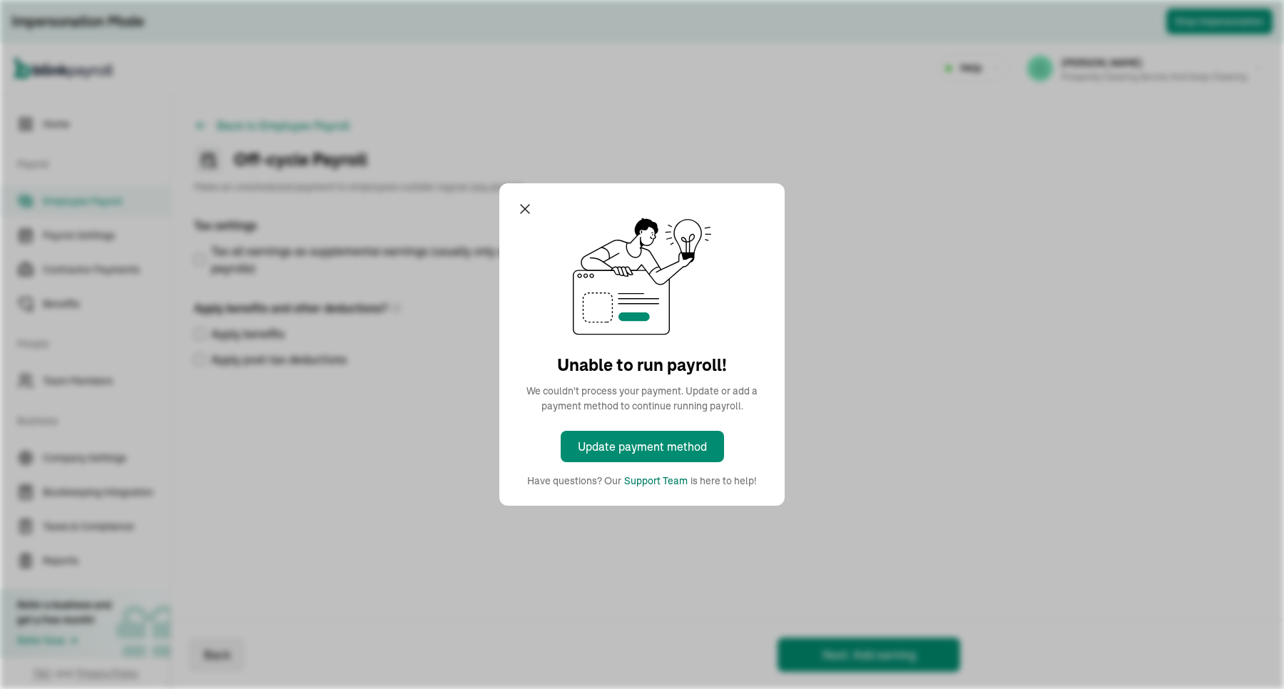
click at [648, 484] on div "Support Team" at bounding box center [655, 481] width 63 height 15
click at [1027, 81] on div "Unable to run payroll! We couldn't process your payment. Update or add a paymen…" at bounding box center [642, 344] width 1284 height 689
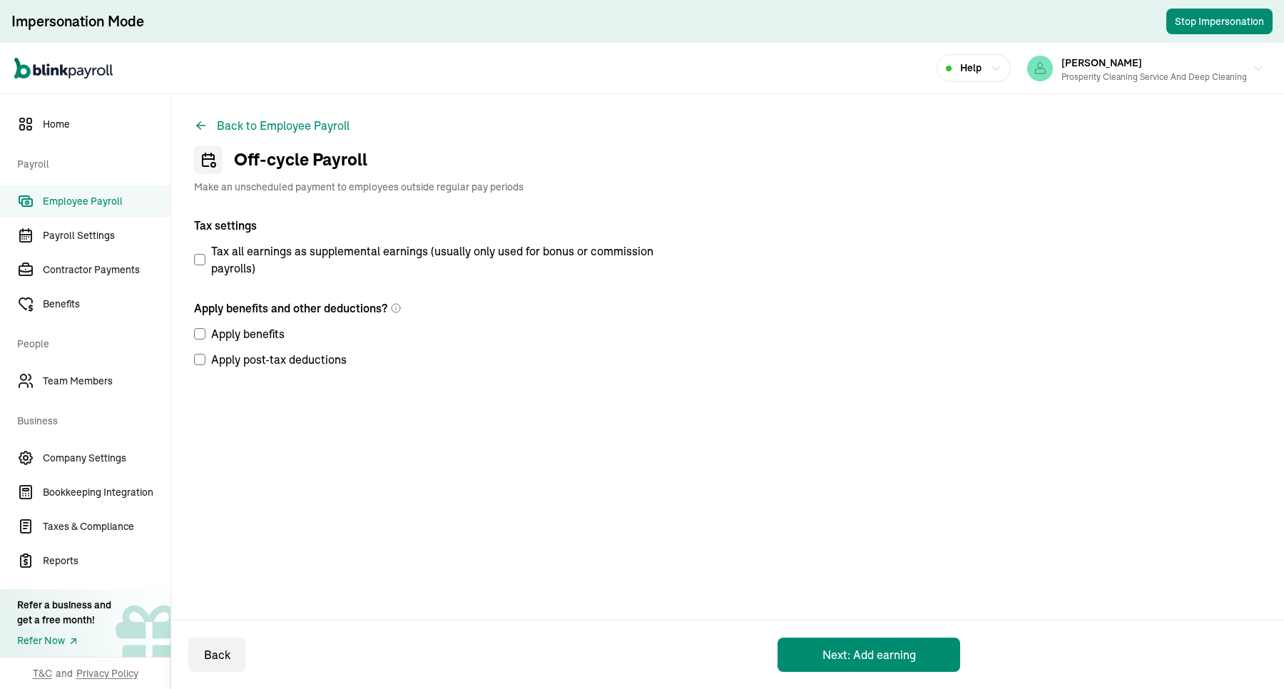
click at [490, 367] on label "Apply post-tax deductions" at bounding box center [429, 359] width 471 height 17
click at [205, 365] on input "Apply post-tax deductions" at bounding box center [199, 359] width 11 height 11
checkbox input "true"
